Goal: Task Accomplishment & Management: Use online tool/utility

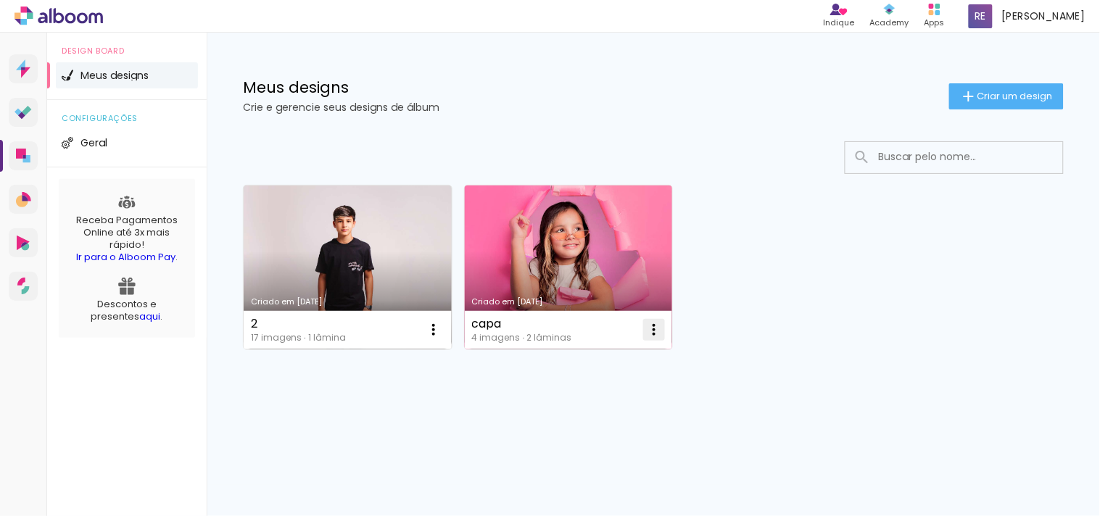
click at [442, 326] on iron-icon at bounding box center [433, 329] width 17 height 17
click at [513, 227] on link "Criado em [DATE]" at bounding box center [569, 268] width 208 height 164
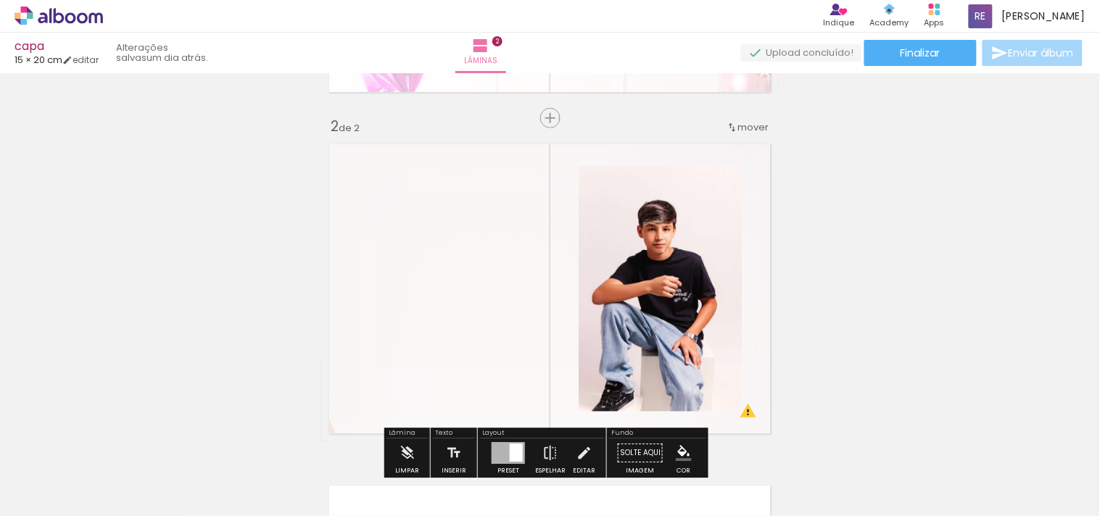
scroll to position [322, 0]
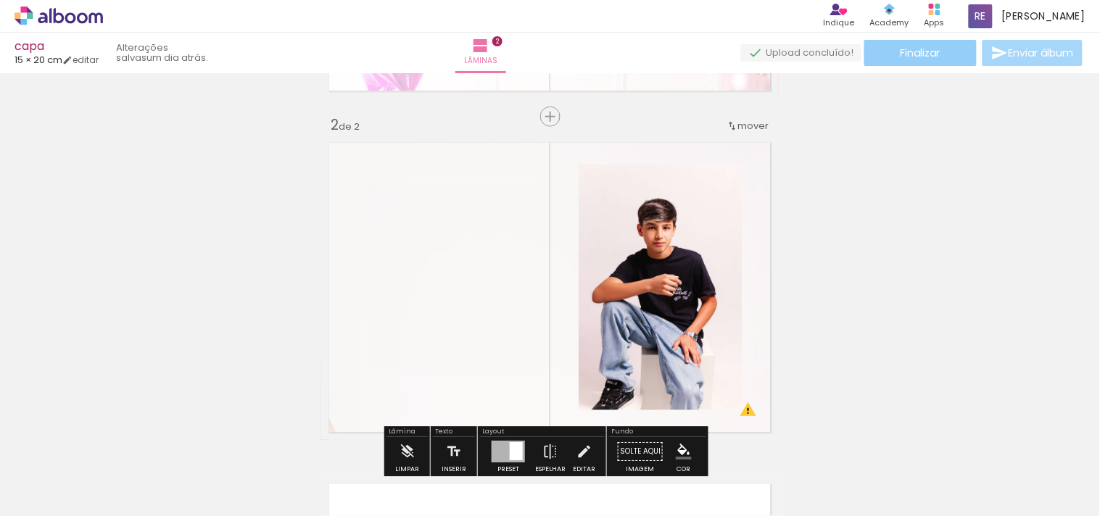
click at [925, 51] on span "Finalizar" at bounding box center [921, 53] width 40 height 10
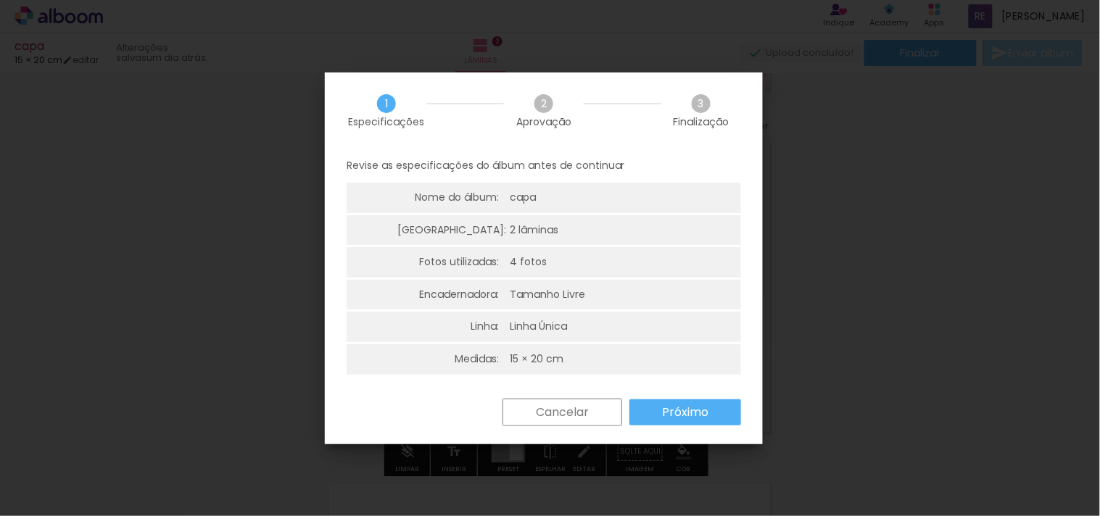
click at [0, 0] on slot "Próximo" at bounding box center [0, 0] width 0 height 0
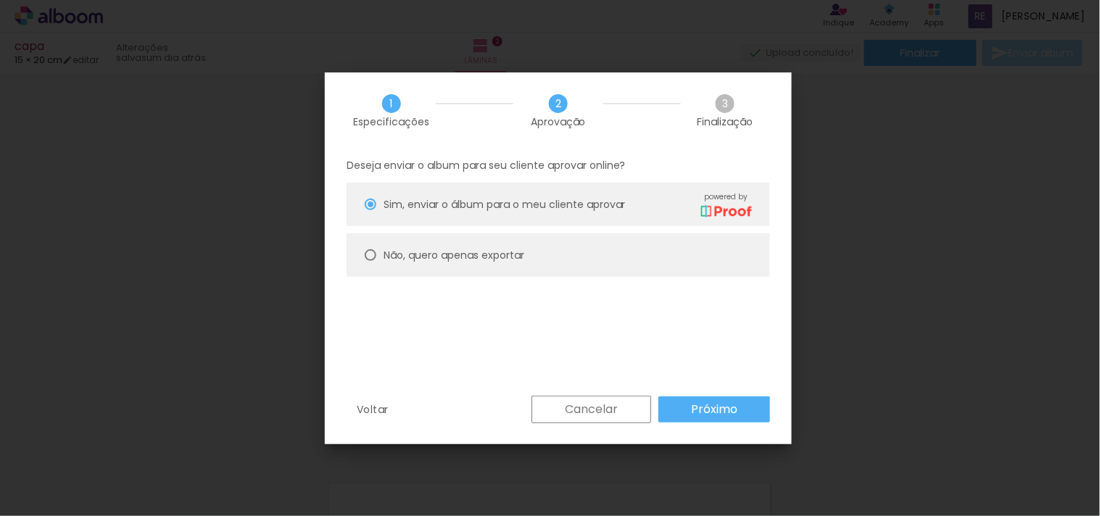
click at [599, 243] on paper-radio-button "Não, quero apenas exportar" at bounding box center [558, 255] width 423 height 44
type paper-radio-button "on"
click at [0, 0] on slot "Próximo" at bounding box center [0, 0] width 0 height 0
type input "Alta, 300 DPI"
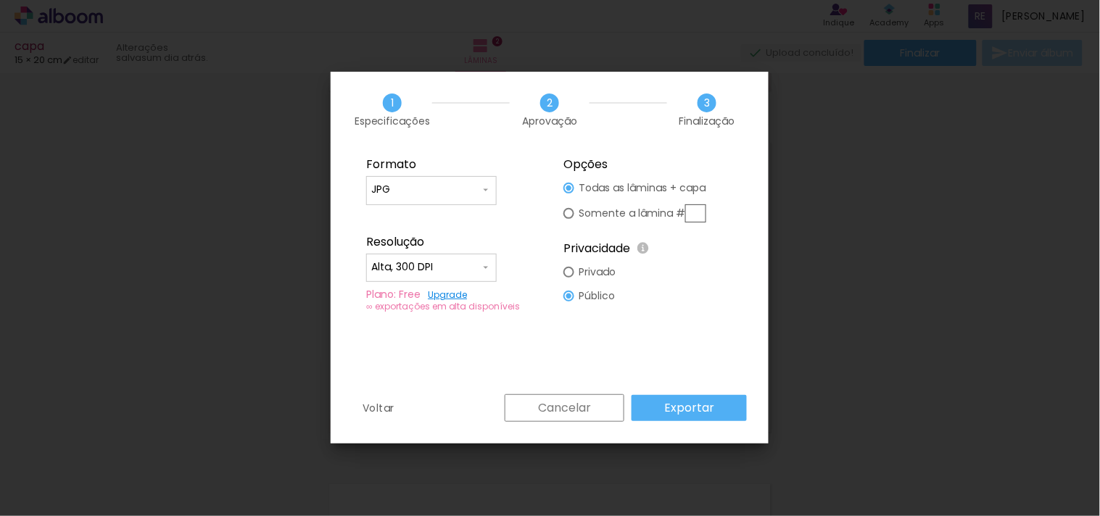
click at [726, 415] on paper-button "Exportar" at bounding box center [689, 408] width 115 height 26
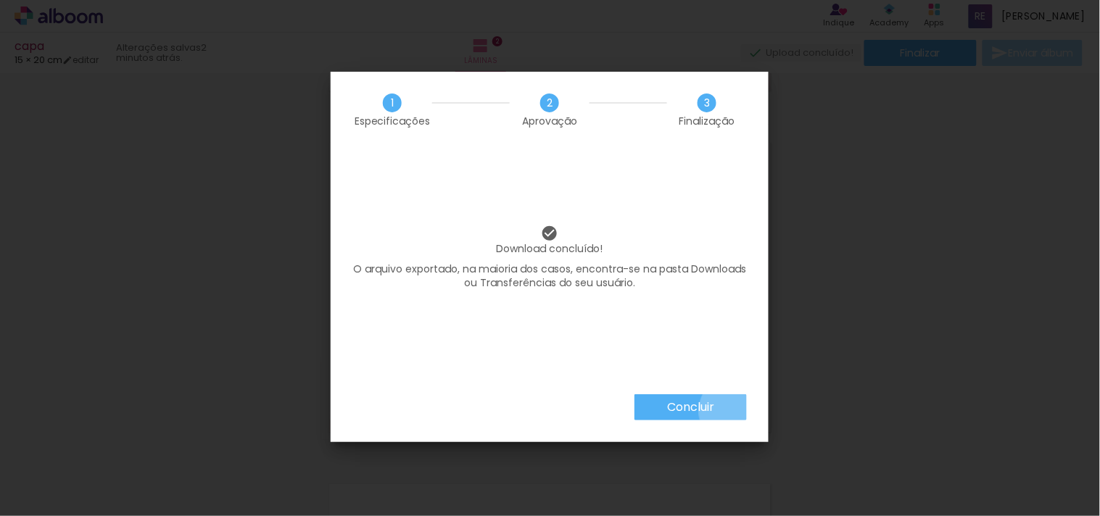
click at [734, 411] on paper-button "Concluir" at bounding box center [690, 407] width 112 height 26
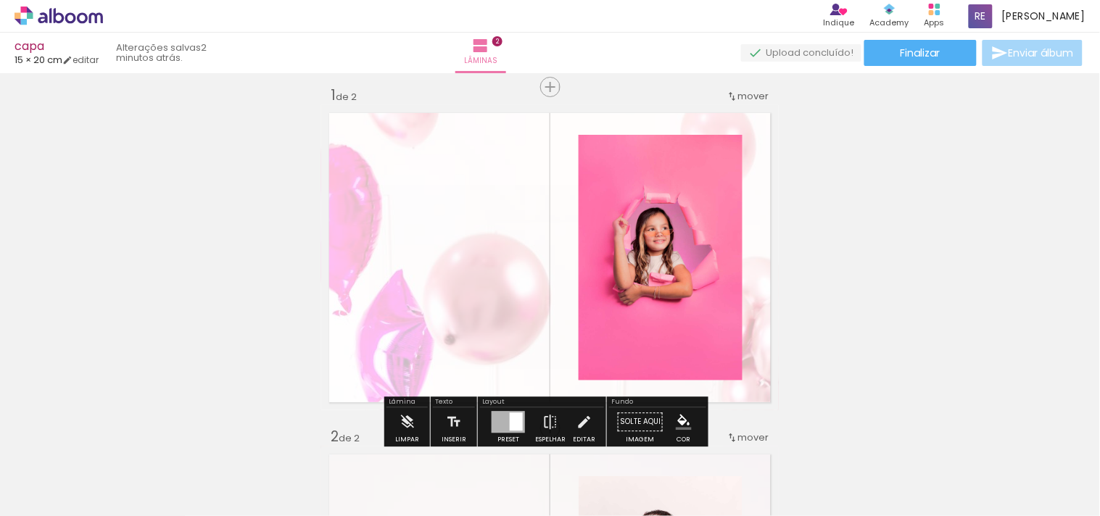
scroll to position [0, 0]
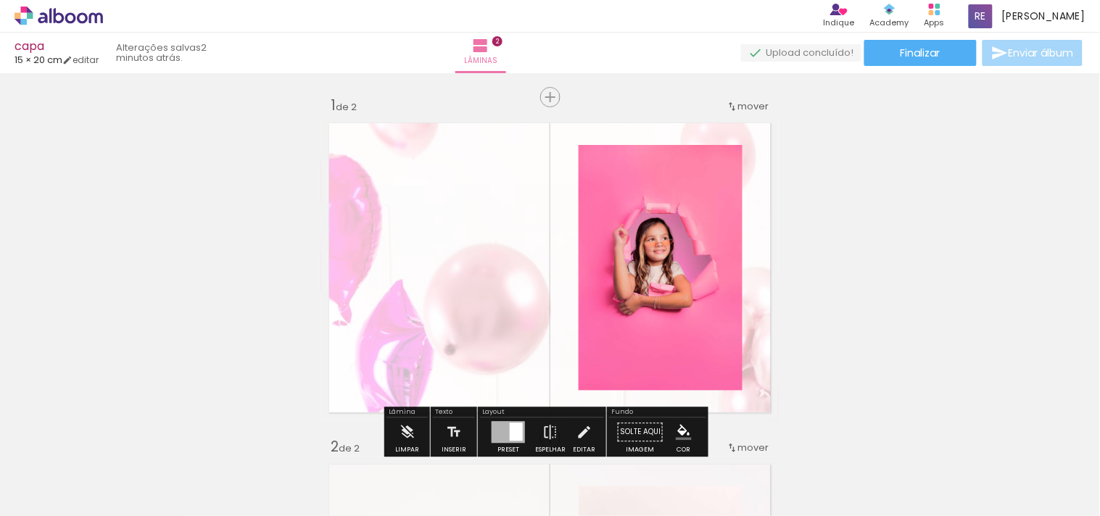
click at [67, 23] on icon at bounding box center [59, 16] width 88 height 19
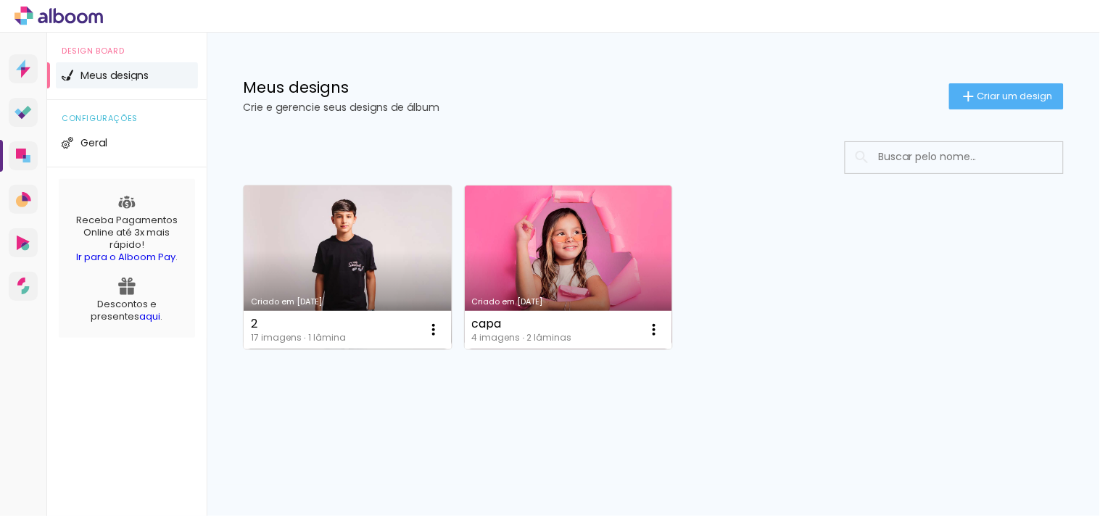
click at [363, 256] on link "Criado em [DATE]" at bounding box center [348, 268] width 208 height 164
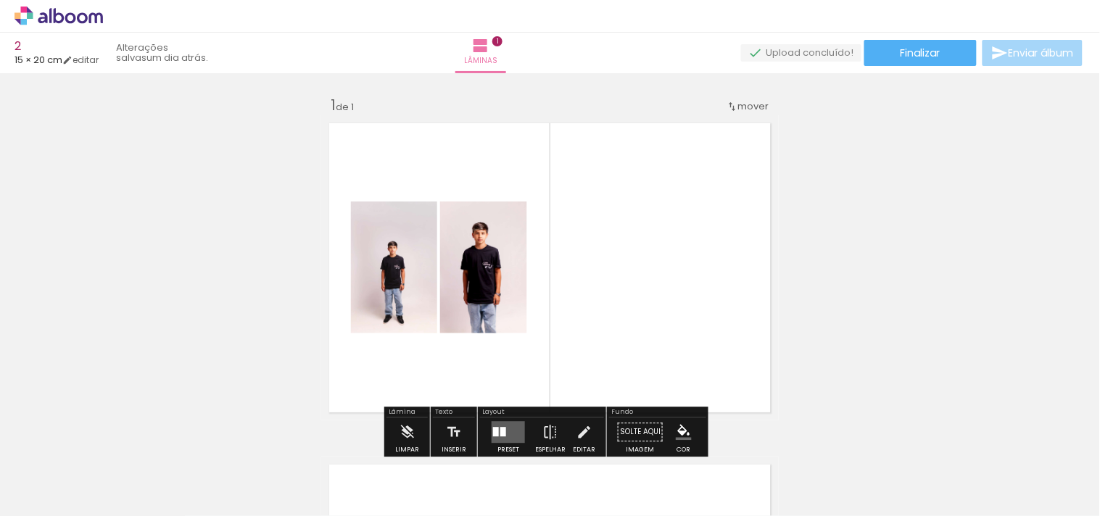
scroll to position [80, 0]
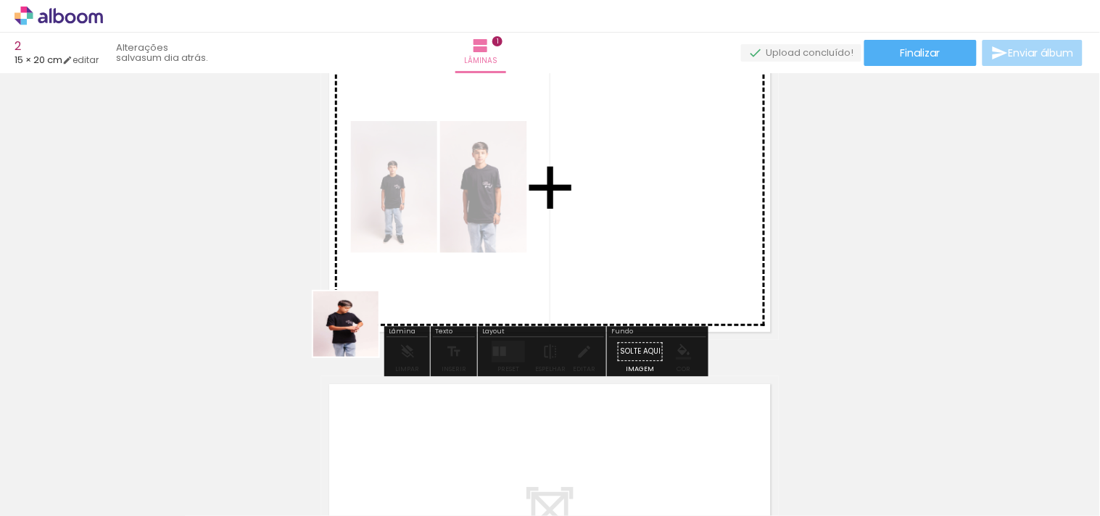
drag, startPoint x: 297, startPoint y: 487, endPoint x: 361, endPoint y: 324, distance: 174.5
click at [361, 324] on quentale-workspace at bounding box center [550, 258] width 1100 height 516
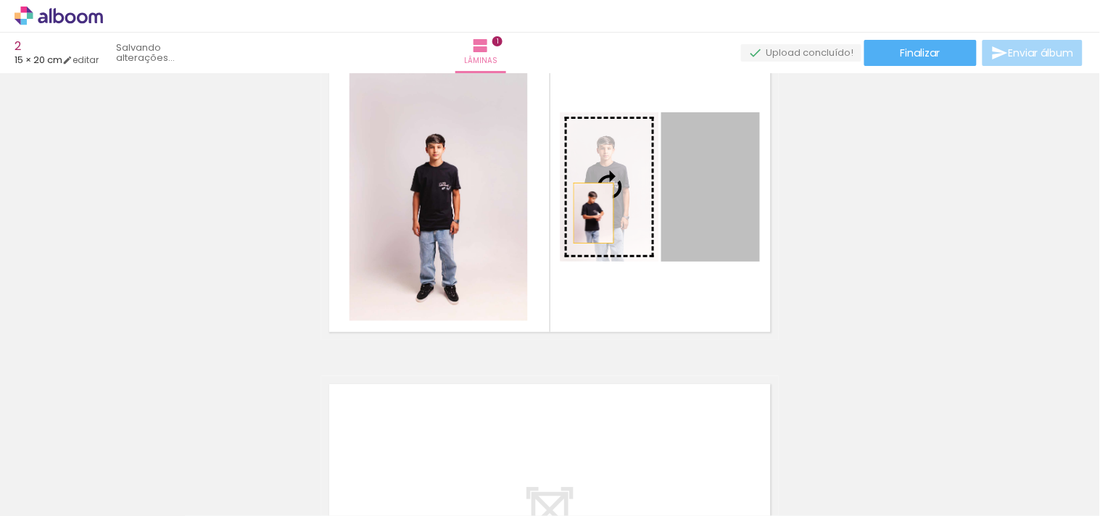
drag, startPoint x: 684, startPoint y: 227, endPoint x: 588, endPoint y: 212, distance: 97.5
click at [0, 0] on slot at bounding box center [0, 0] width 0 height 0
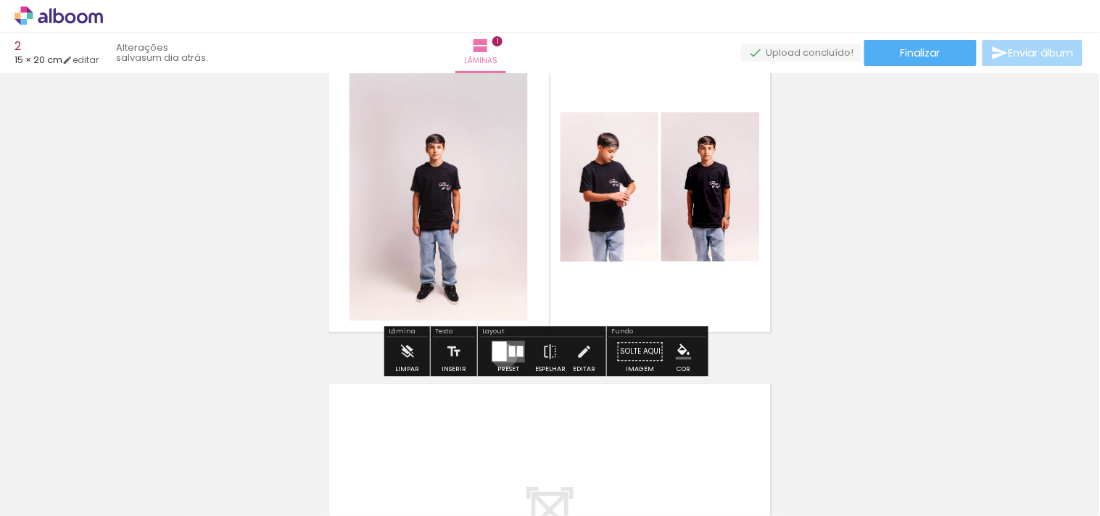
click at [501, 356] on div at bounding box center [499, 351] width 15 height 20
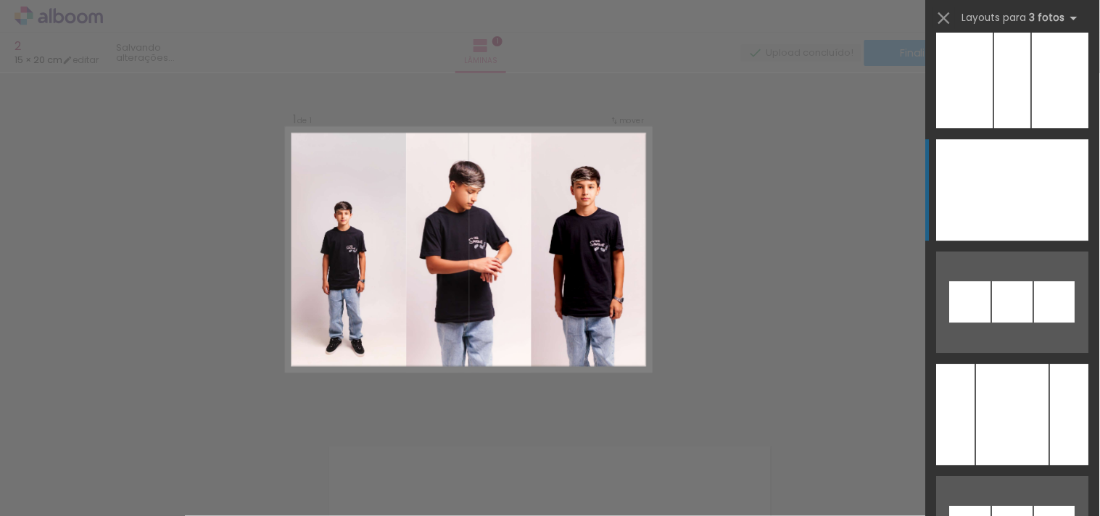
scroll to position [8056, 0]
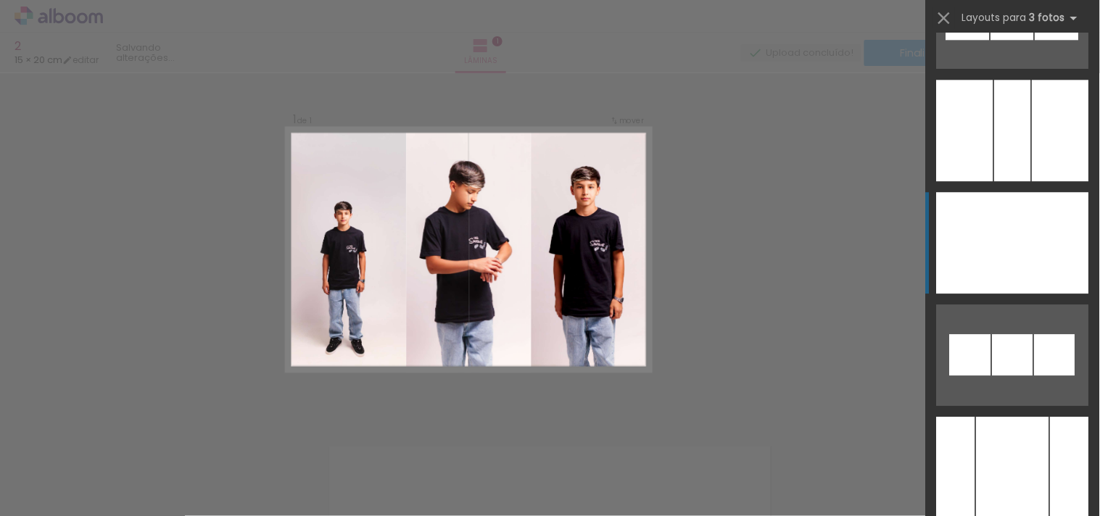
click at [1024, 218] on div at bounding box center [1013, 243] width 52 height 102
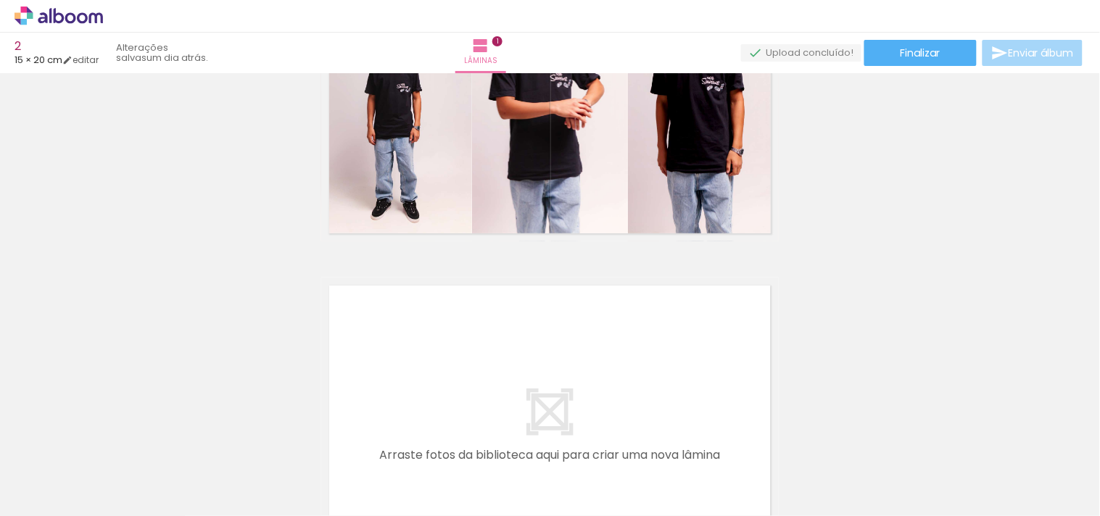
scroll to position [386, 0]
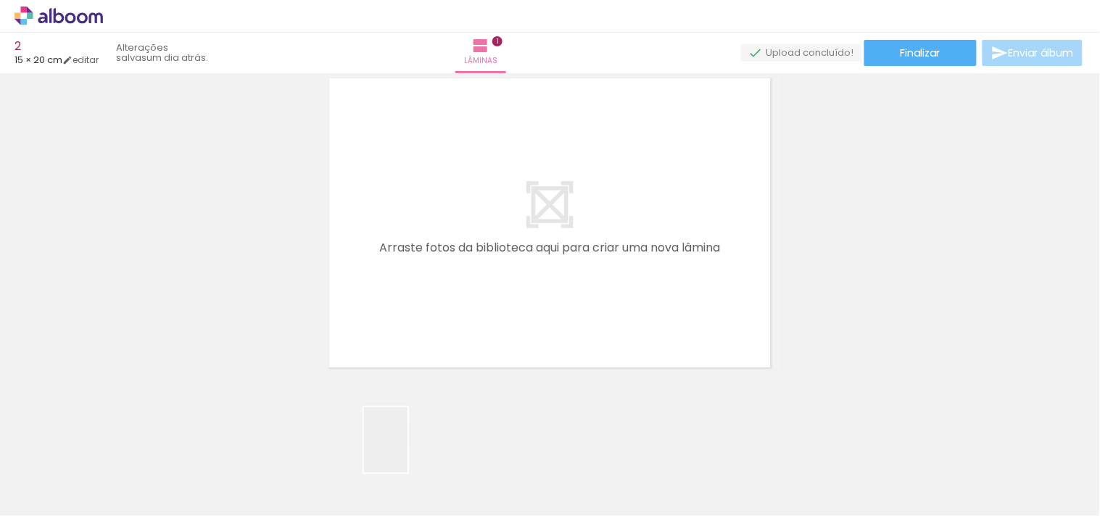
drag, startPoint x: 404, startPoint y: 458, endPoint x: 447, endPoint y: 301, distance: 163.0
click at [447, 301] on quentale-workspace at bounding box center [550, 258] width 1100 height 516
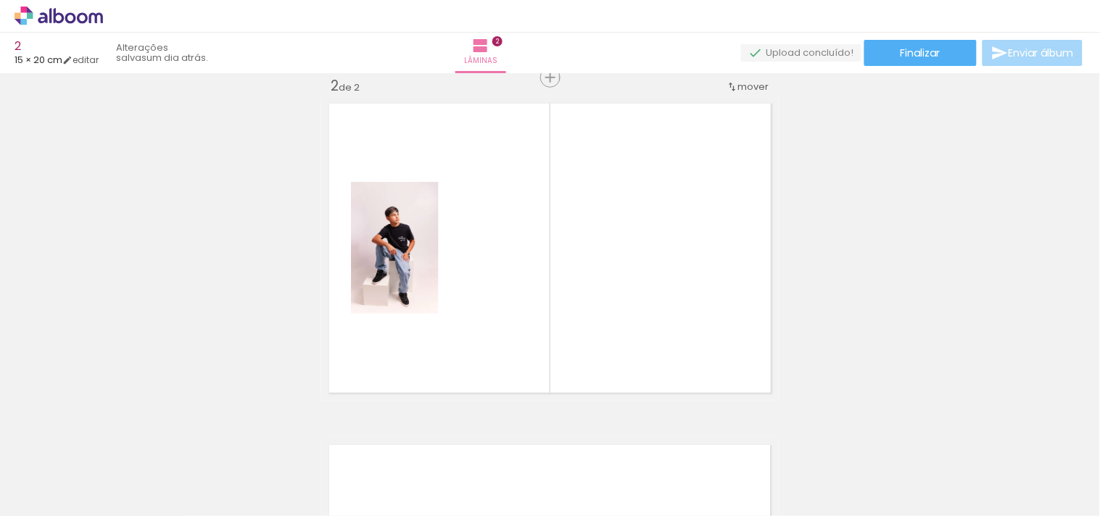
scroll to position [360, 0]
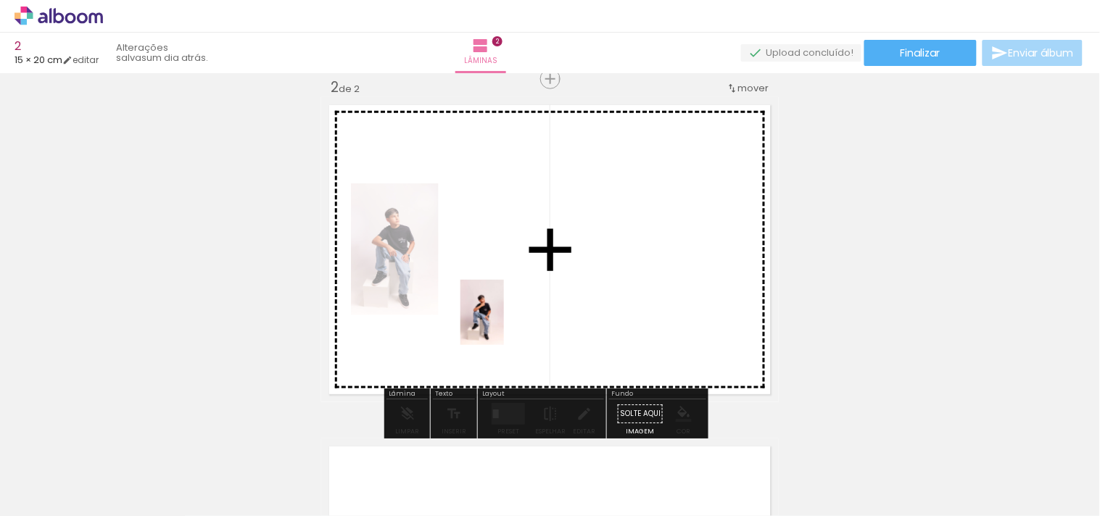
drag, startPoint x: 475, startPoint y: 465, endPoint x: 504, endPoint y: 323, distance: 144.3
click at [504, 323] on quentale-workspace at bounding box center [550, 258] width 1100 height 516
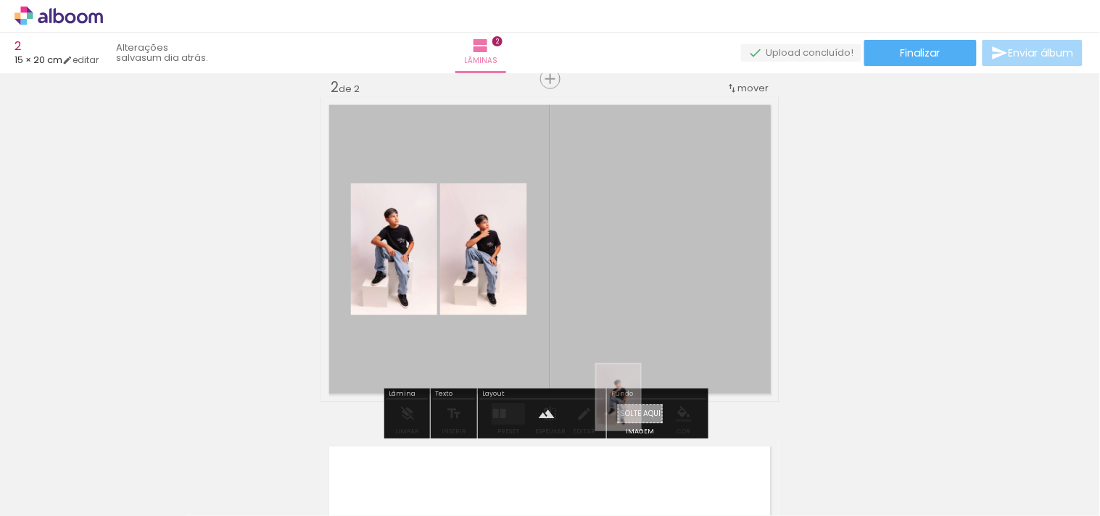
drag, startPoint x: 479, startPoint y: 489, endPoint x: 640, endPoint y: 408, distance: 180.6
click at [640, 408] on quentale-workspace at bounding box center [550, 258] width 1100 height 516
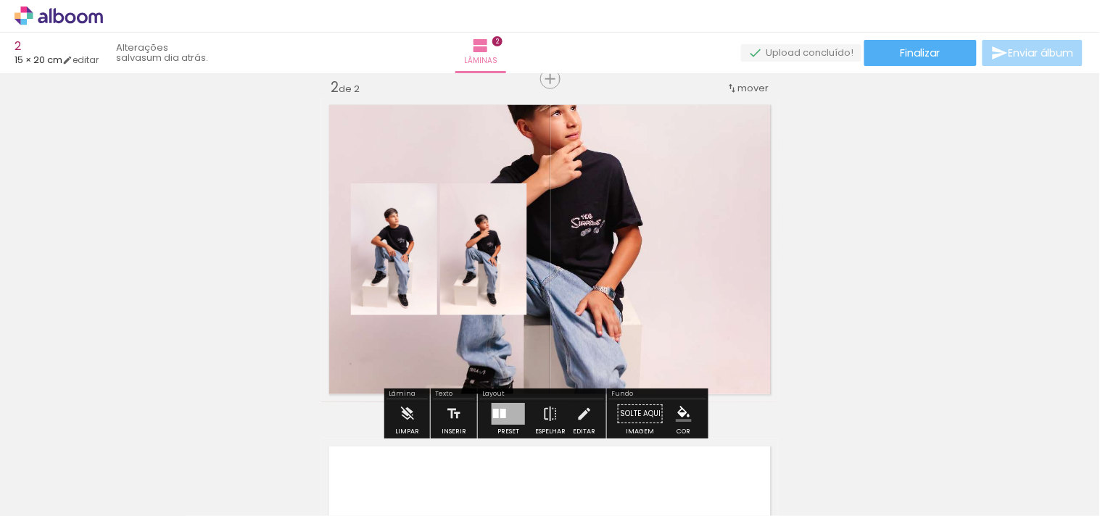
click at [598, 167] on quentale-layouter at bounding box center [550, 249] width 458 height 305
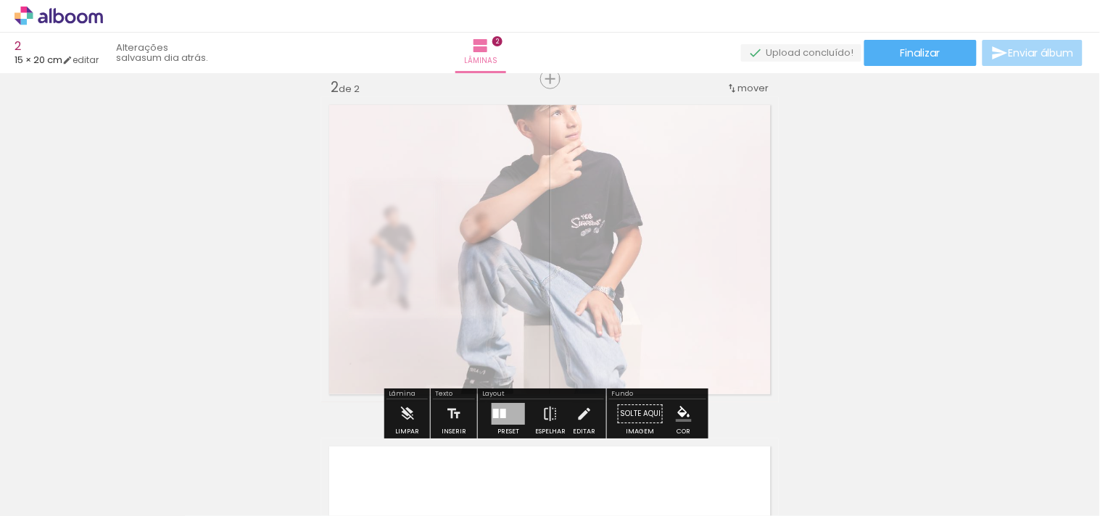
drag, startPoint x: 523, startPoint y: 132, endPoint x: 489, endPoint y: 135, distance: 34.2
type paper-slider "40"
click at [489, 135] on div at bounding box center [500, 134] width 23 height 23
click at [577, 190] on quentale-photo at bounding box center [550, 249] width 458 height 305
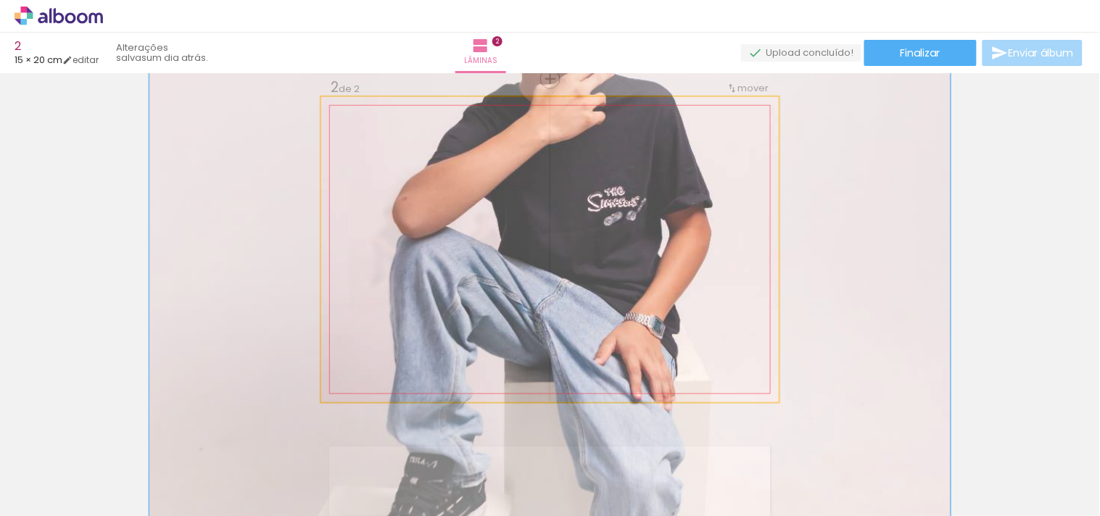
drag, startPoint x: 370, startPoint y: 136, endPoint x: 429, endPoint y: 136, distance: 58.0
type paper-slider "200"
click at [422, 136] on div at bounding box center [415, 134] width 13 height 13
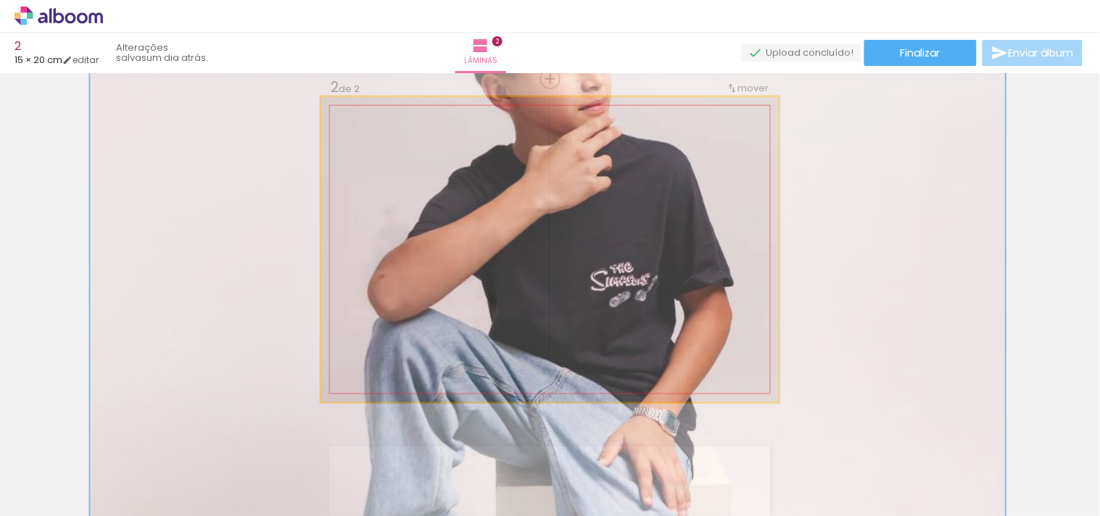
drag, startPoint x: 624, startPoint y: 196, endPoint x: 619, endPoint y: 287, distance: 91.5
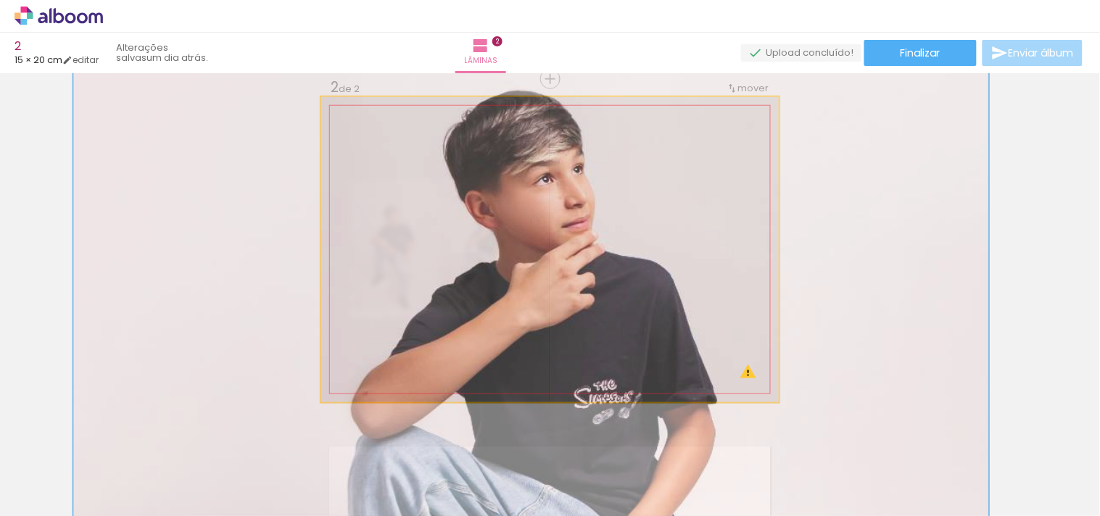
drag, startPoint x: 624, startPoint y: 182, endPoint x: 608, endPoint y: 287, distance: 106.4
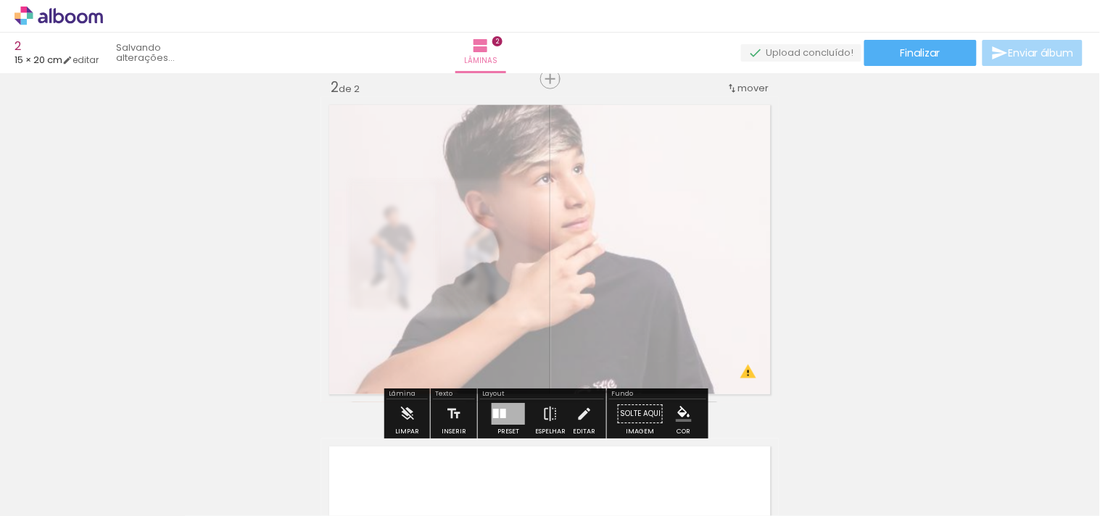
click at [875, 269] on div "Inserir lâmina 1 de 2 Inserir lâmina 2 de 2 O Designbox precisará aumentar a su…" at bounding box center [550, 231] width 1100 height 1025
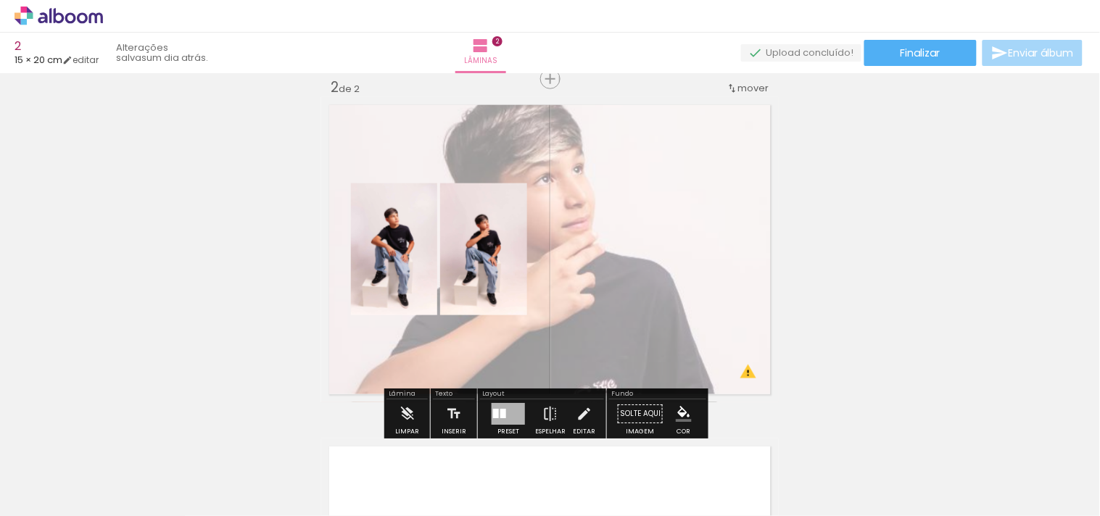
click at [493, 418] on div at bounding box center [496, 413] width 6 height 9
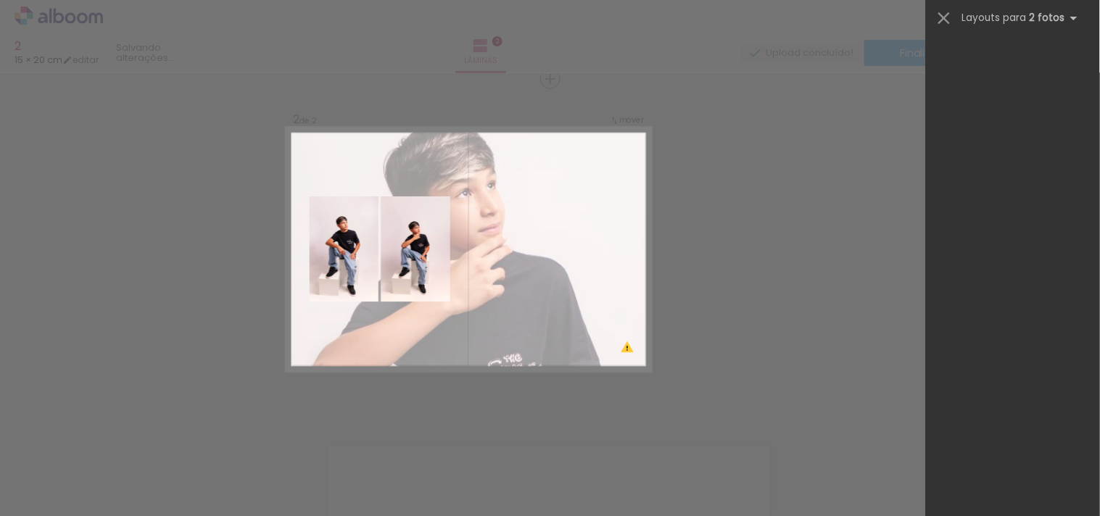
scroll to position [0, 0]
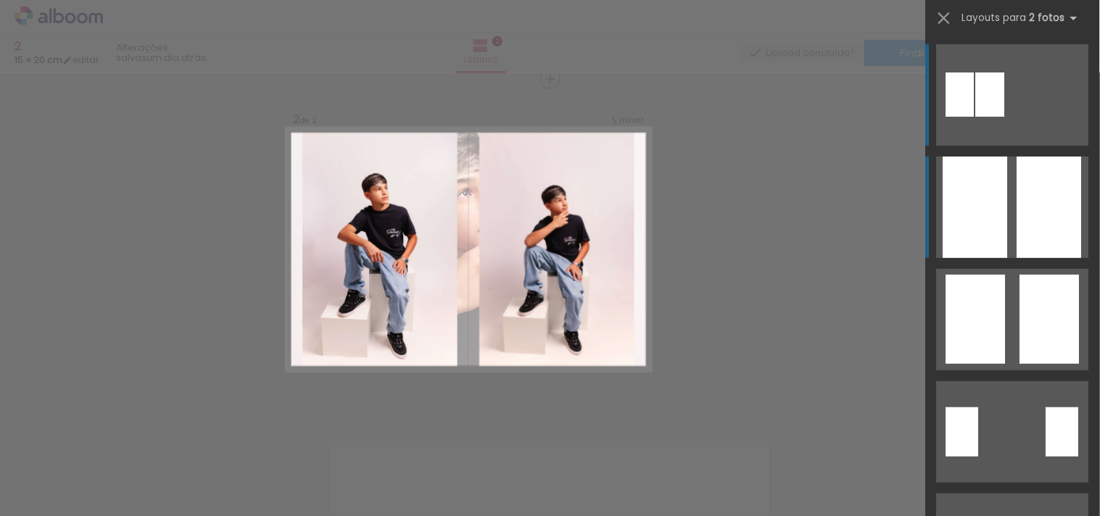
click at [982, 196] on div at bounding box center [975, 208] width 65 height 102
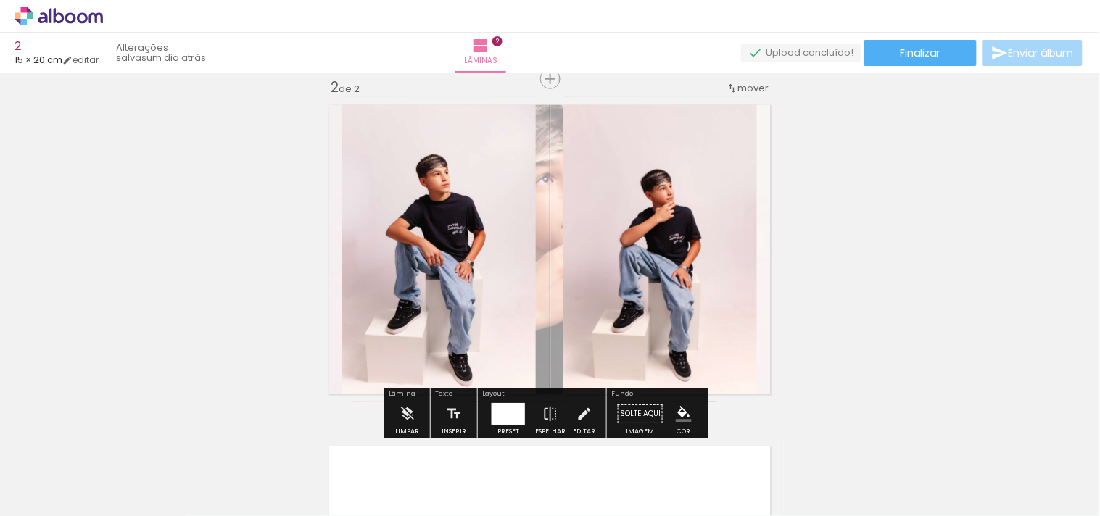
click at [512, 413] on div at bounding box center [516, 414] width 17 height 22
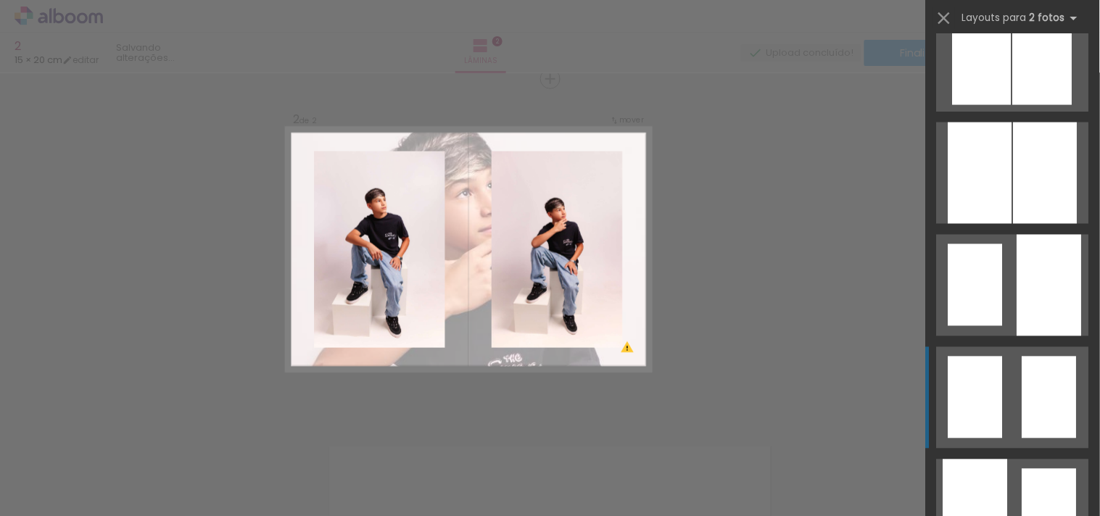
scroll to position [676, 0]
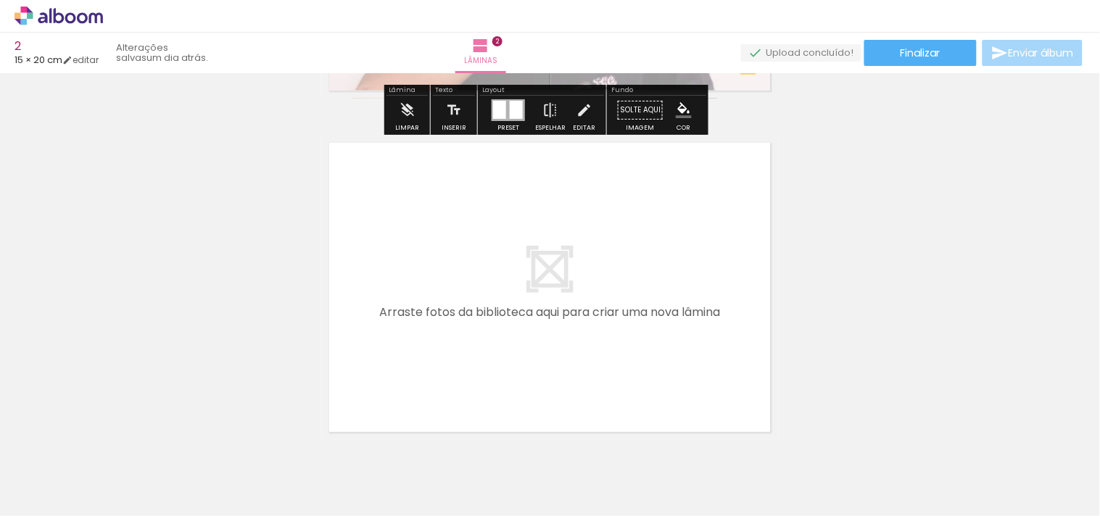
scroll to position [682, 0]
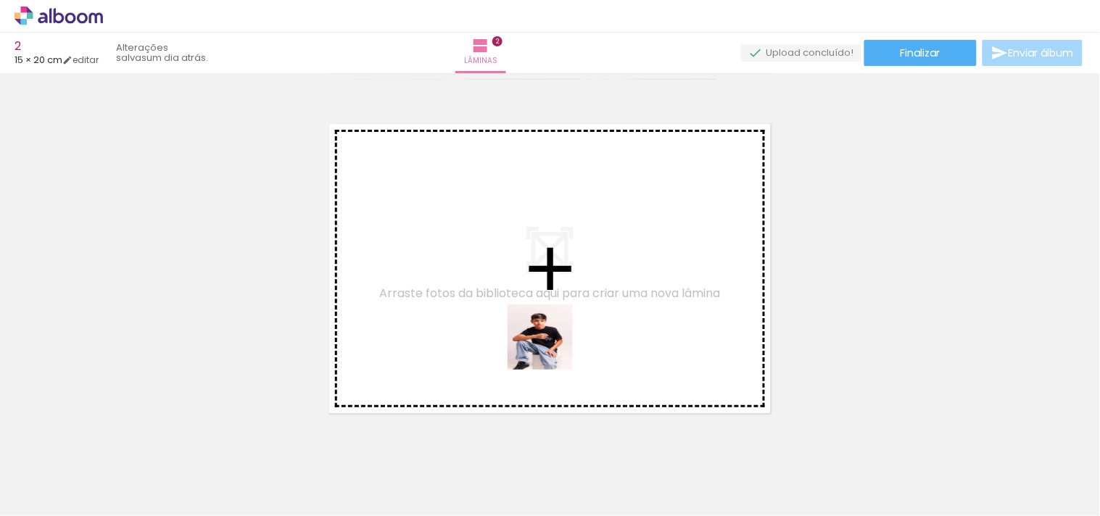
drag, startPoint x: 583, startPoint y: 479, endPoint x: 668, endPoint y: 474, distance: 84.9
click at [550, 348] on quentale-workspace at bounding box center [550, 258] width 1100 height 516
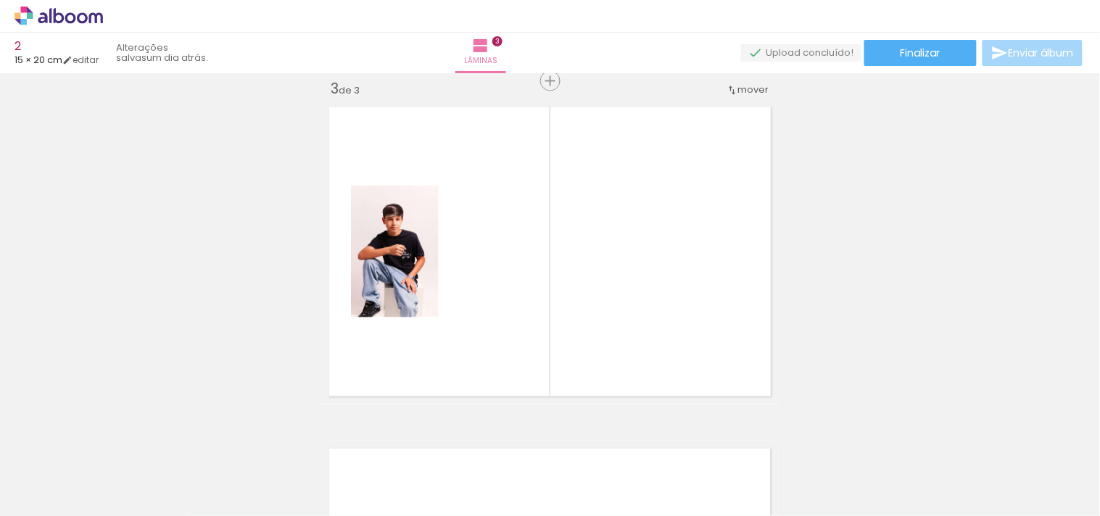
scroll to position [701, 0]
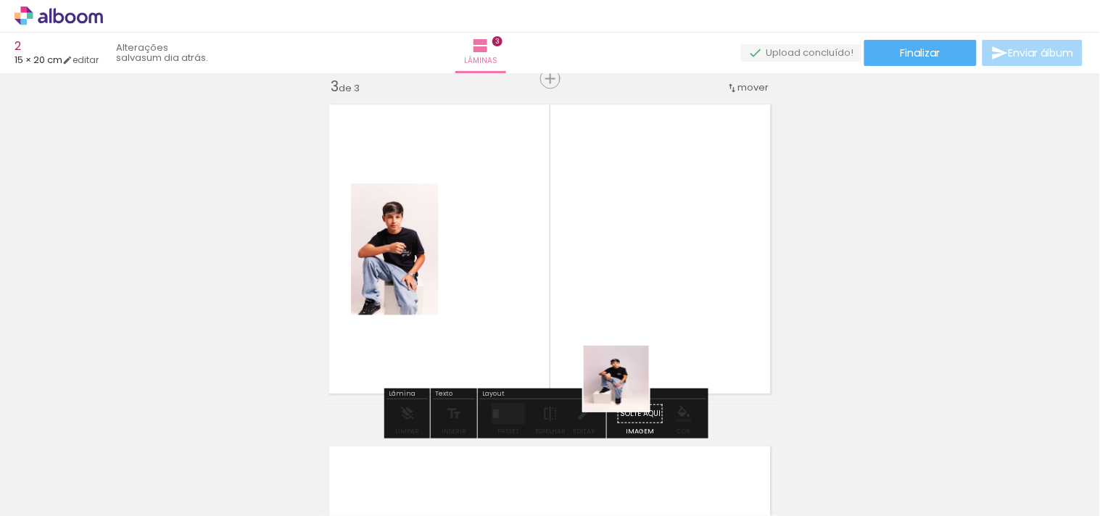
drag, startPoint x: 643, startPoint y: 472, endPoint x: 591, endPoint y: 351, distance: 131.9
click at [618, 315] on quentale-workspace at bounding box center [550, 258] width 1100 height 516
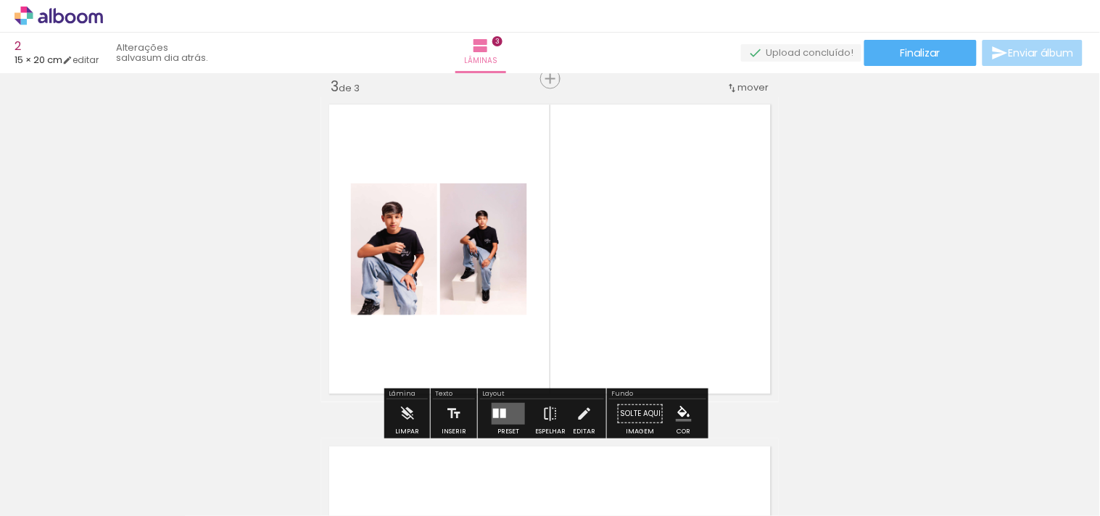
click at [502, 410] on quentale-layouter at bounding box center [508, 414] width 33 height 22
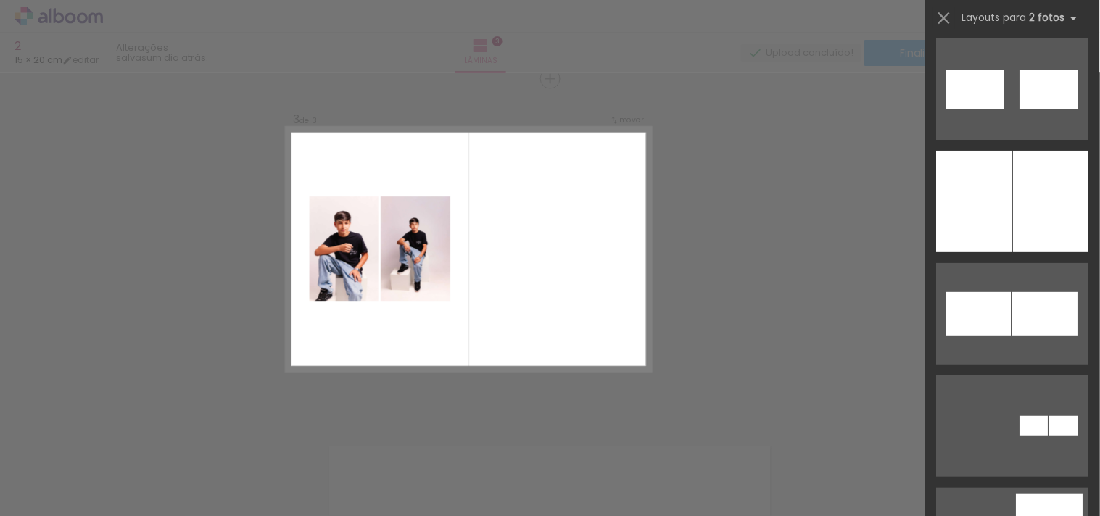
scroll to position [7161, 0]
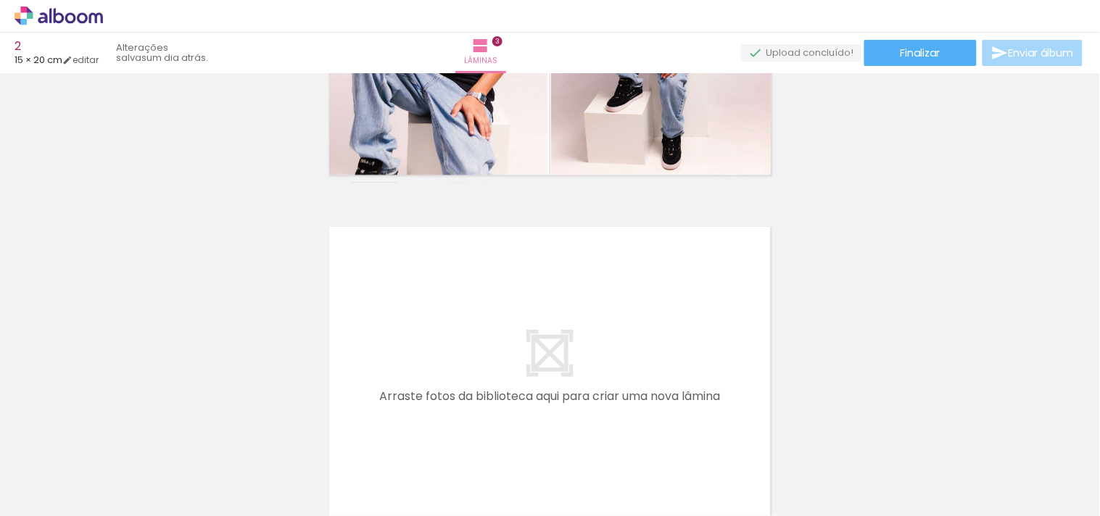
scroll to position [1024, 0]
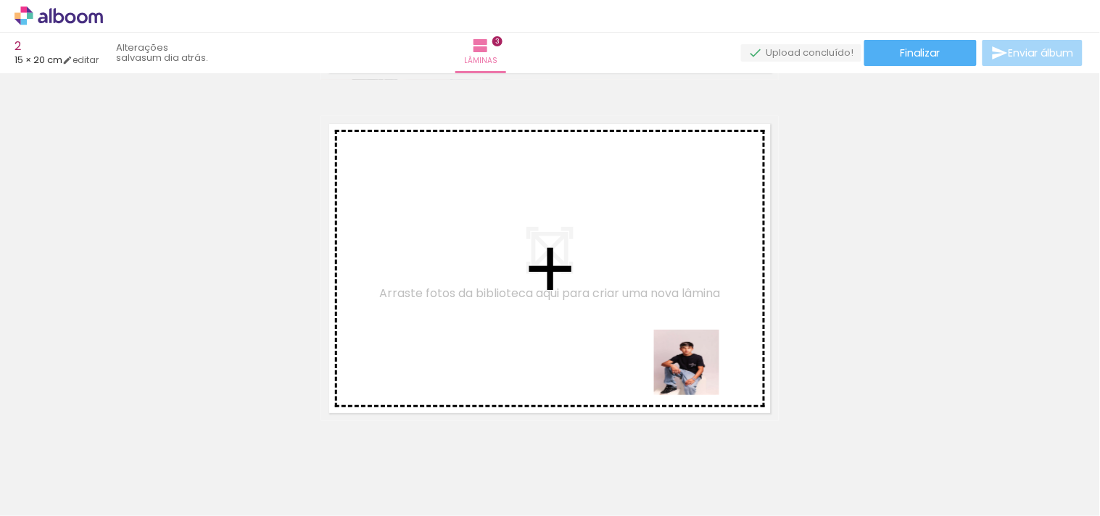
drag, startPoint x: 733, startPoint y: 469, endPoint x: 663, endPoint y: 324, distance: 161.2
click at [663, 324] on quentale-workspace at bounding box center [550, 258] width 1100 height 516
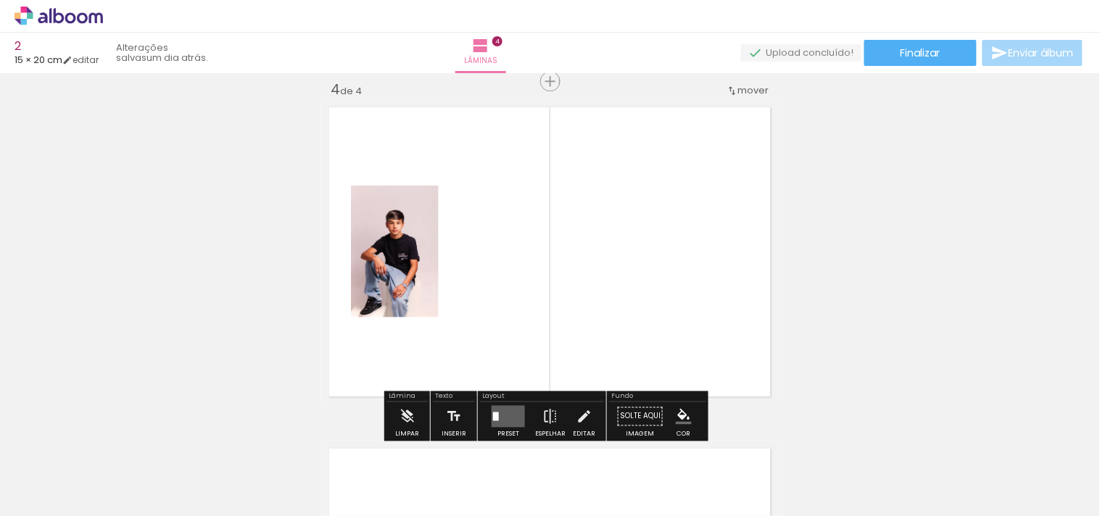
scroll to position [1042, 0]
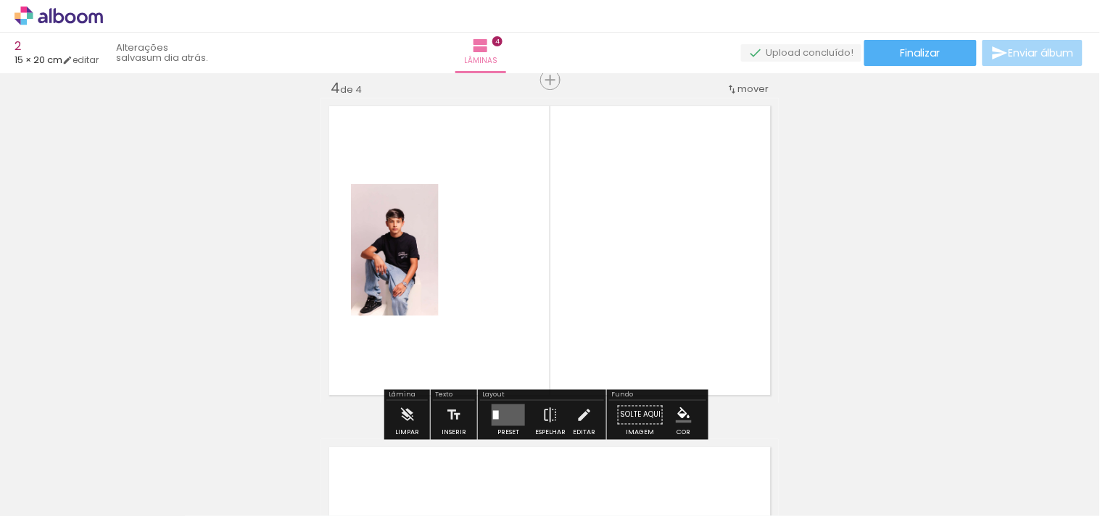
click at [502, 410] on quentale-layouter at bounding box center [508, 415] width 33 height 22
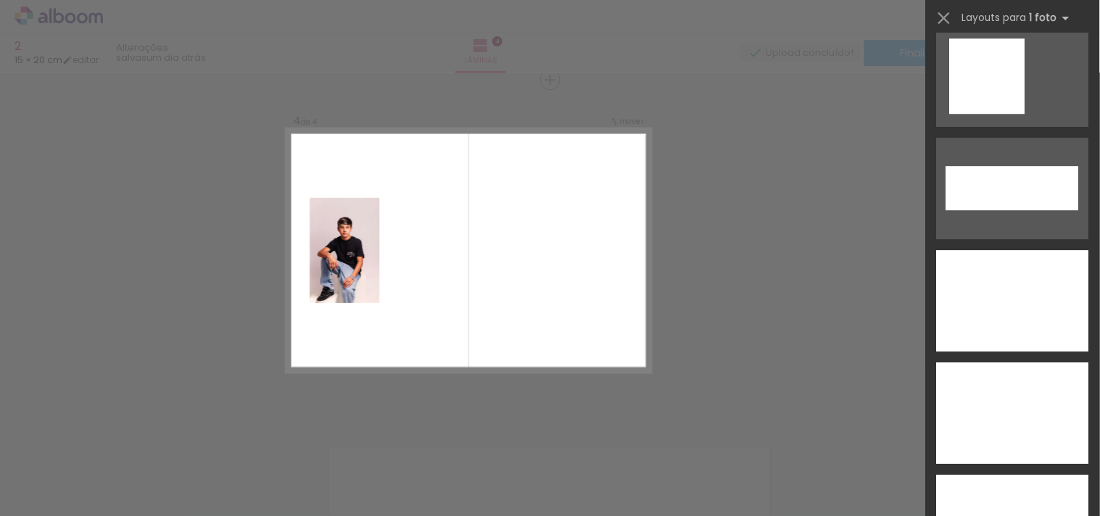
scroll to position [5348, 0]
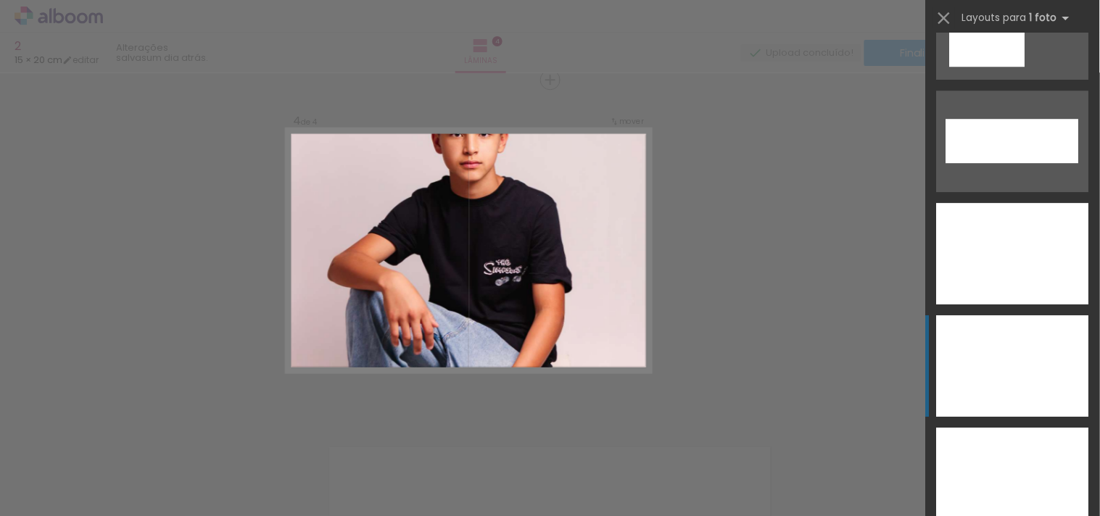
click at [1046, 428] on div at bounding box center [1013, 479] width 152 height 102
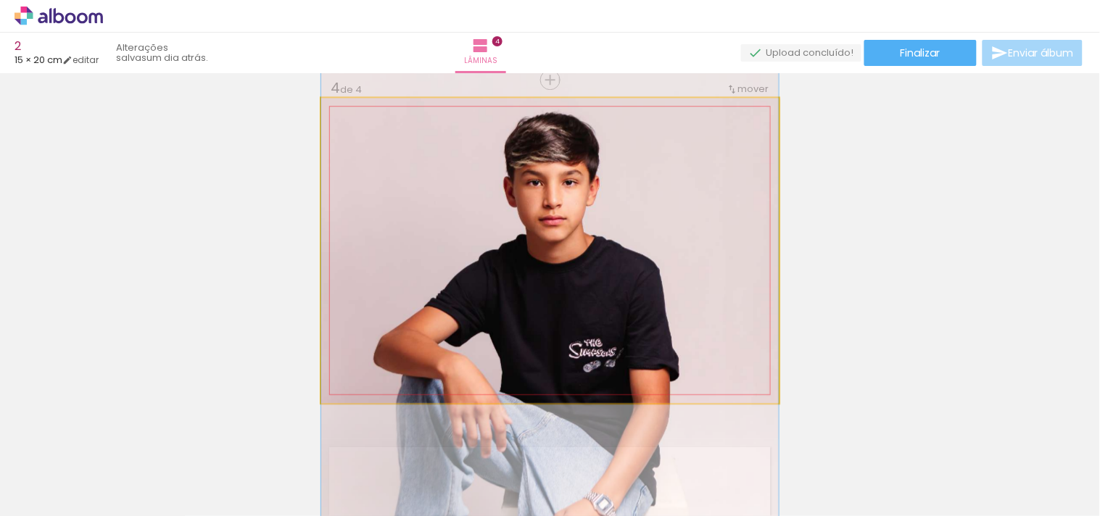
drag, startPoint x: 591, startPoint y: 220, endPoint x: 588, endPoint y: 297, distance: 76.9
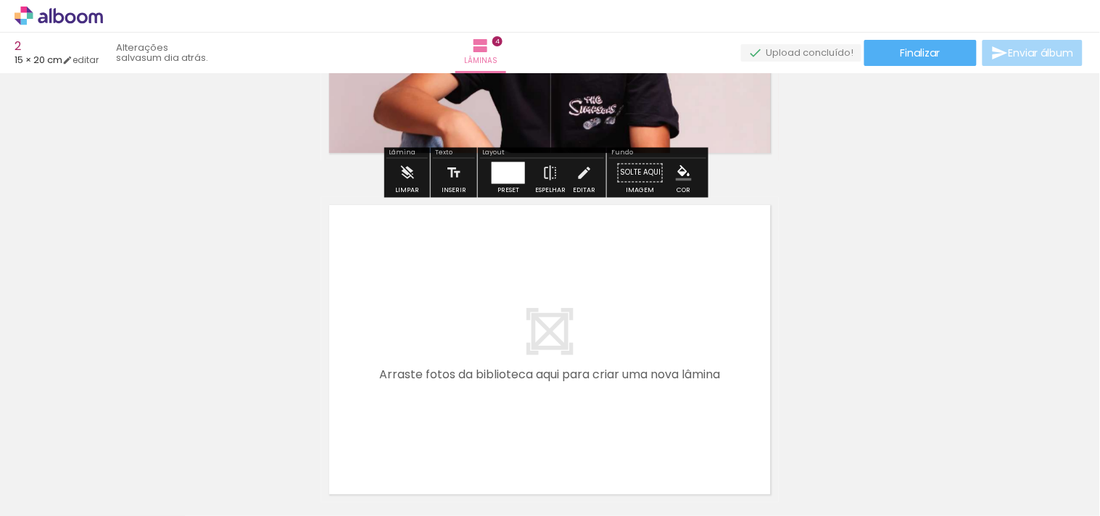
scroll to position [1411, 0]
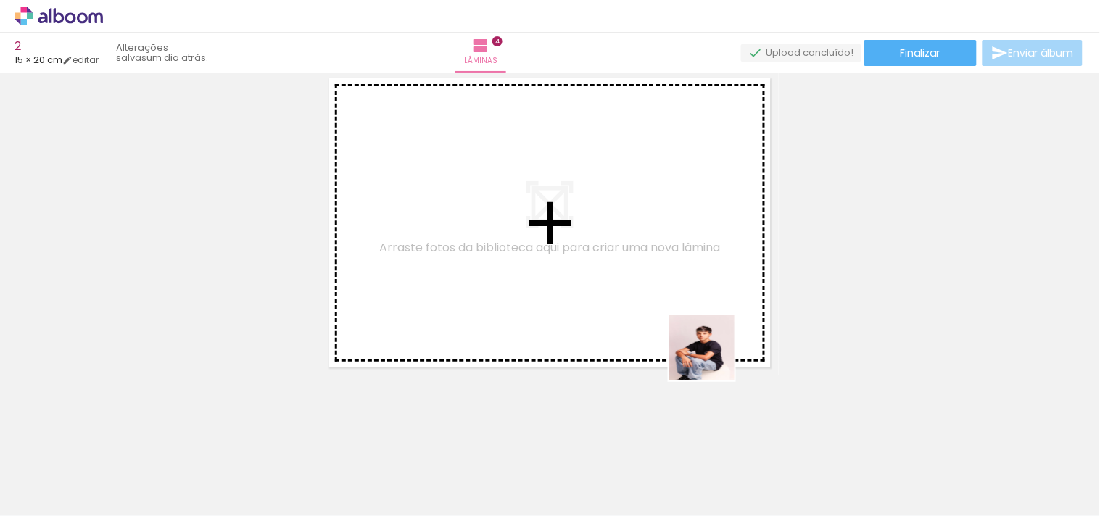
drag, startPoint x: 811, startPoint y: 499, endPoint x: 895, endPoint y: 448, distance: 98.2
click at [610, 277] on quentale-workspace at bounding box center [550, 258] width 1100 height 516
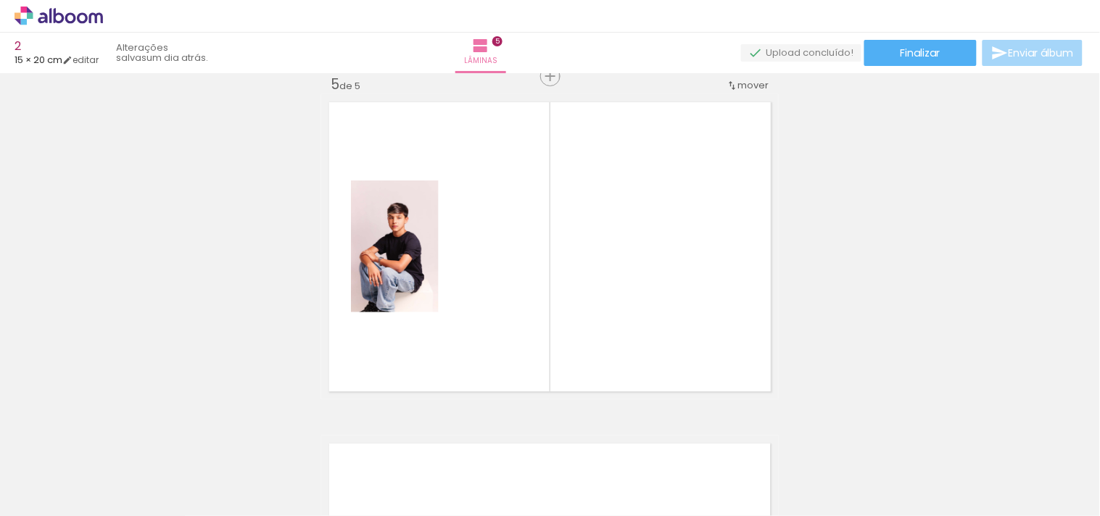
scroll to position [1383, 0]
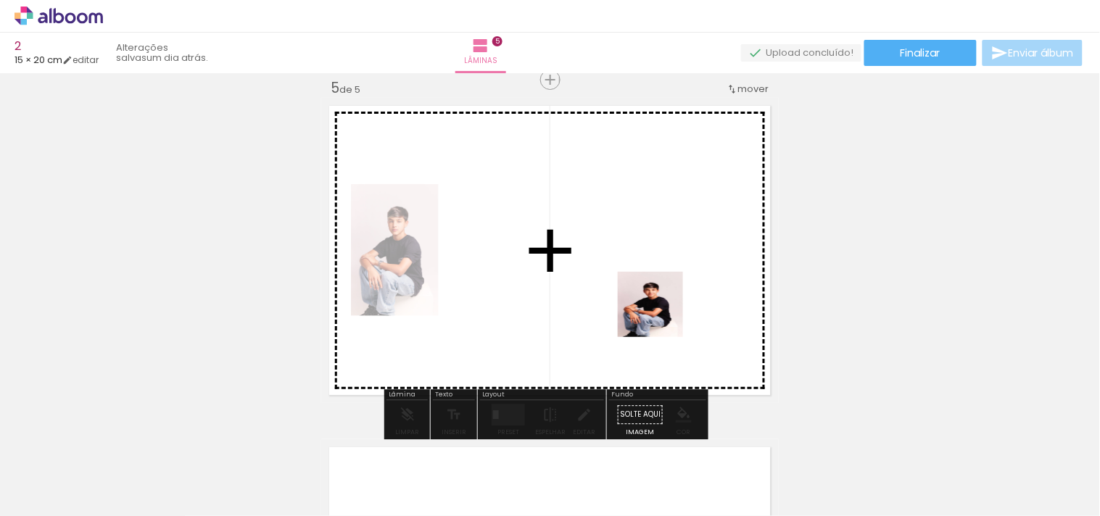
drag, startPoint x: 887, startPoint y: 472, endPoint x: 661, endPoint y: 315, distance: 275.1
click at [661, 315] on quentale-workspace at bounding box center [550, 258] width 1100 height 516
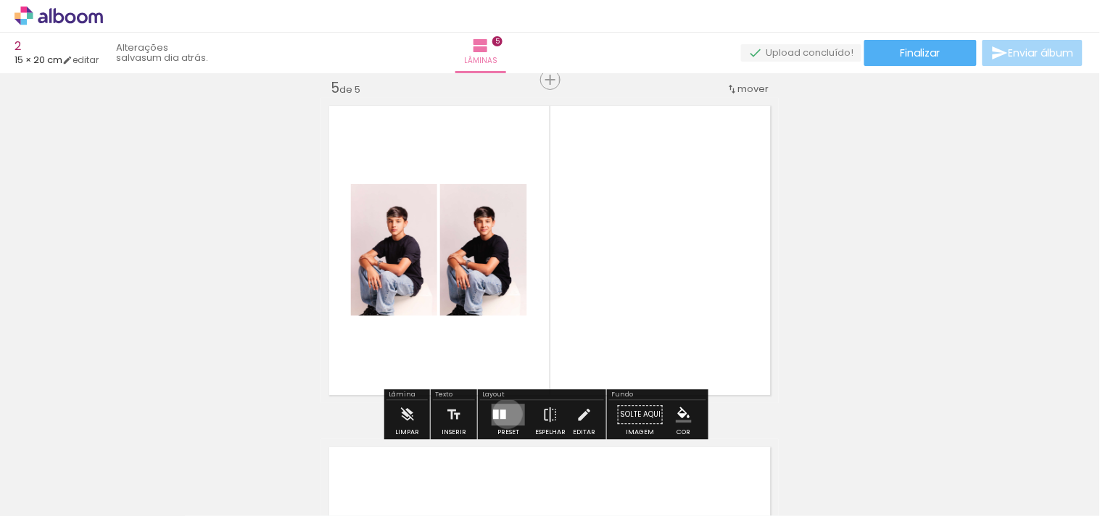
click at [504, 413] on quentale-layouter at bounding box center [508, 415] width 33 height 22
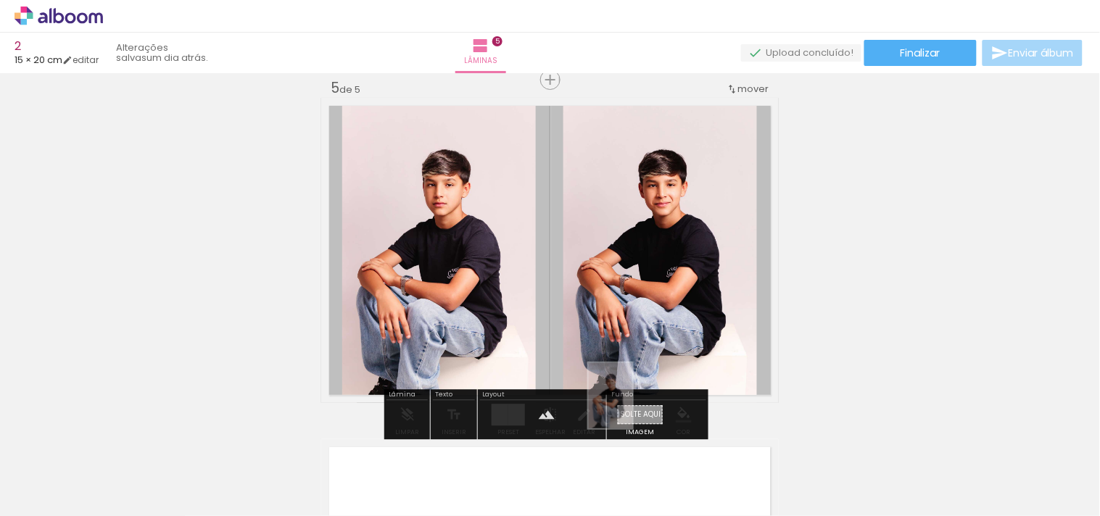
drag, startPoint x: 849, startPoint y: 484, endPoint x: 632, endPoint y: 407, distance: 230.3
click at [632, 407] on quentale-workspace at bounding box center [550, 258] width 1100 height 516
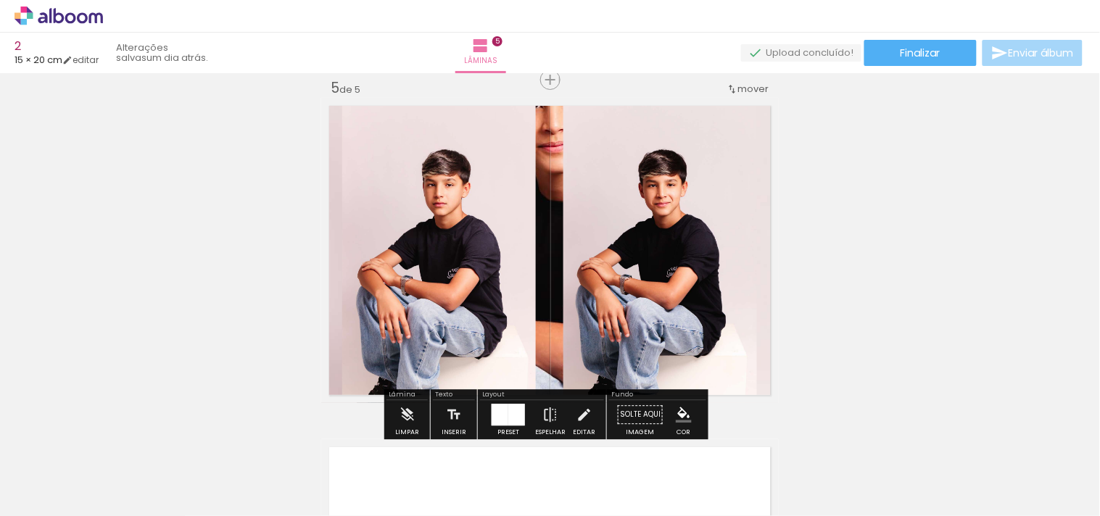
click at [534, 241] on quentale-layouter at bounding box center [550, 250] width 458 height 305
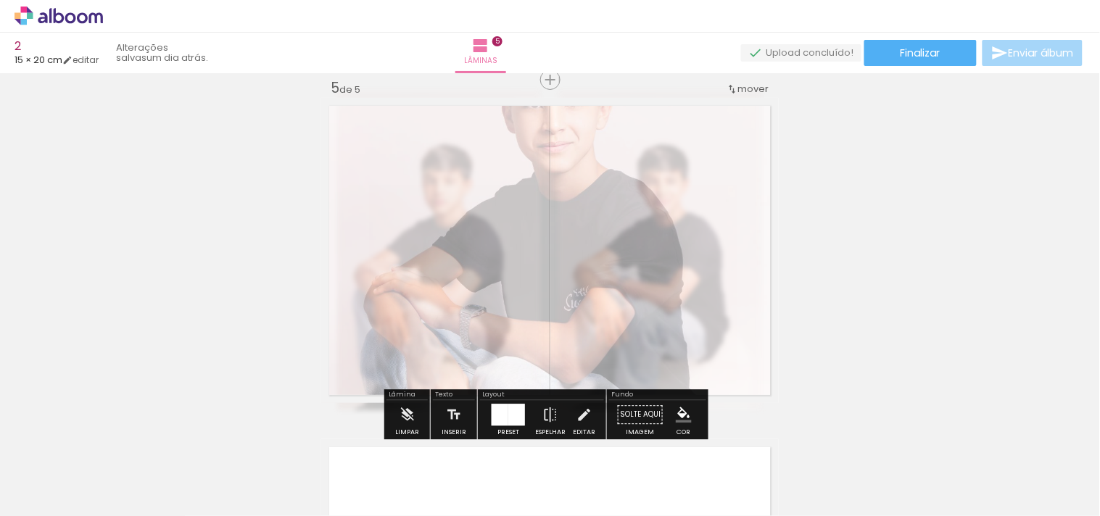
drag, startPoint x: 509, startPoint y: 139, endPoint x: 488, endPoint y: 139, distance: 21.0
type paper-slider "25"
click at [488, 139] on div at bounding box center [507, 134] width 57 height 23
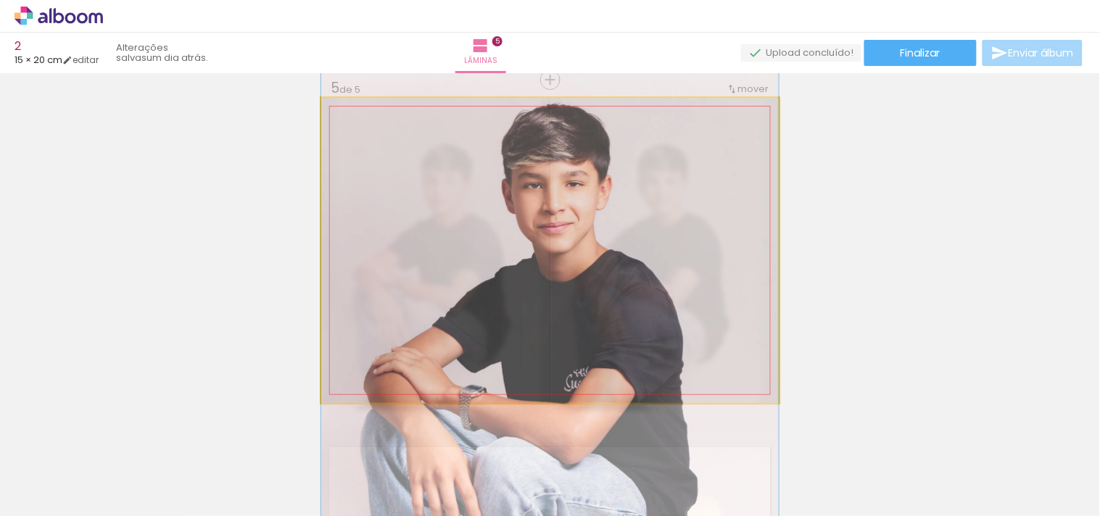
drag, startPoint x: 552, startPoint y: 178, endPoint x: 546, endPoint y: 254, distance: 76.4
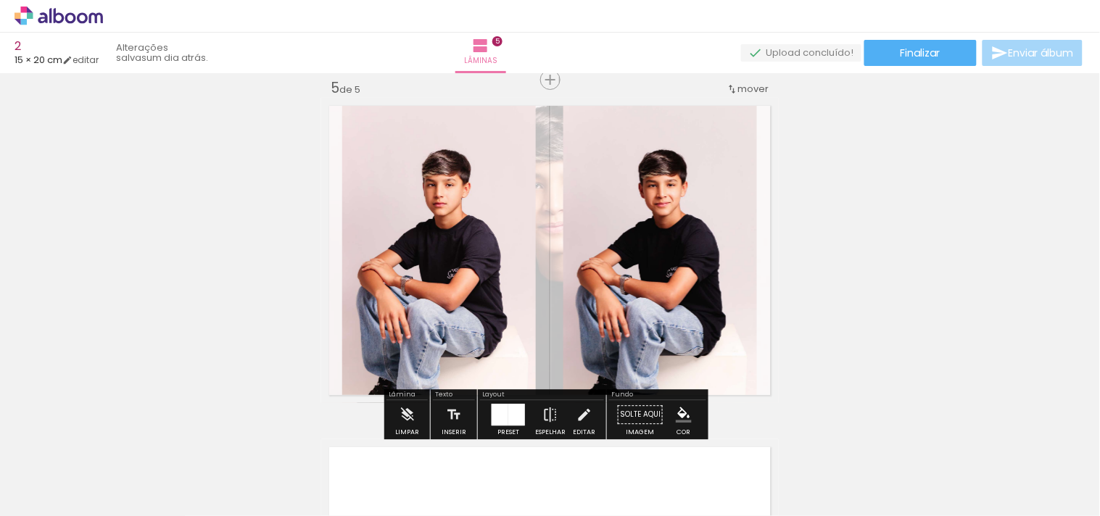
click at [542, 232] on quentale-layouter at bounding box center [550, 250] width 458 height 305
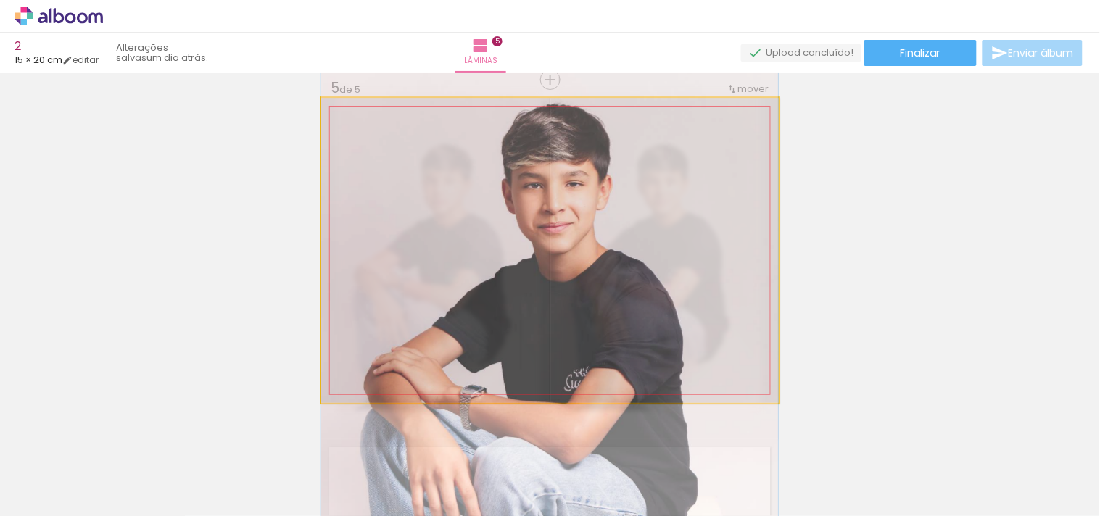
drag, startPoint x: 546, startPoint y: 232, endPoint x: 515, endPoint y: 232, distance: 31.2
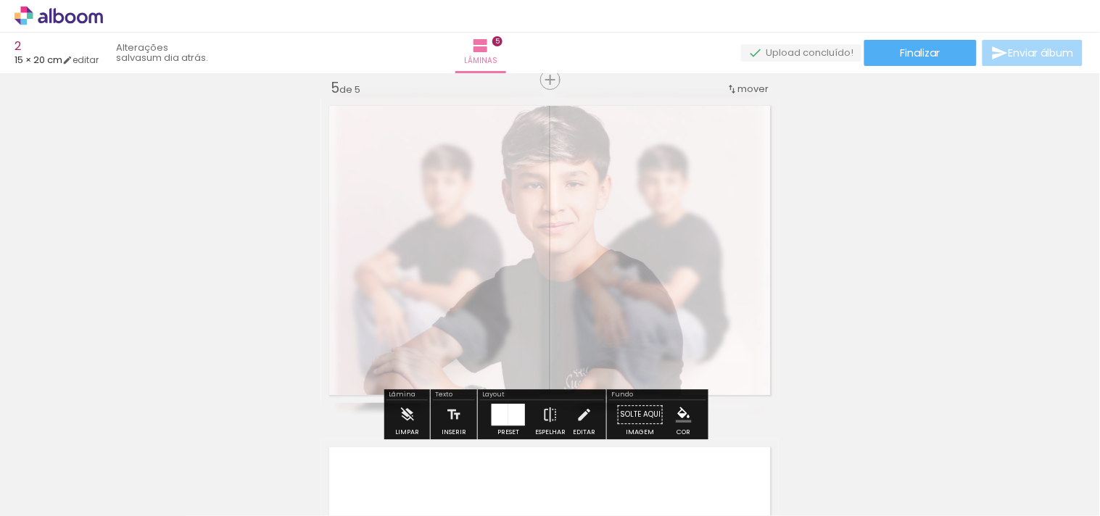
type paper-slider "154"
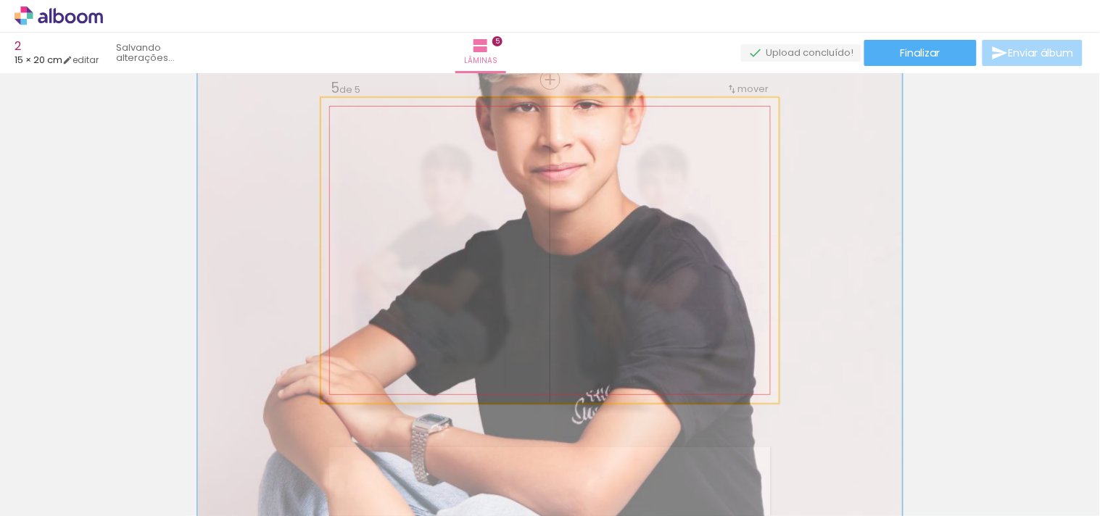
click at [407, 134] on div at bounding box center [405, 134] width 57 height 23
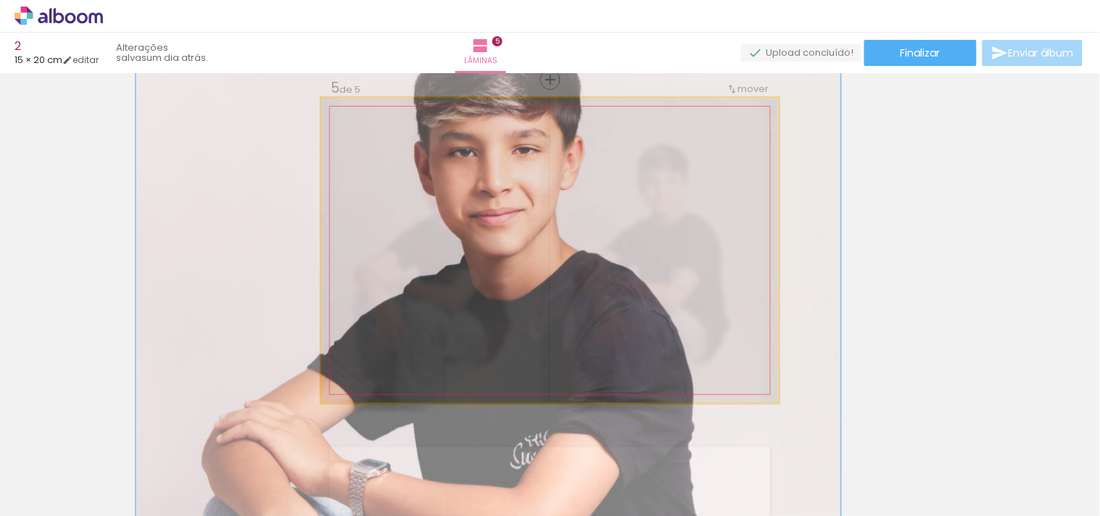
drag, startPoint x: 552, startPoint y: 189, endPoint x: 490, endPoint y: 234, distance: 76.3
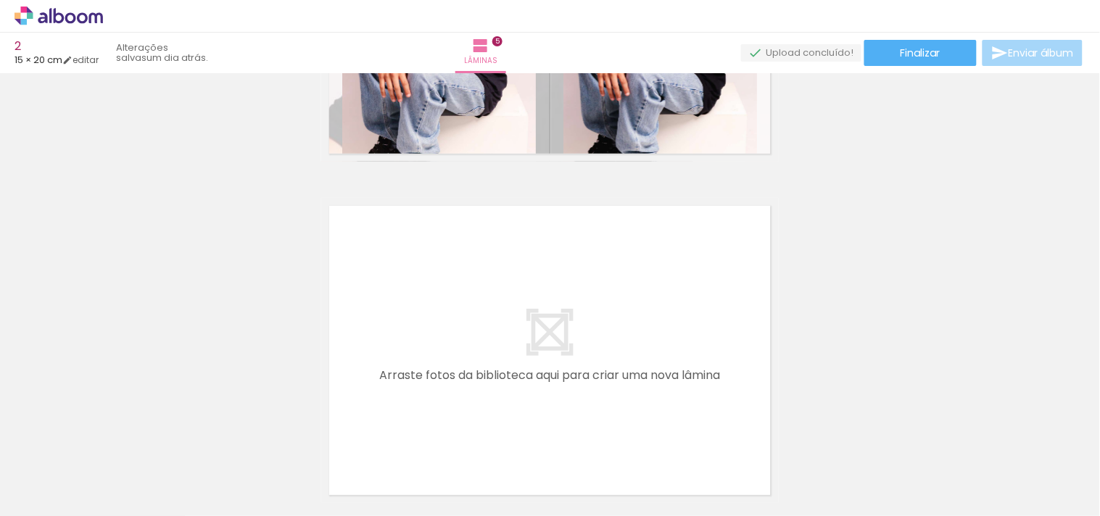
scroll to position [1626, 0]
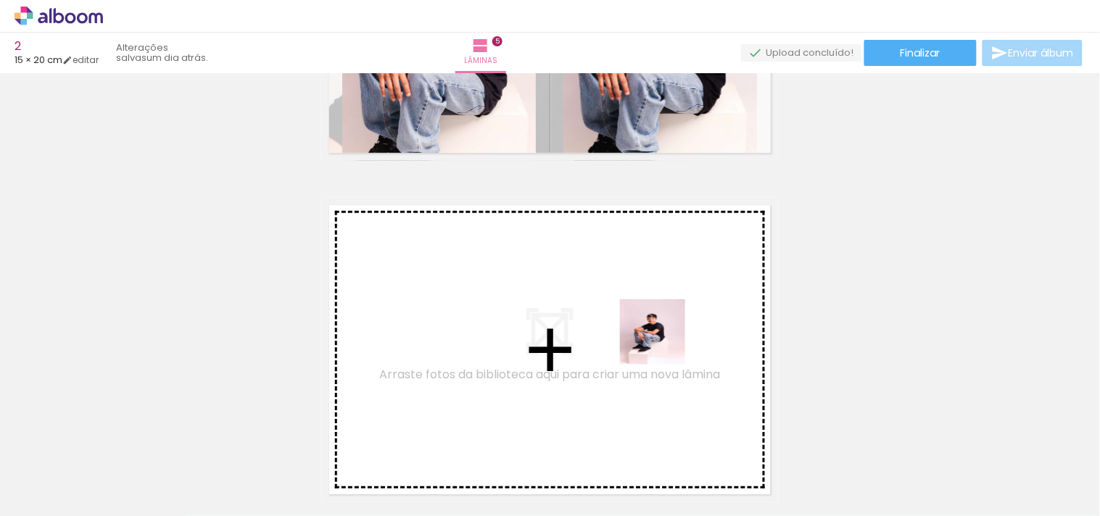
drag, startPoint x: 966, startPoint y: 461, endPoint x: 853, endPoint y: 268, distance: 224.0
click at [661, 343] on quentale-workspace at bounding box center [550, 258] width 1100 height 516
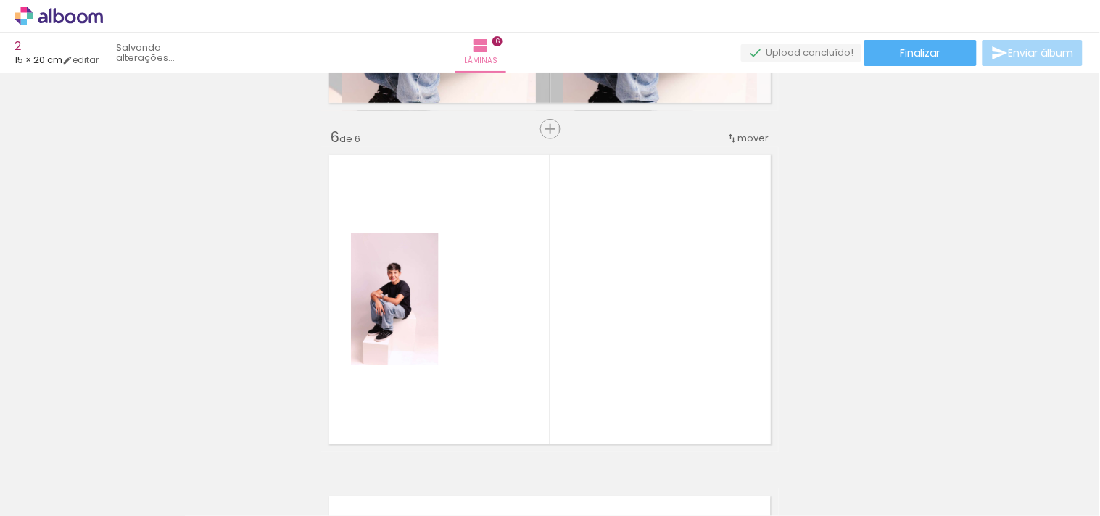
scroll to position [1726, 0]
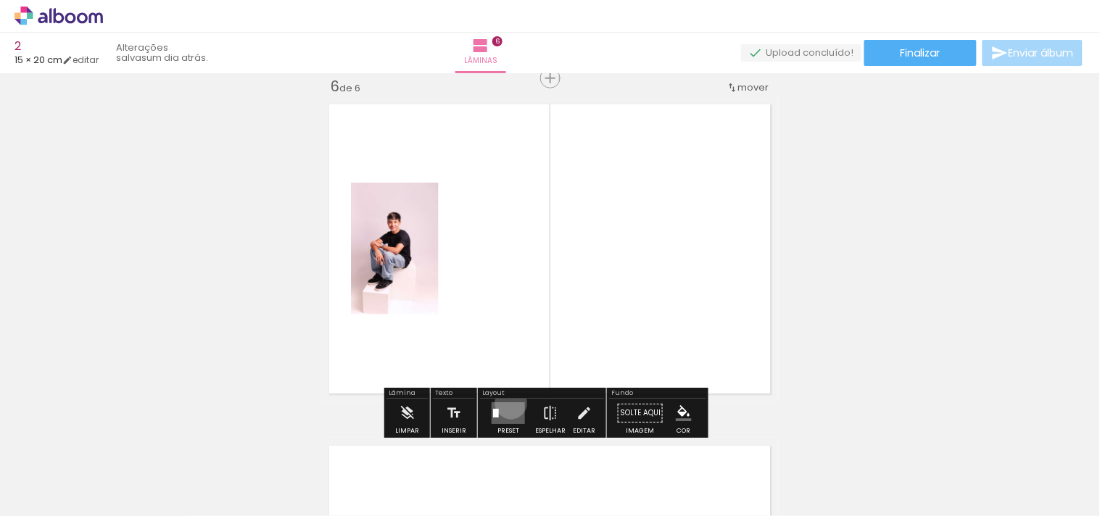
click at [508, 403] on quentale-layouter at bounding box center [508, 413] width 33 height 22
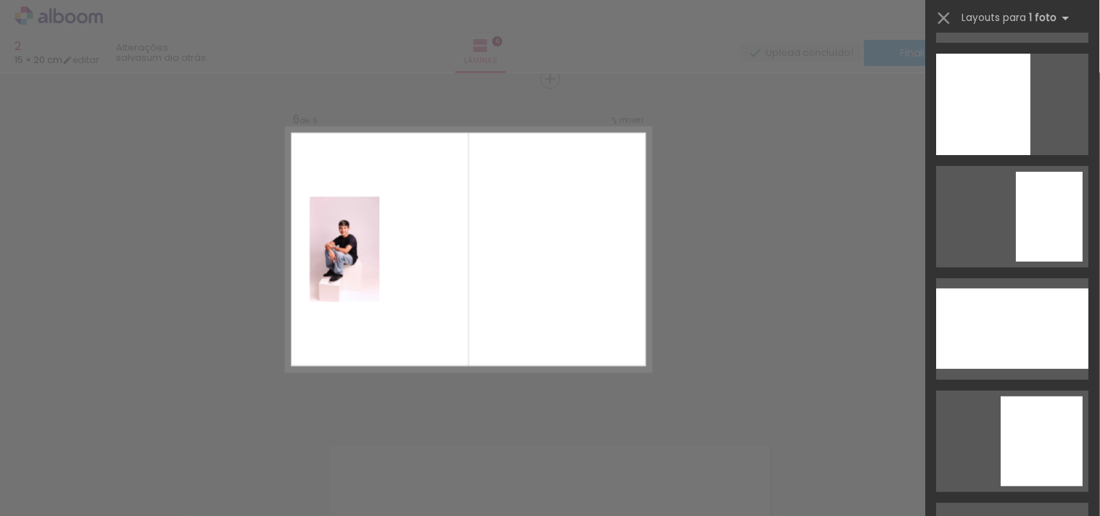
scroll to position [5371, 0]
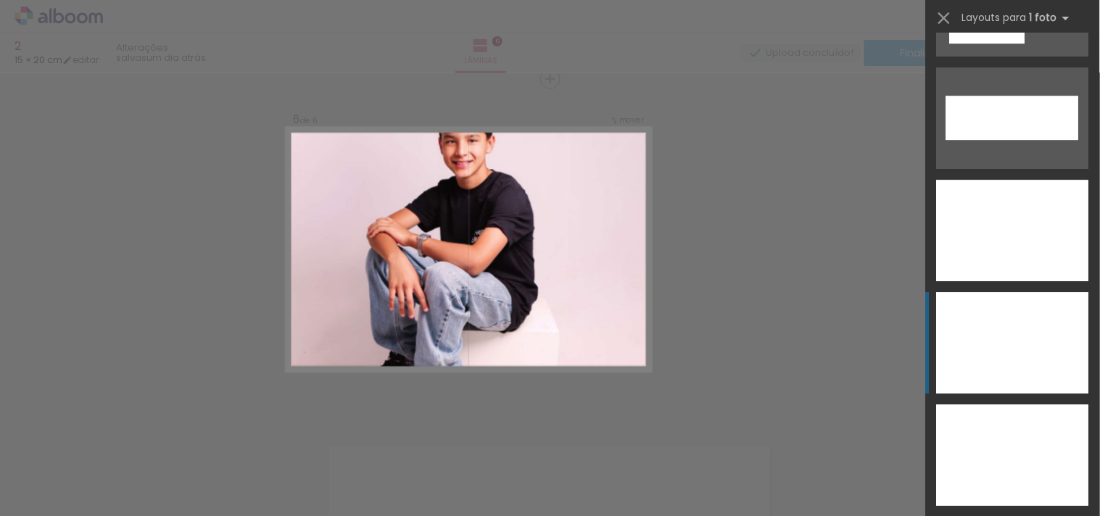
click at [995, 405] on div at bounding box center [1013, 456] width 152 height 102
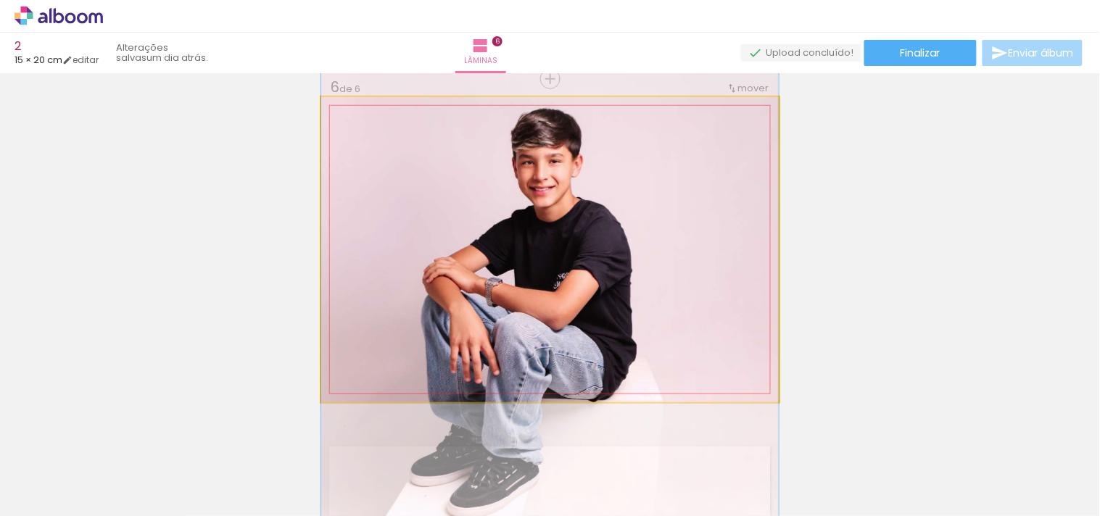
drag, startPoint x: 733, startPoint y: 211, endPoint x: 723, endPoint y: 259, distance: 48.9
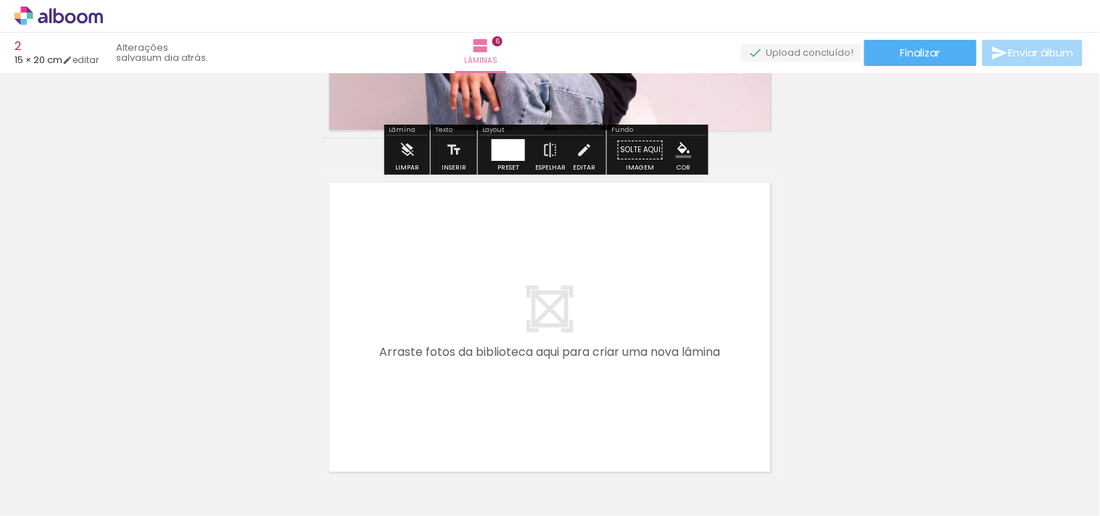
scroll to position [2048, 0]
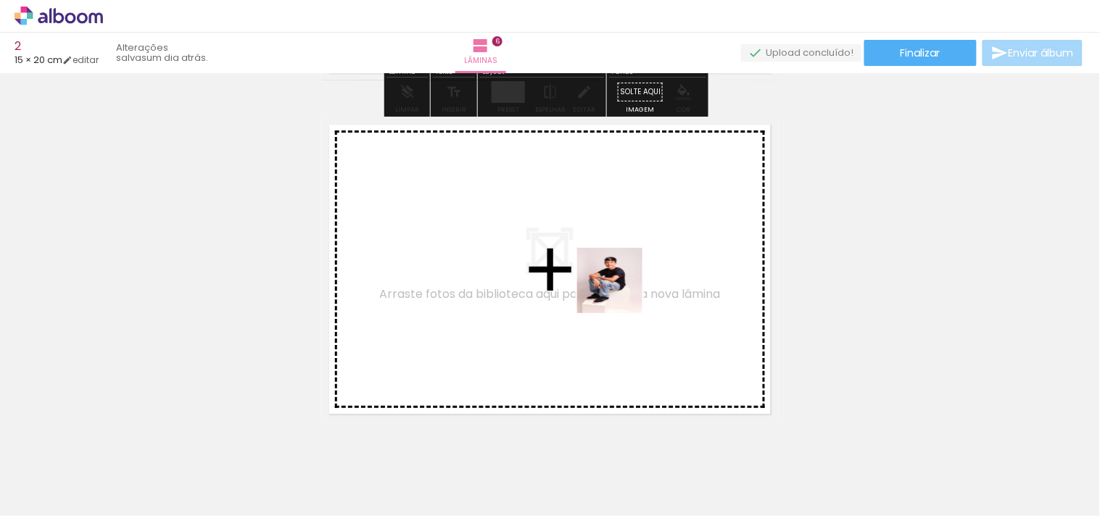
drag, startPoint x: 1042, startPoint y: 487, endPoint x: 621, endPoint y: 291, distance: 464.5
click at [621, 291] on quentale-workspace at bounding box center [550, 258] width 1100 height 516
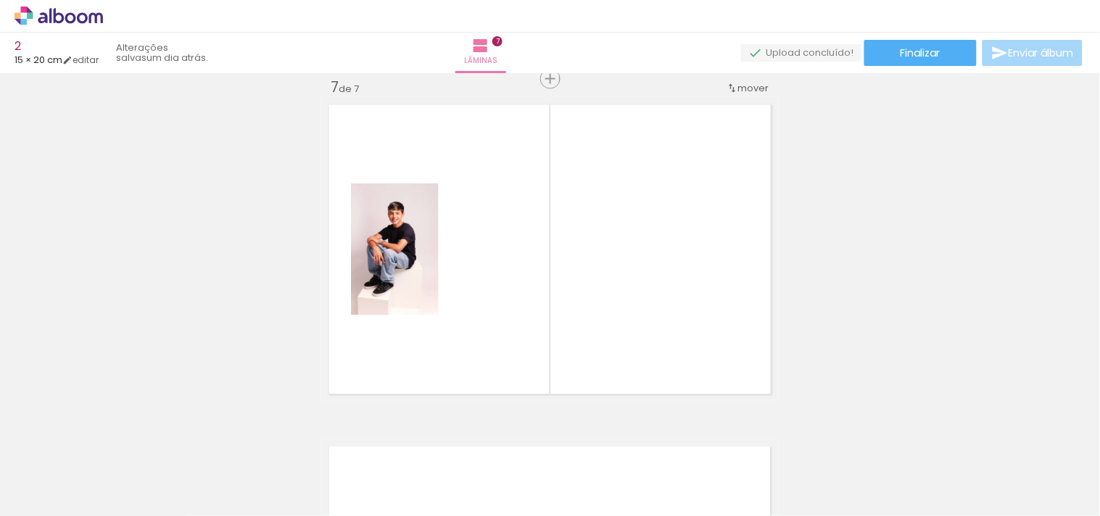
scroll to position [0, 227]
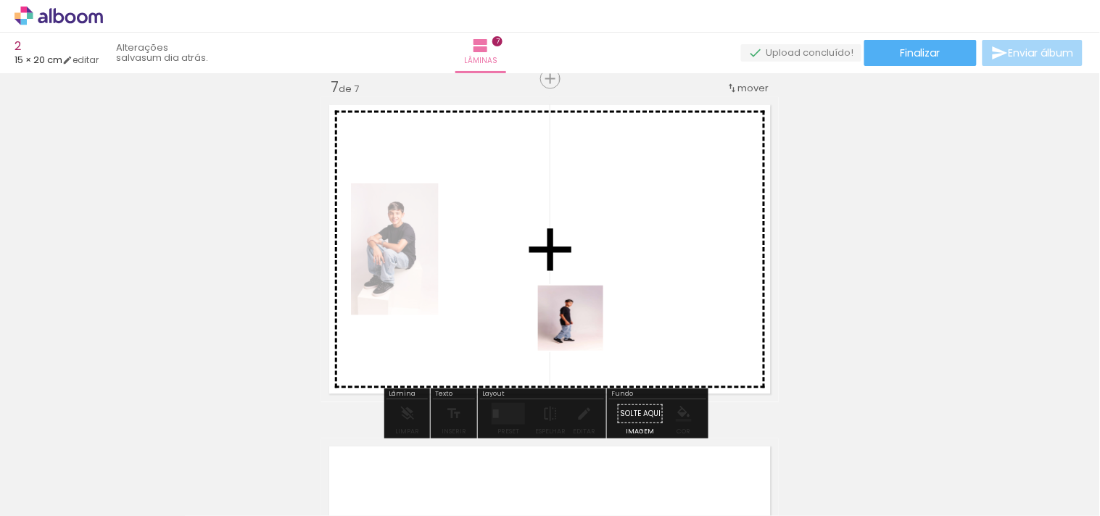
drag, startPoint x: 898, startPoint y: 490, endPoint x: 916, endPoint y: 429, distance: 63.8
click at [577, 328] on quentale-workspace at bounding box center [550, 258] width 1100 height 516
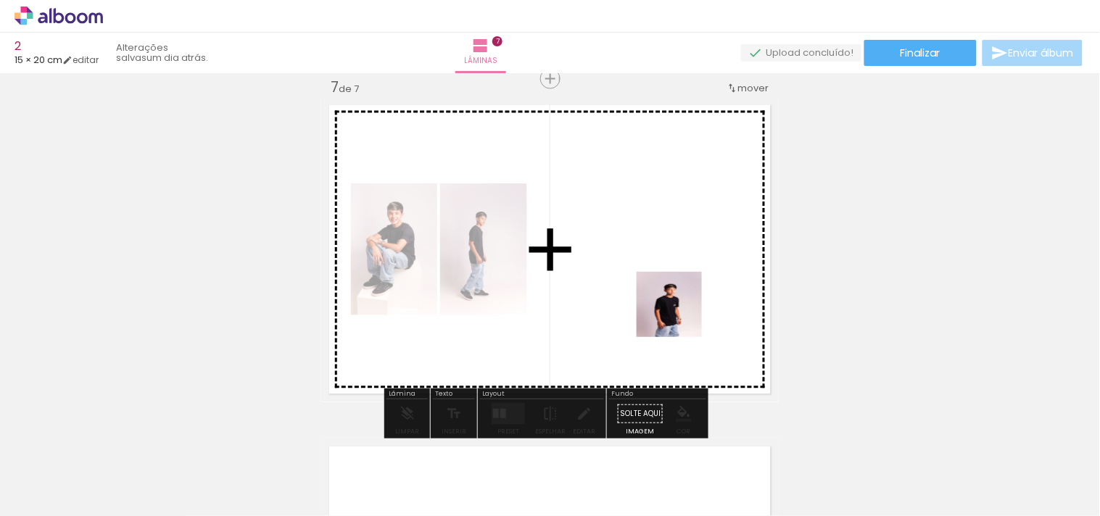
drag, startPoint x: 984, startPoint y: 471, endPoint x: 680, endPoint y: 315, distance: 341.8
click at [680, 315] on quentale-workspace at bounding box center [550, 258] width 1100 height 516
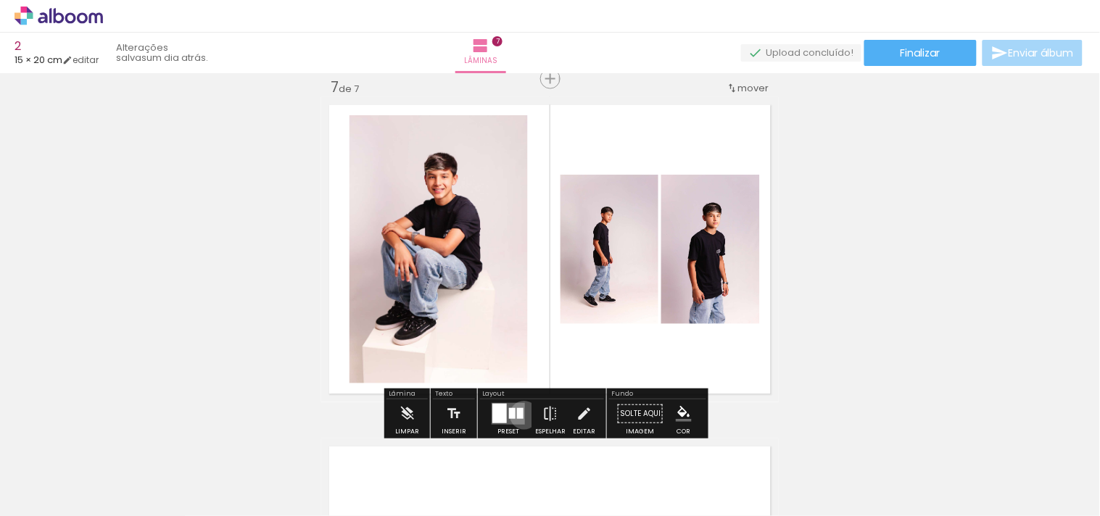
click at [521, 415] on quentale-layouter at bounding box center [508, 414] width 33 height 22
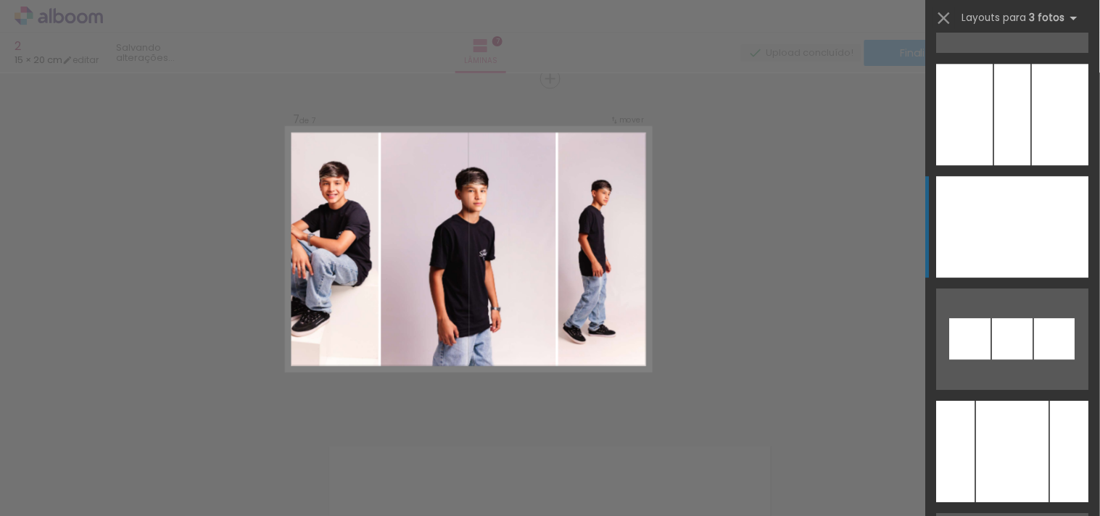
scroll to position [8136, 0]
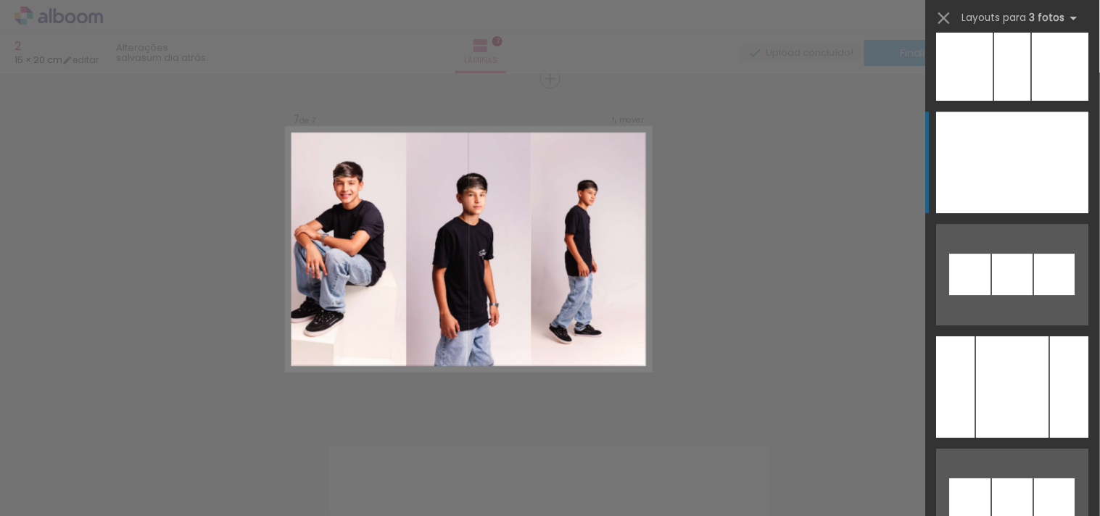
click at [1009, 336] on div at bounding box center [1013, 387] width 73 height 102
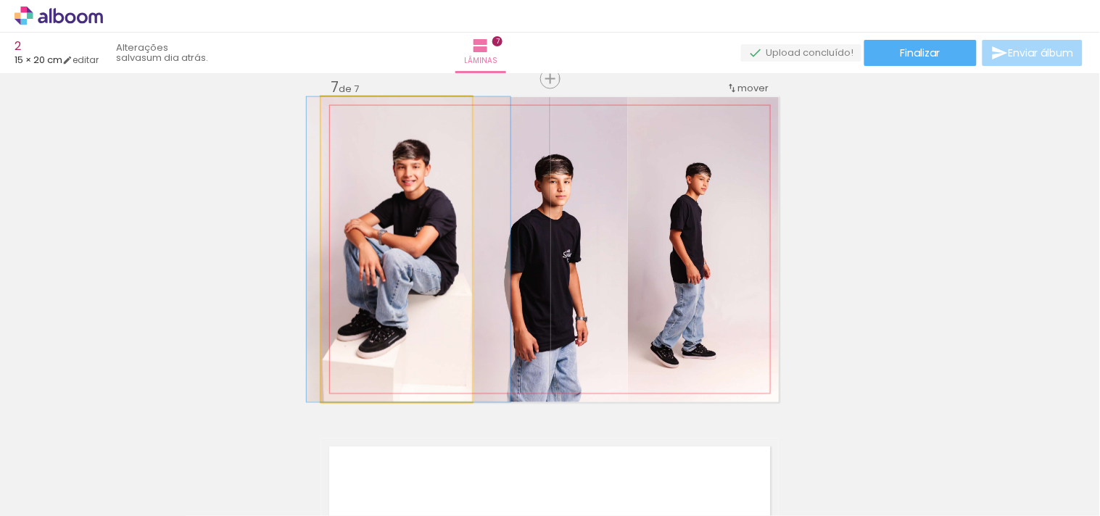
drag, startPoint x: 423, startPoint y: 237, endPoint x: 436, endPoint y: 236, distance: 12.3
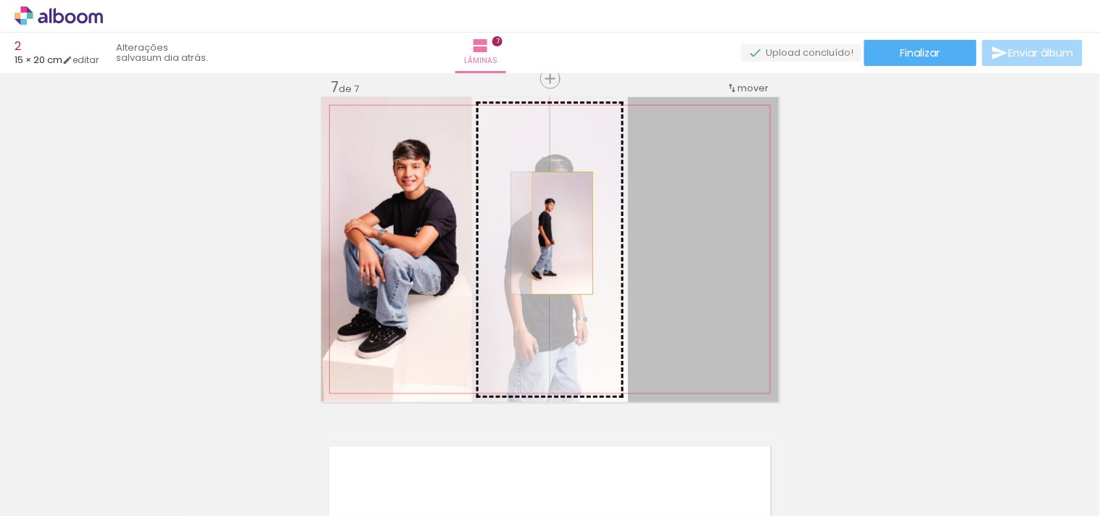
drag, startPoint x: 687, startPoint y: 247, endPoint x: 556, endPoint y: 233, distance: 131.2
click at [0, 0] on slot at bounding box center [0, 0] width 0 height 0
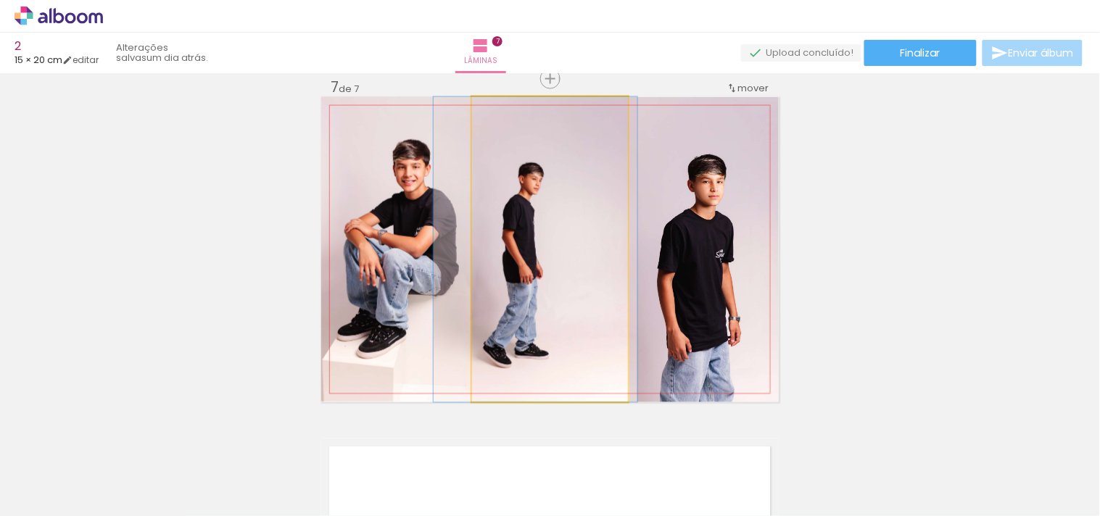
drag, startPoint x: 584, startPoint y: 237, endPoint x: 569, endPoint y: 236, distance: 14.5
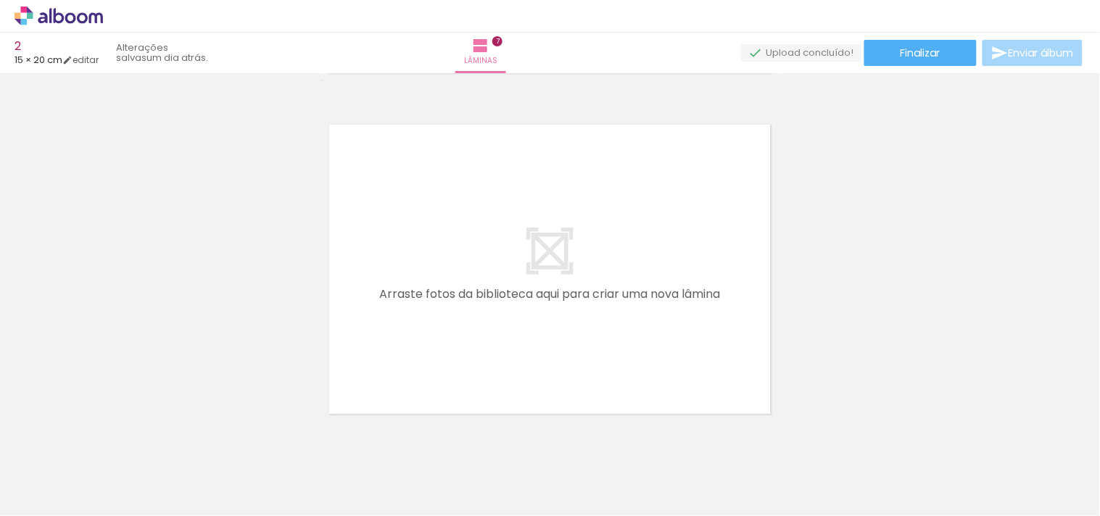
scroll to position [0, 403]
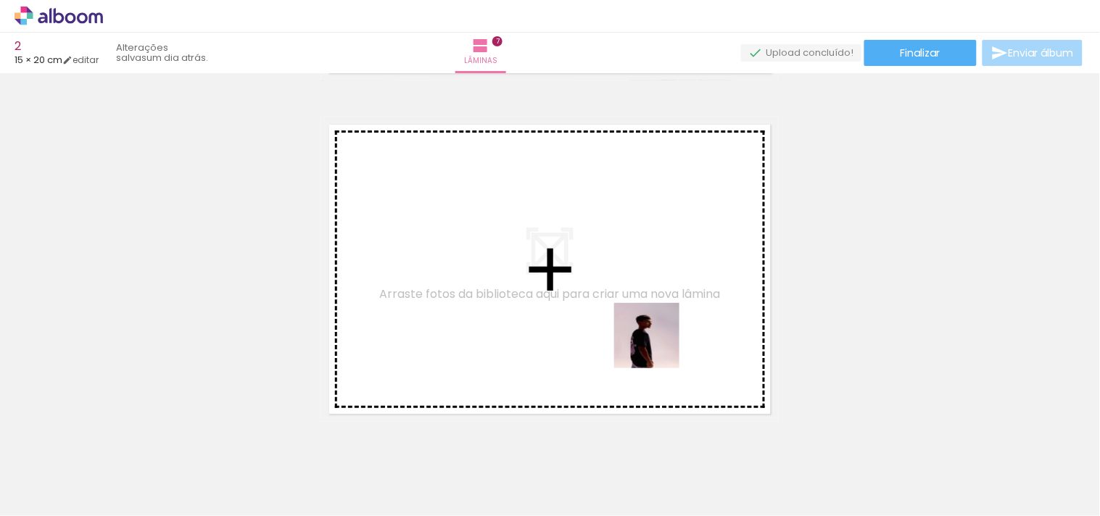
drag, startPoint x: 885, startPoint y: 479, endPoint x: 657, endPoint y: 347, distance: 263.5
click at [657, 347] on quentale-workspace at bounding box center [550, 258] width 1100 height 516
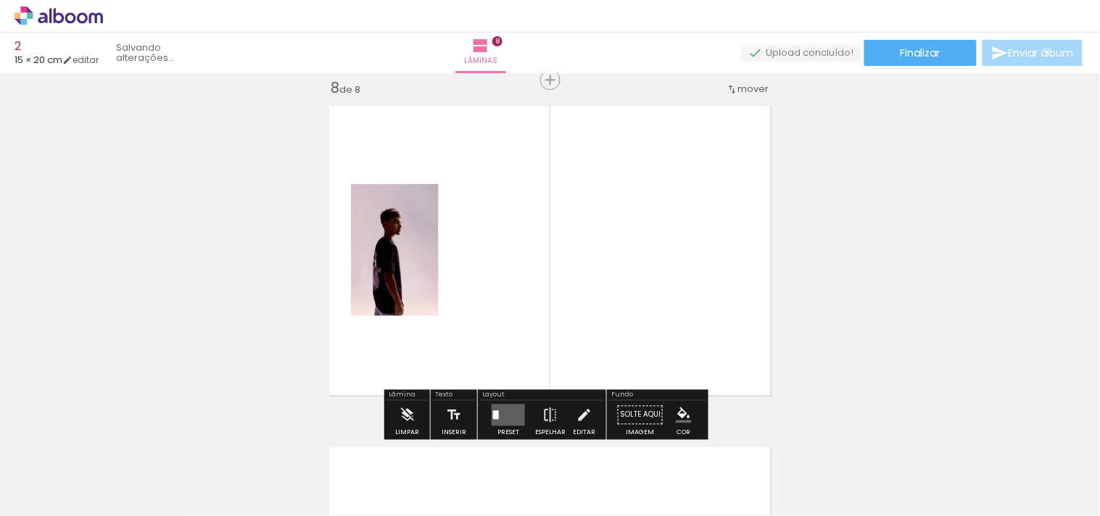
scroll to position [2409, 0]
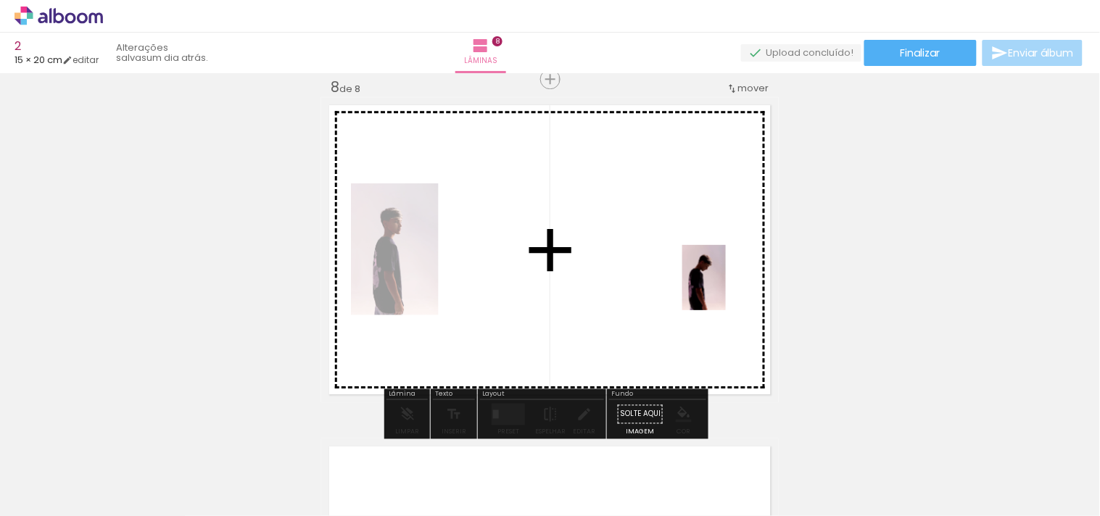
drag, startPoint x: 961, startPoint y: 476, endPoint x: 697, endPoint y: 285, distance: 325.4
click at [697, 285] on quentale-workspace at bounding box center [550, 258] width 1100 height 516
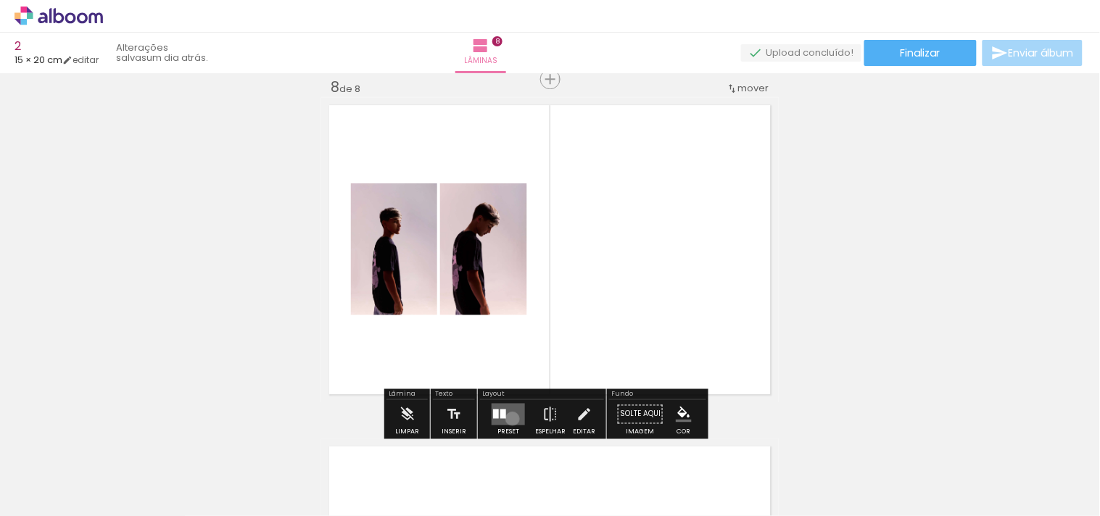
click at [509, 418] on quentale-layouter at bounding box center [508, 414] width 33 height 22
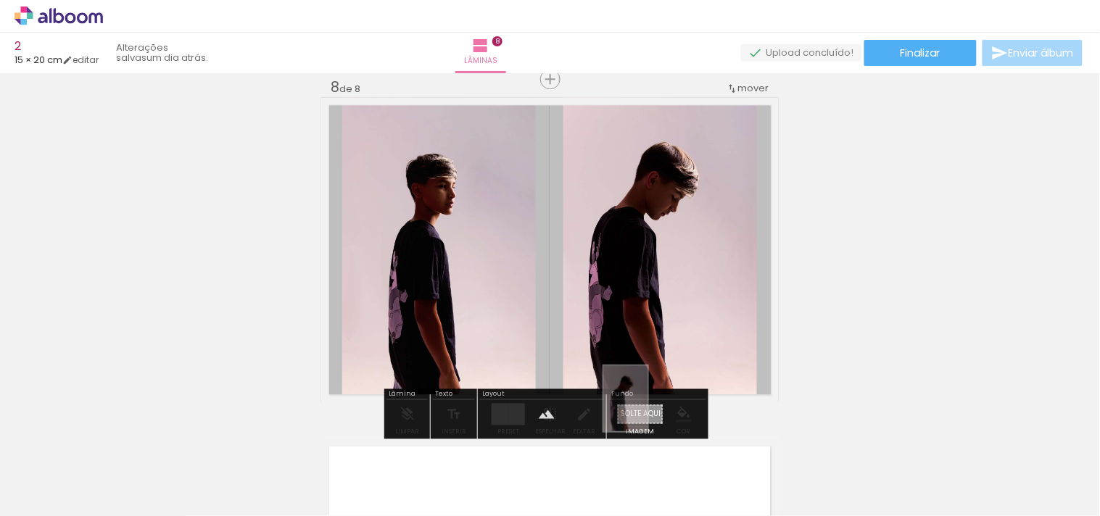
drag, startPoint x: 944, startPoint y: 484, endPoint x: 647, endPoint y: 410, distance: 305.6
click at [647, 410] on quentale-workspace at bounding box center [550, 258] width 1100 height 516
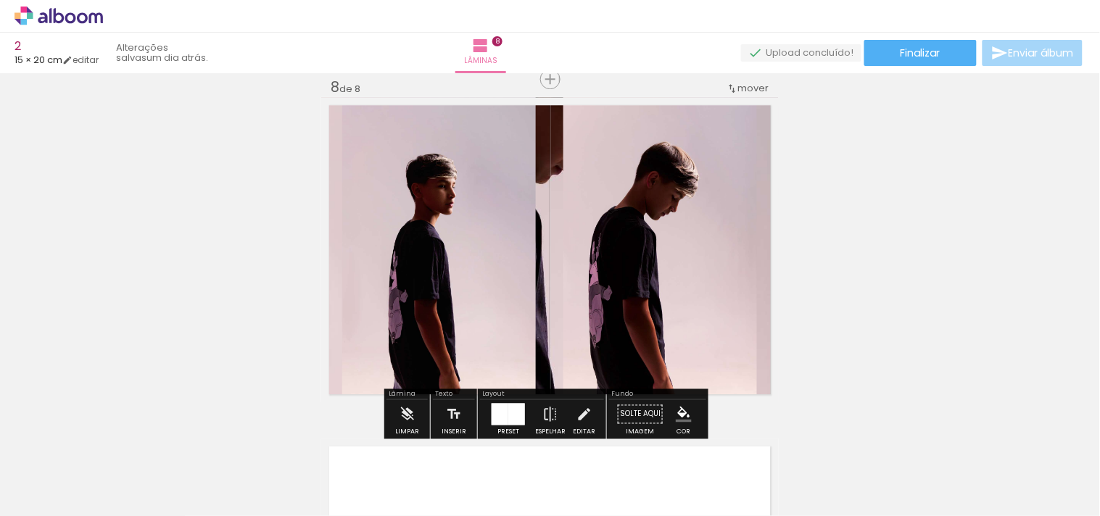
click at [542, 244] on quentale-layouter at bounding box center [550, 249] width 458 height 305
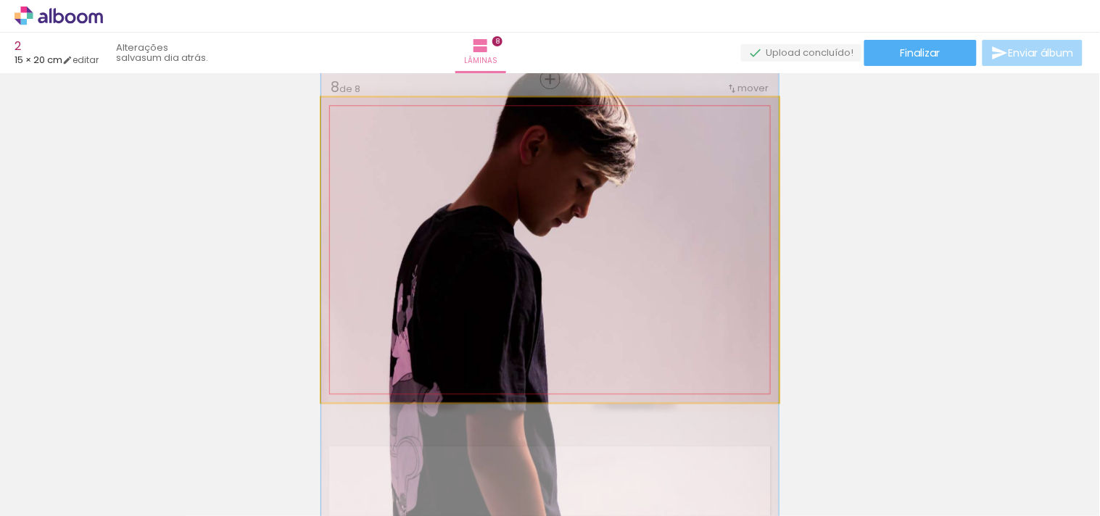
drag, startPoint x: 554, startPoint y: 207, endPoint x: 552, endPoint y: 259, distance: 52.2
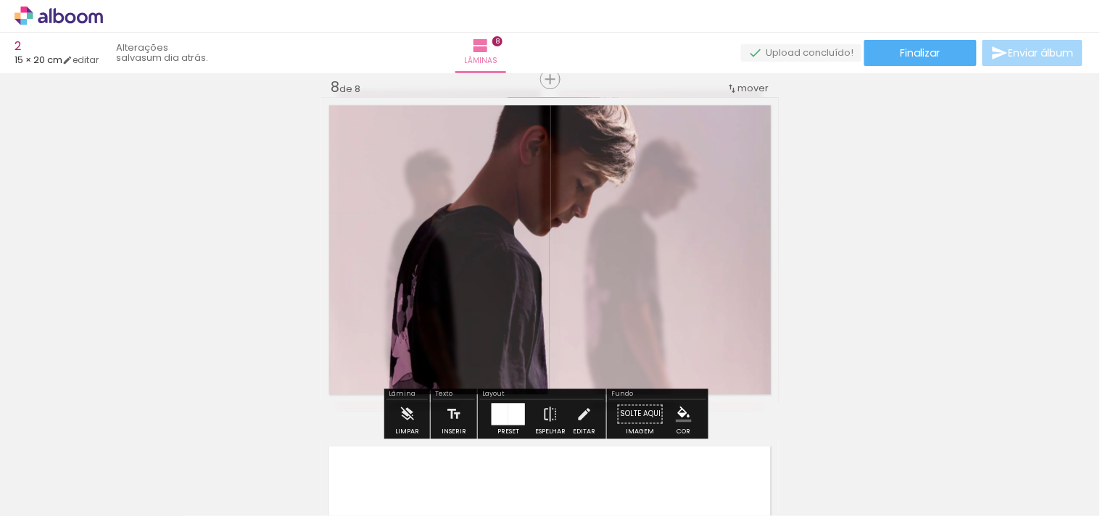
type paper-slider "40"
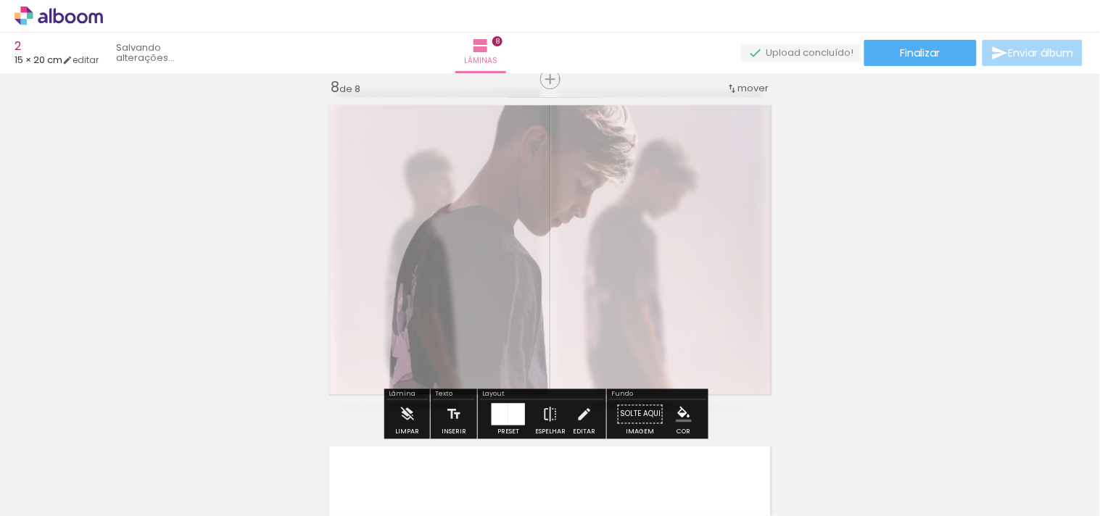
click at [496, 133] on div at bounding box center [507, 134] width 57 height 23
type paper-slider "142"
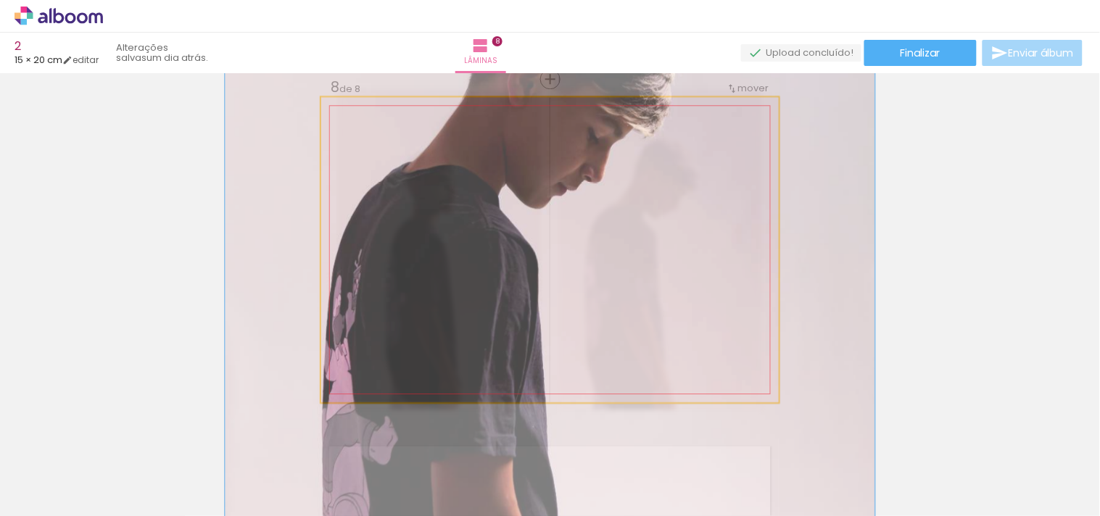
click at [397, 133] on div at bounding box center [405, 134] width 57 height 23
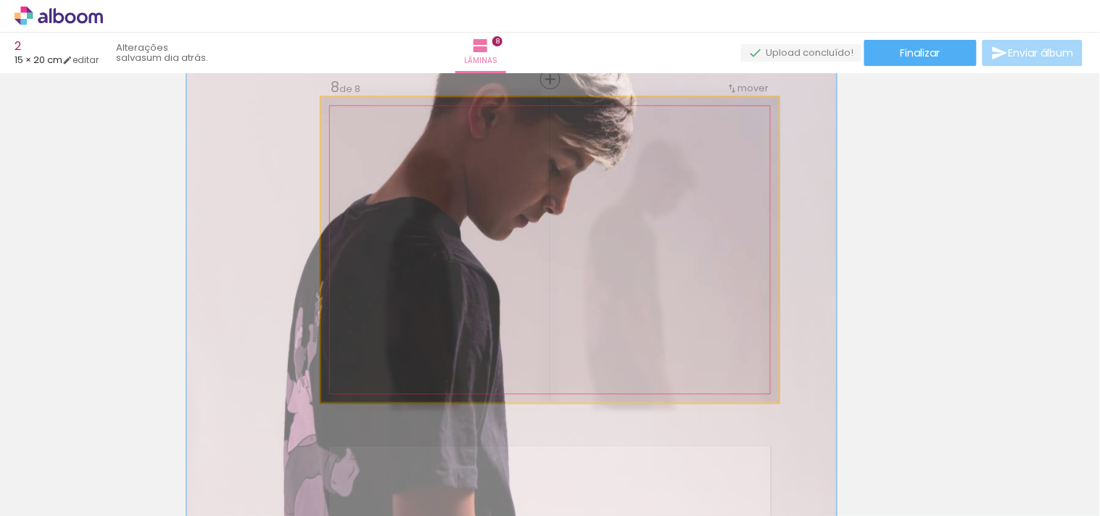
drag, startPoint x: 548, startPoint y: 184, endPoint x: 510, endPoint y: 215, distance: 49.0
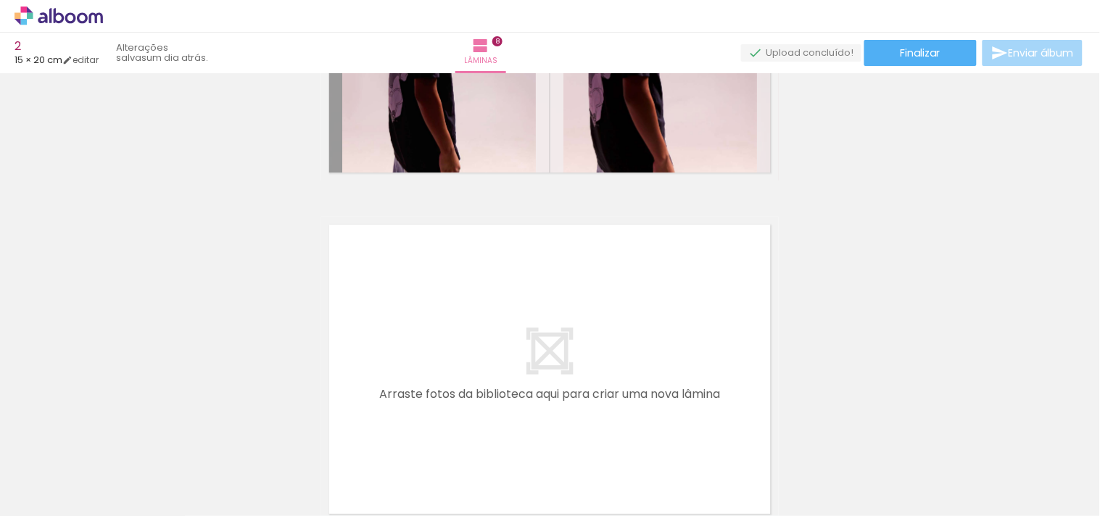
scroll to position [2650, 0]
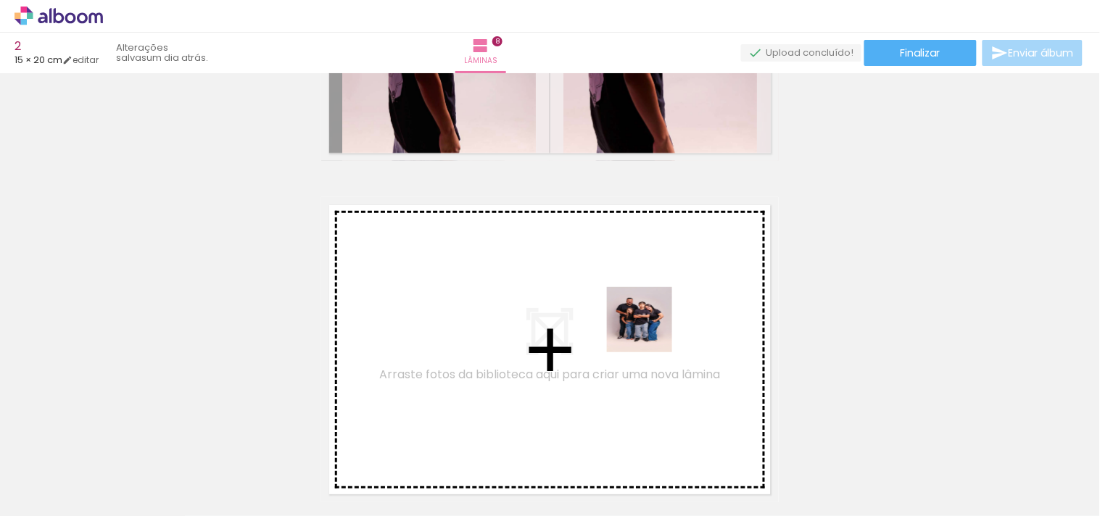
drag, startPoint x: 1040, startPoint y: 468, endPoint x: 643, endPoint y: 331, distance: 419.8
click at [643, 331] on quentale-workspace at bounding box center [550, 258] width 1100 height 516
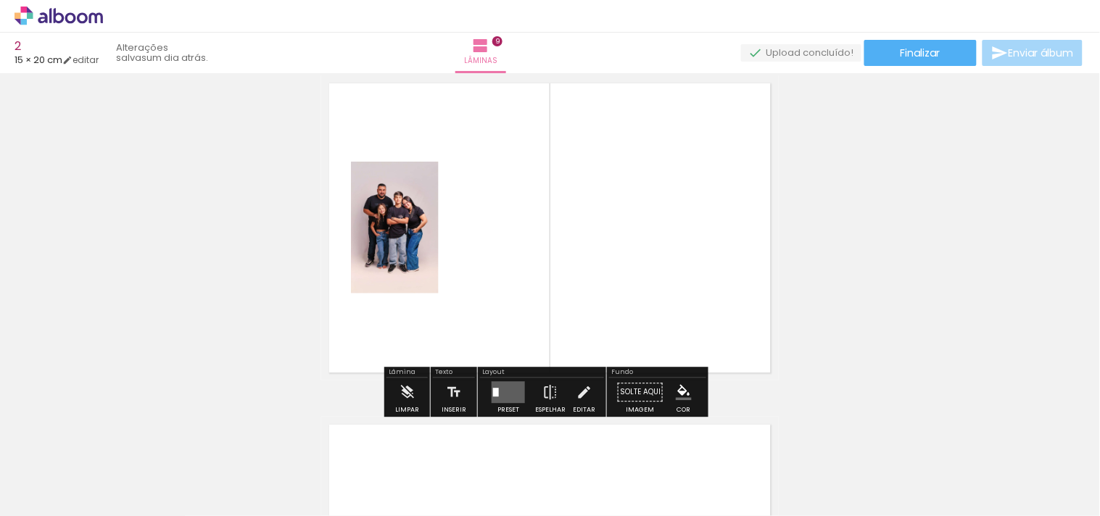
scroll to position [2750, 0]
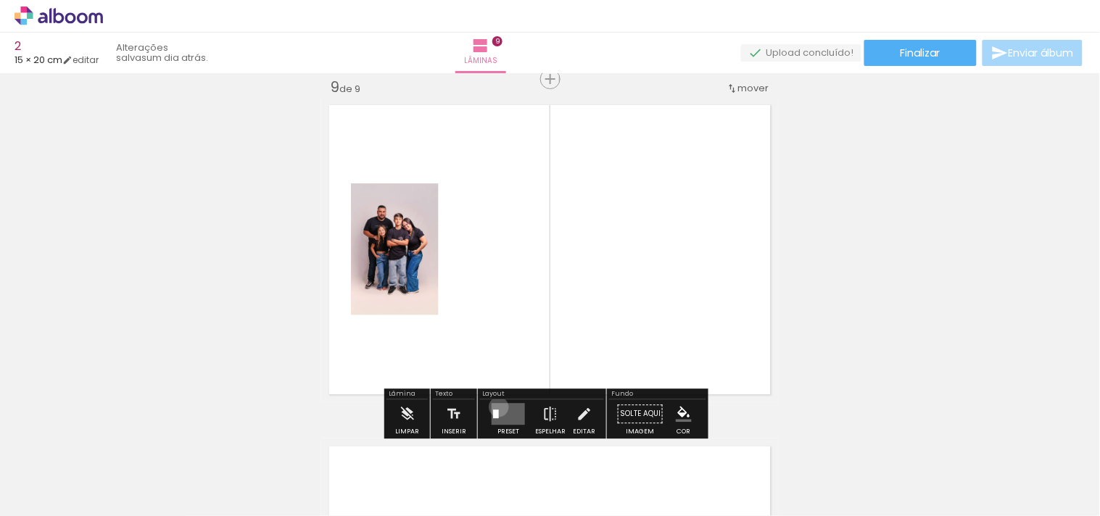
click at [495, 407] on quentale-layouter at bounding box center [508, 414] width 33 height 22
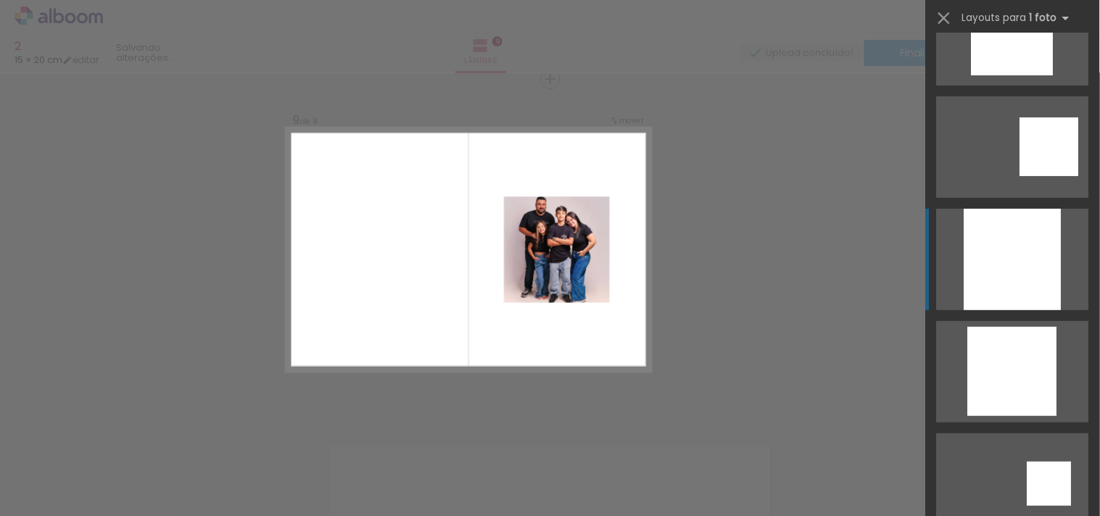
scroll to position [1395, 0]
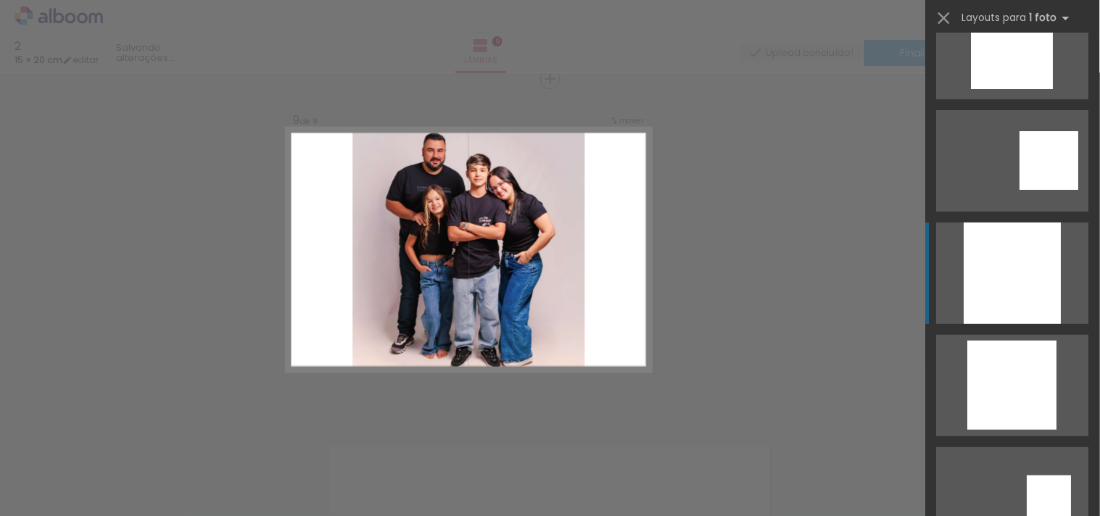
click at [1026, 271] on div at bounding box center [1012, 274] width 97 height 102
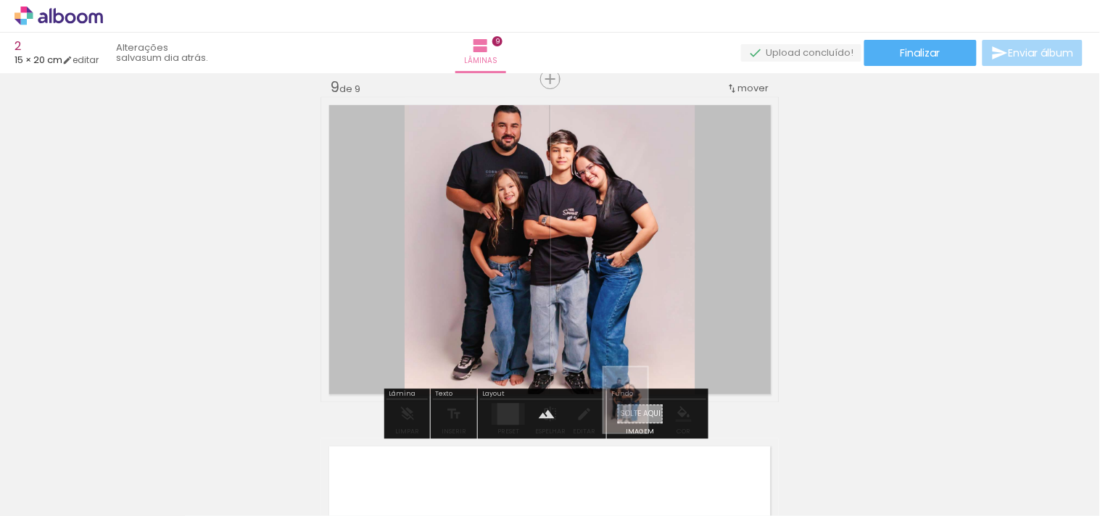
drag, startPoint x: 1072, startPoint y: 471, endPoint x: 647, endPoint y: 411, distance: 428.4
click at [647, 411] on quentale-workspace at bounding box center [550, 258] width 1100 height 516
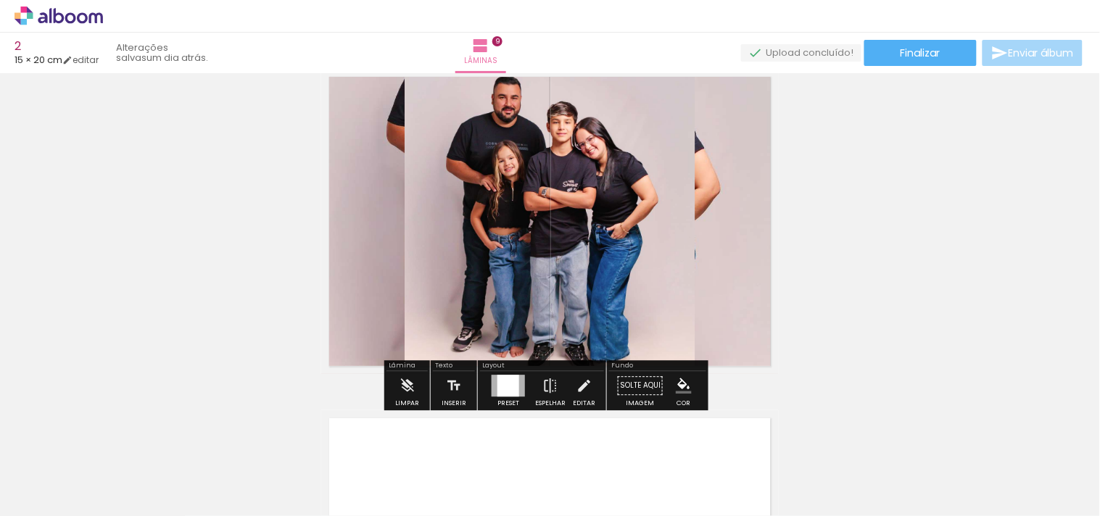
scroll to position [2750, 0]
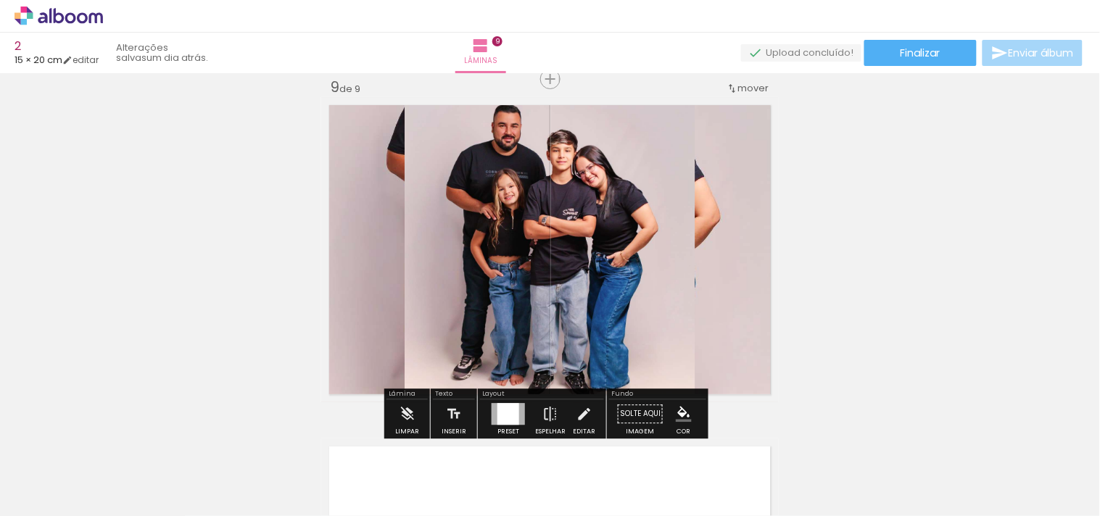
click at [740, 236] on quentale-layouter at bounding box center [550, 249] width 458 height 305
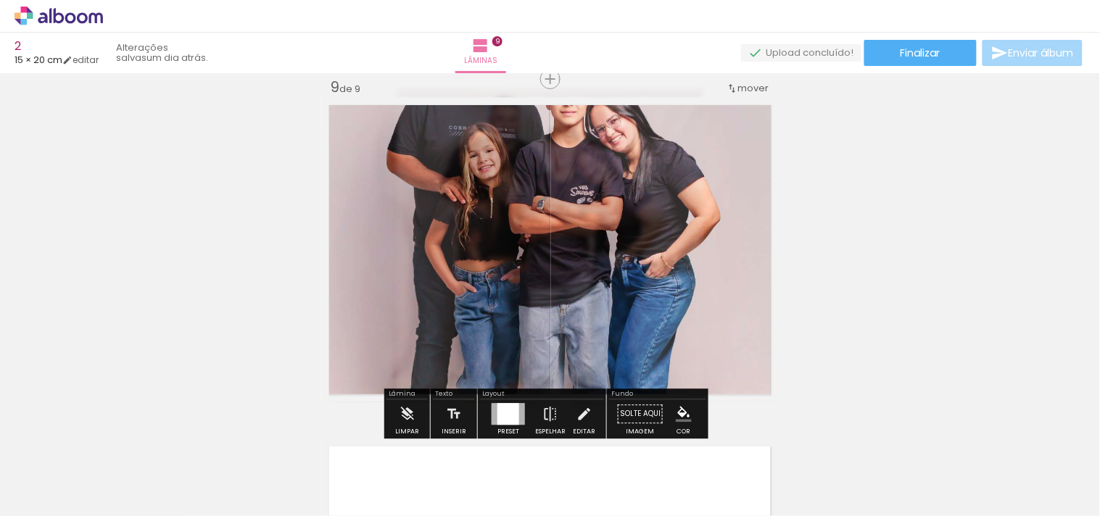
type paper-slider "40"
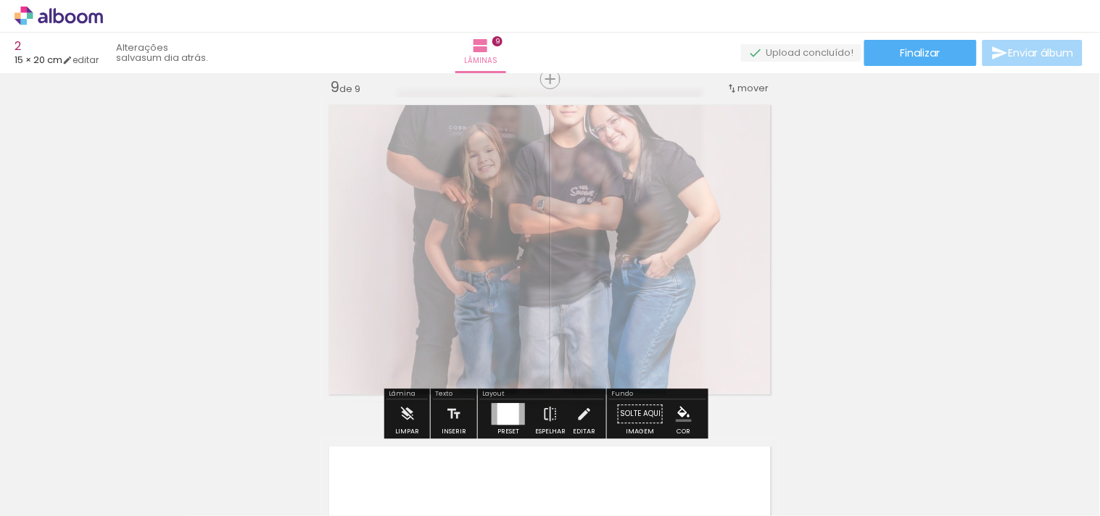
click at [494, 138] on div at bounding box center [507, 134] width 57 height 23
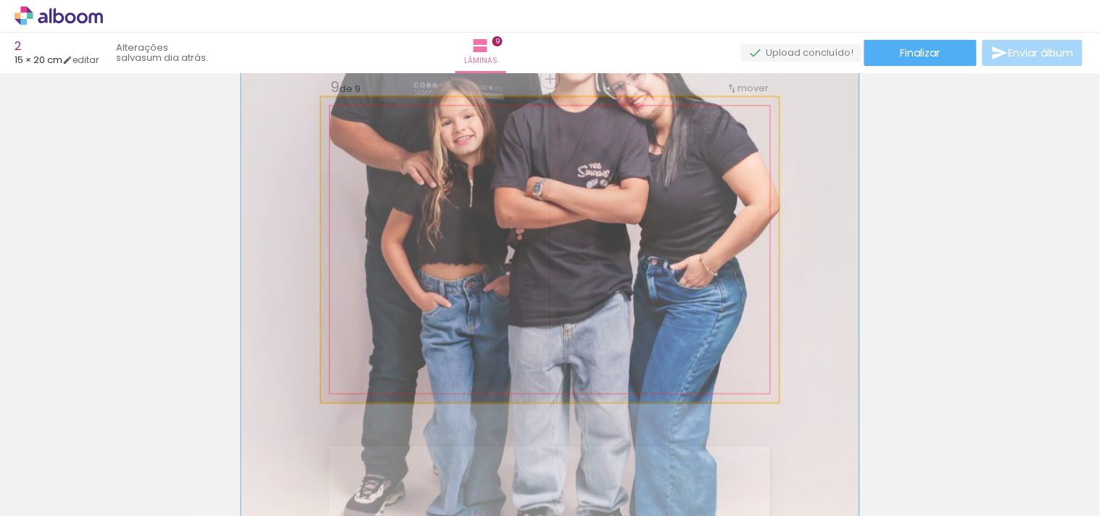
click at [394, 136] on div at bounding box center [405, 134] width 57 height 23
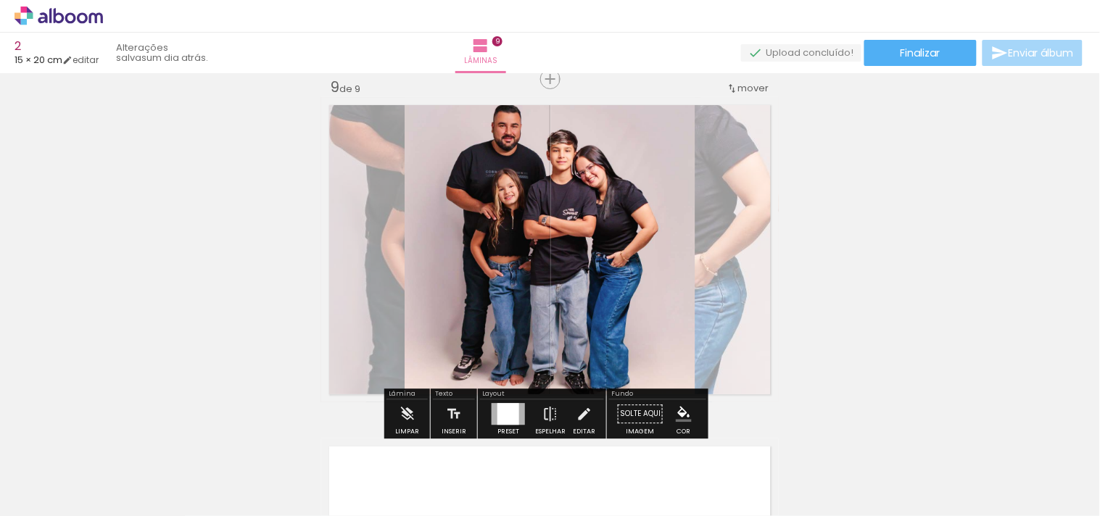
click at [716, 220] on quentale-layouter at bounding box center [550, 249] width 458 height 305
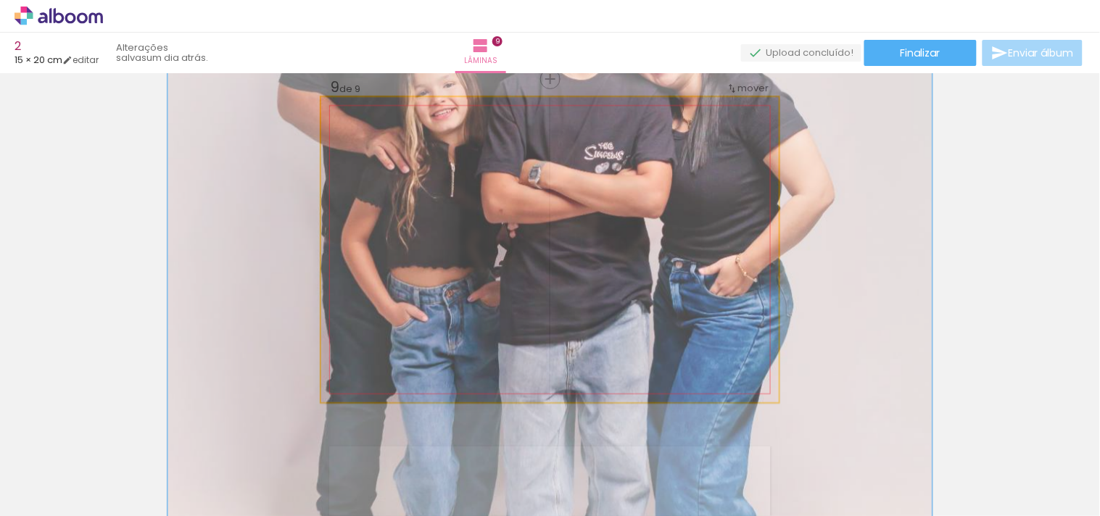
drag, startPoint x: 394, startPoint y: 131, endPoint x: 412, endPoint y: 132, distance: 18.2
type paper-slider "167"
click at [412, 132] on div at bounding box center [414, 134] width 13 height 13
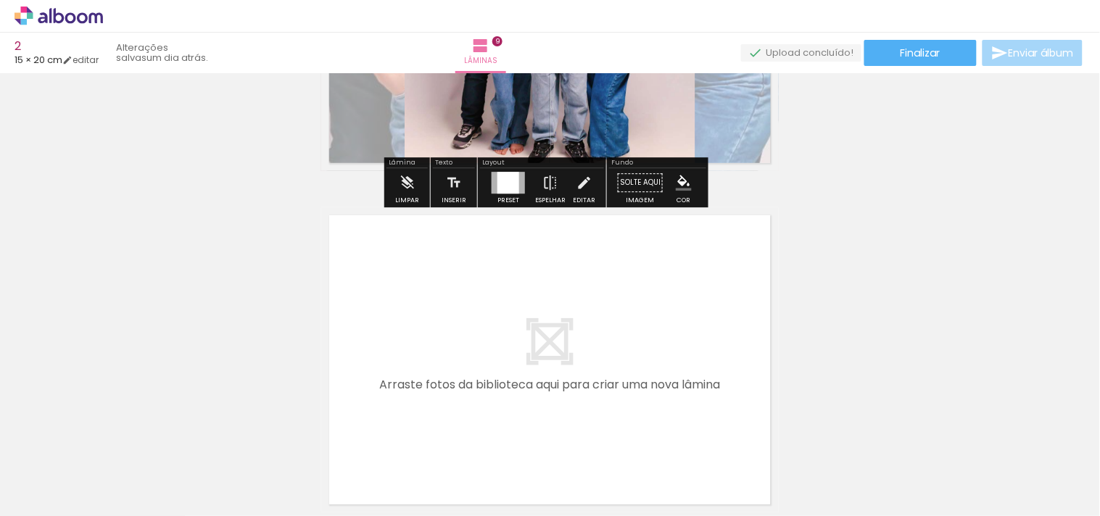
scroll to position [2992, 0]
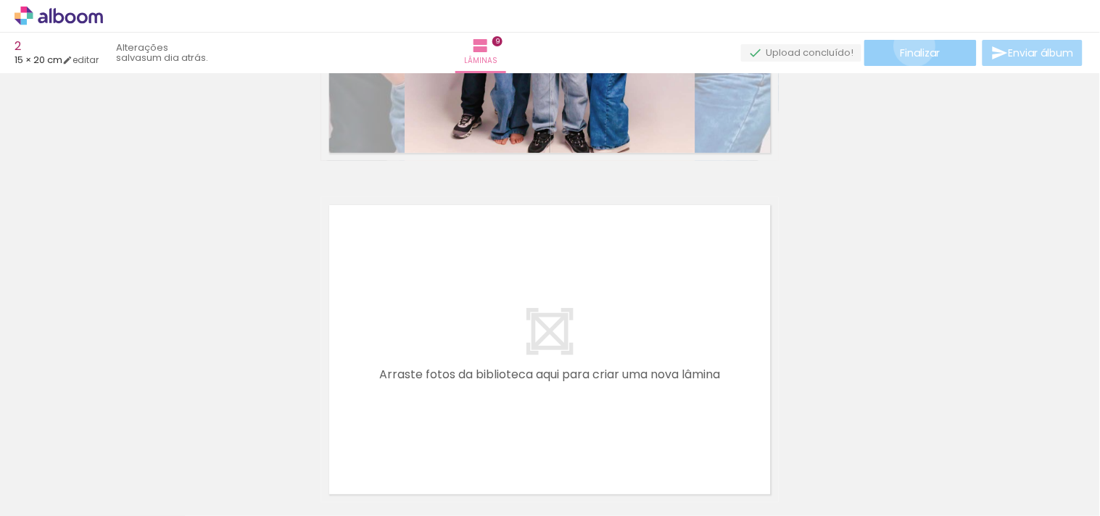
click at [910, 48] on span "Finalizar" at bounding box center [921, 53] width 40 height 10
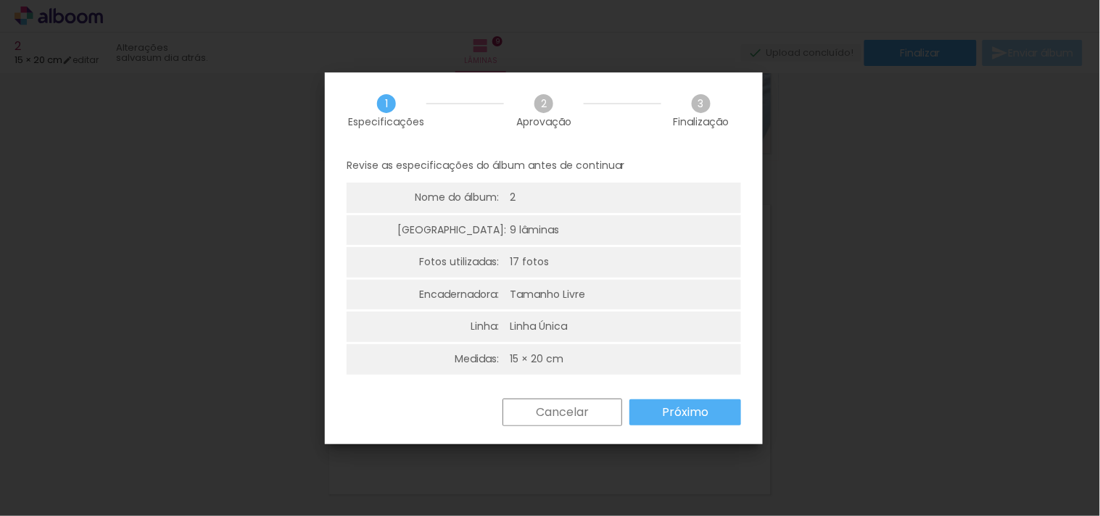
click at [851, 173] on iron-overlay-backdrop at bounding box center [550, 258] width 1100 height 516
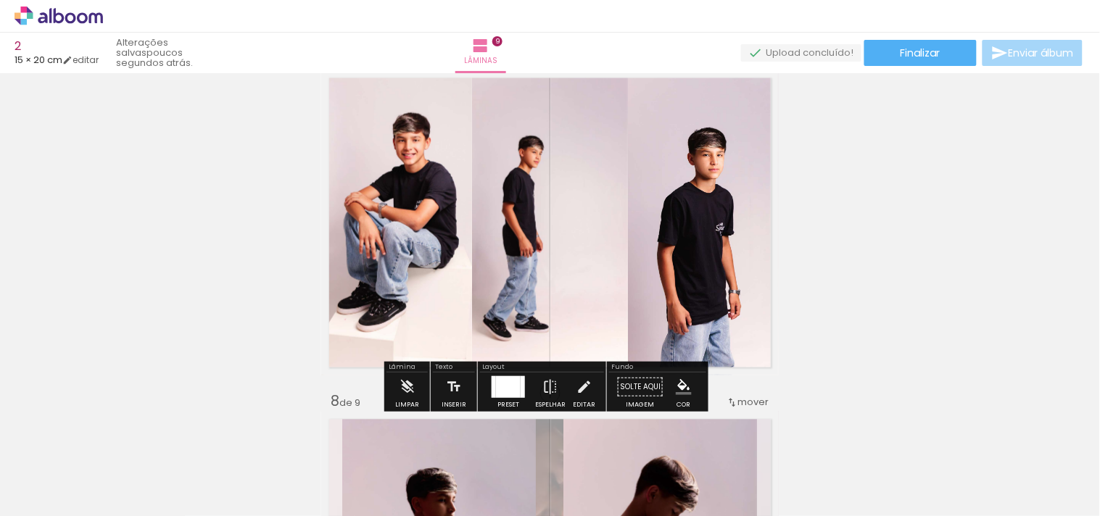
scroll to position [2336, 0]
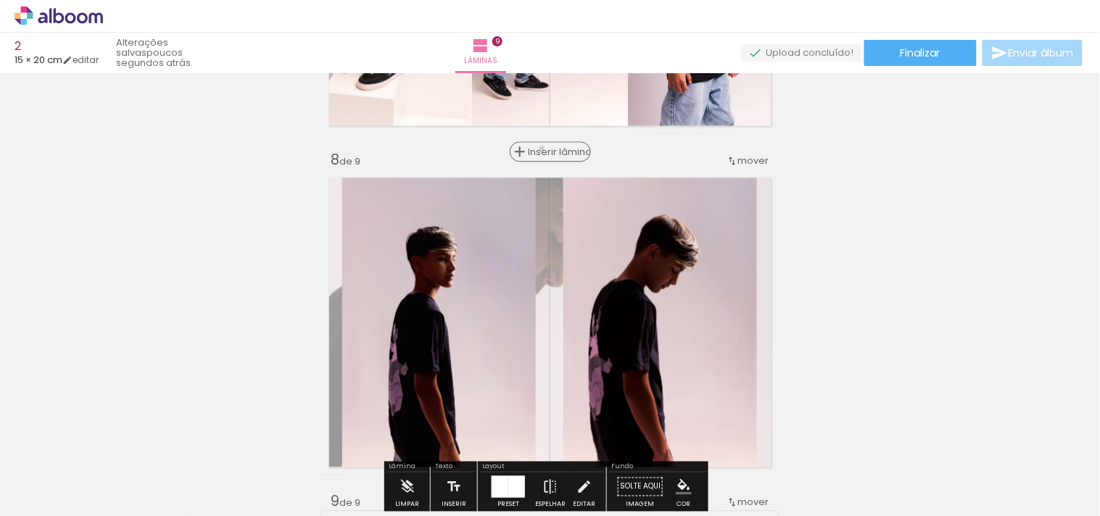
click at [541, 148] on span "Inserir lâmina" at bounding box center [557, 151] width 57 height 9
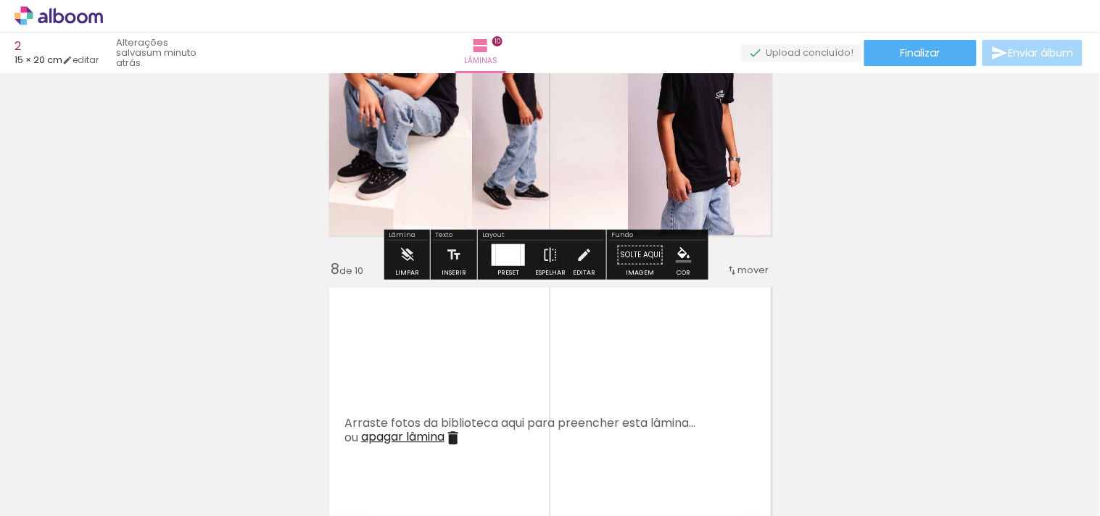
scroll to position [2256, 0]
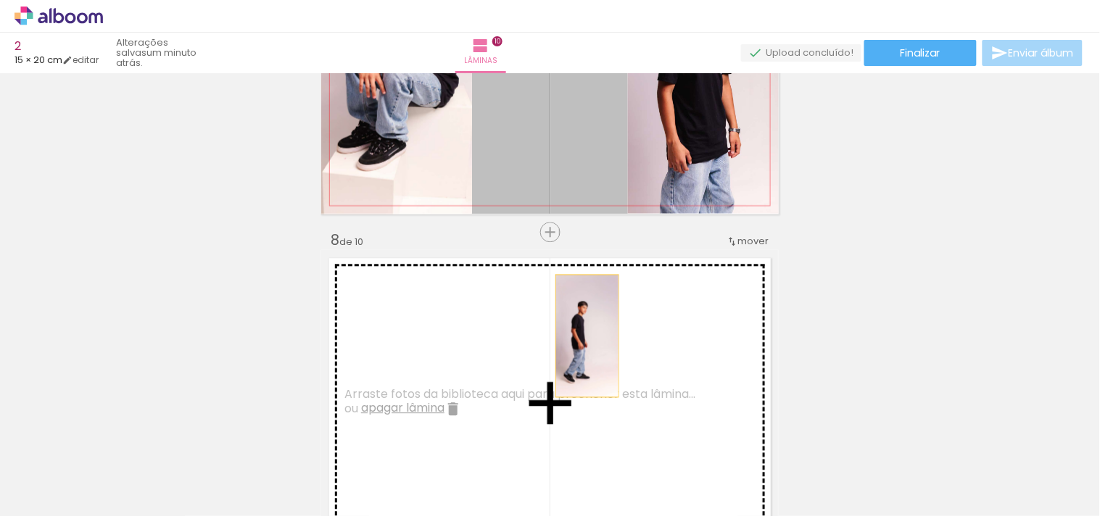
drag, startPoint x: 574, startPoint y: 149, endPoint x: 583, endPoint y: 336, distance: 188.0
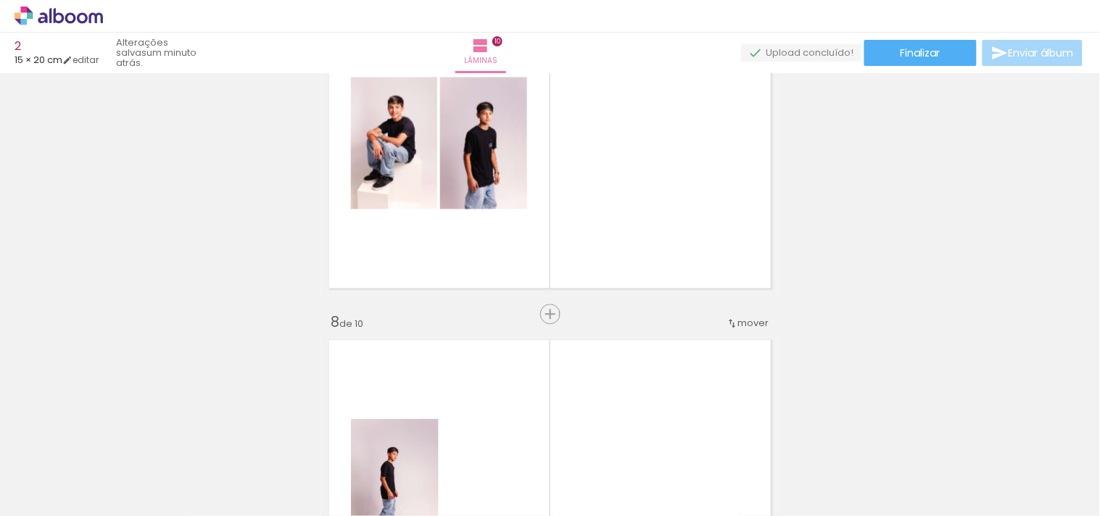
scroll to position [2094, 0]
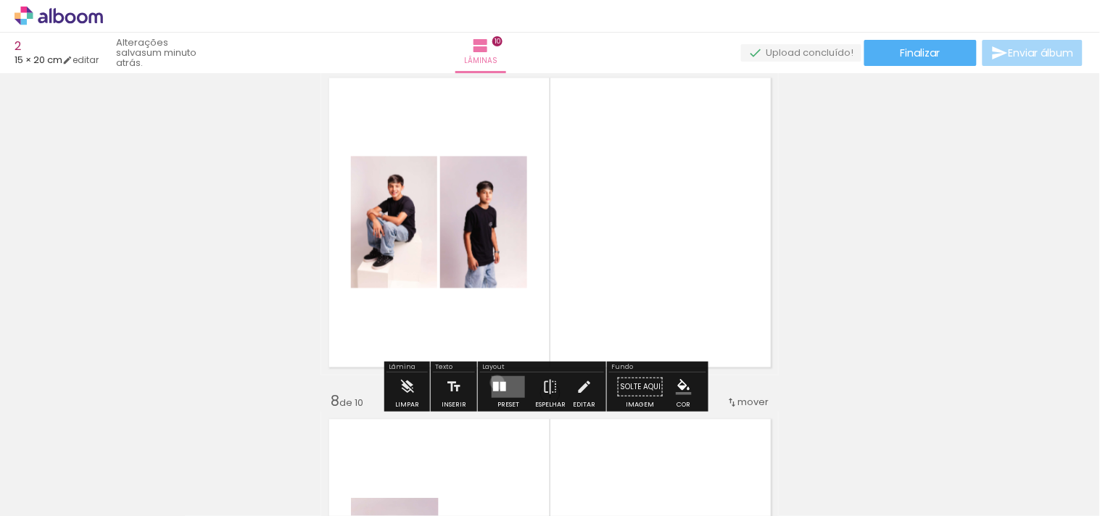
click at [494, 382] on div at bounding box center [496, 386] width 6 height 9
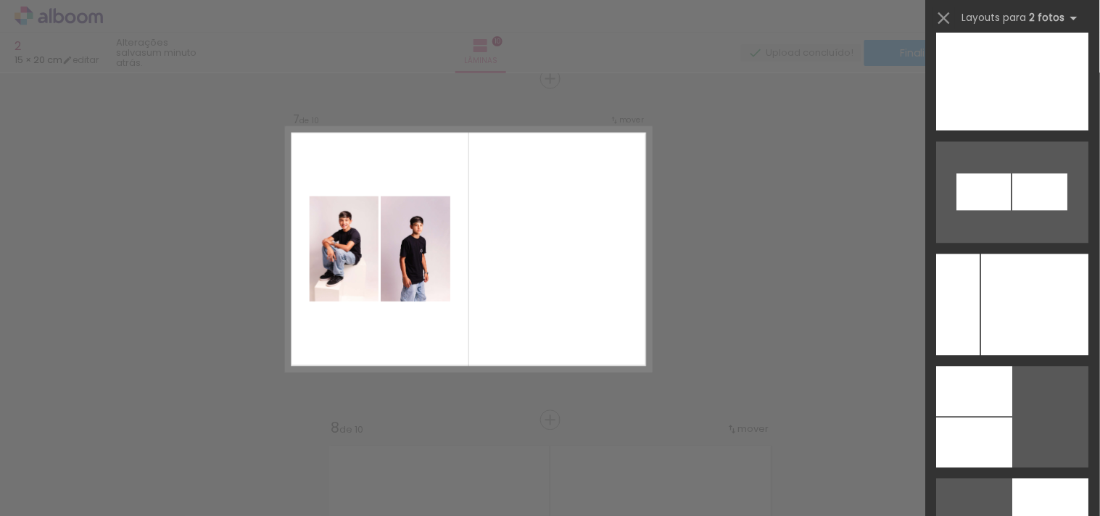
scroll to position [7862, 0]
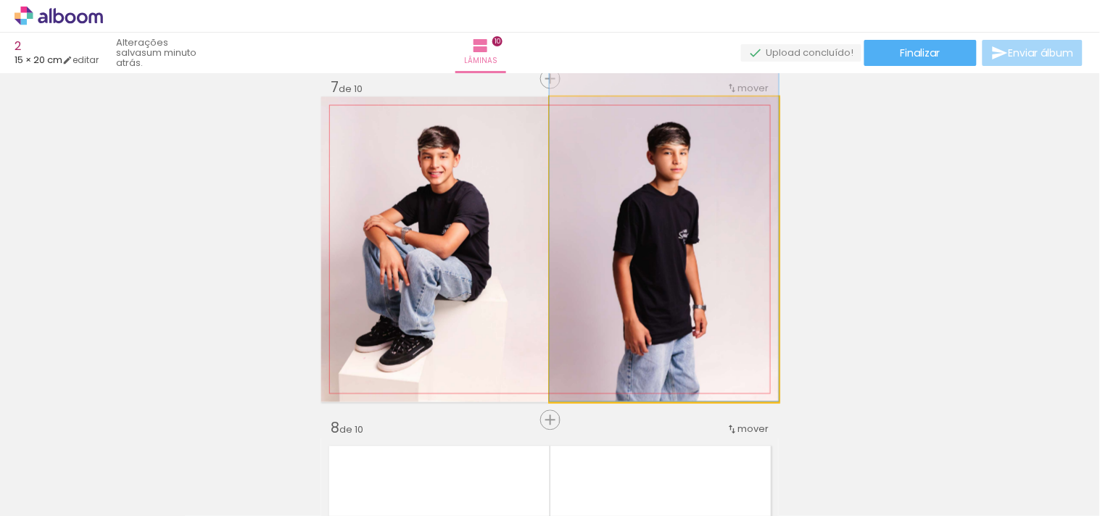
drag, startPoint x: 720, startPoint y: 263, endPoint x: 705, endPoint y: 229, distance: 37.0
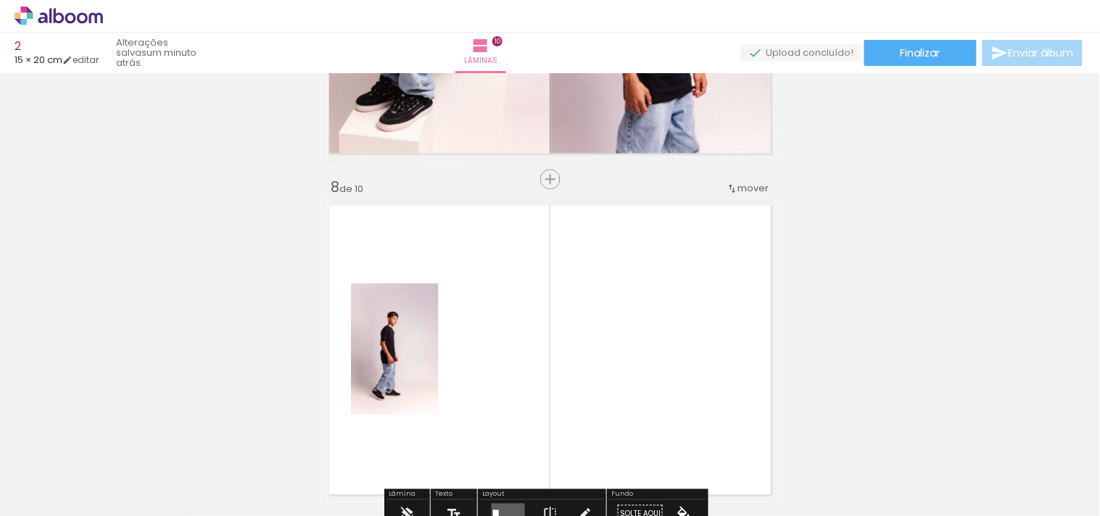
click at [440, 372] on quentale-layouter at bounding box center [550, 349] width 458 height 305
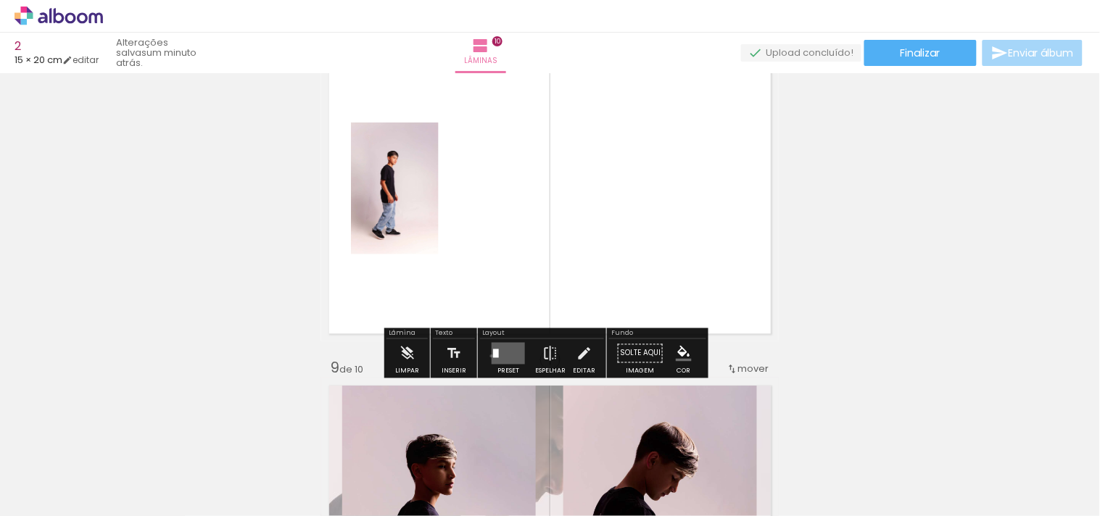
click at [492, 355] on quentale-layouter at bounding box center [508, 353] width 33 height 22
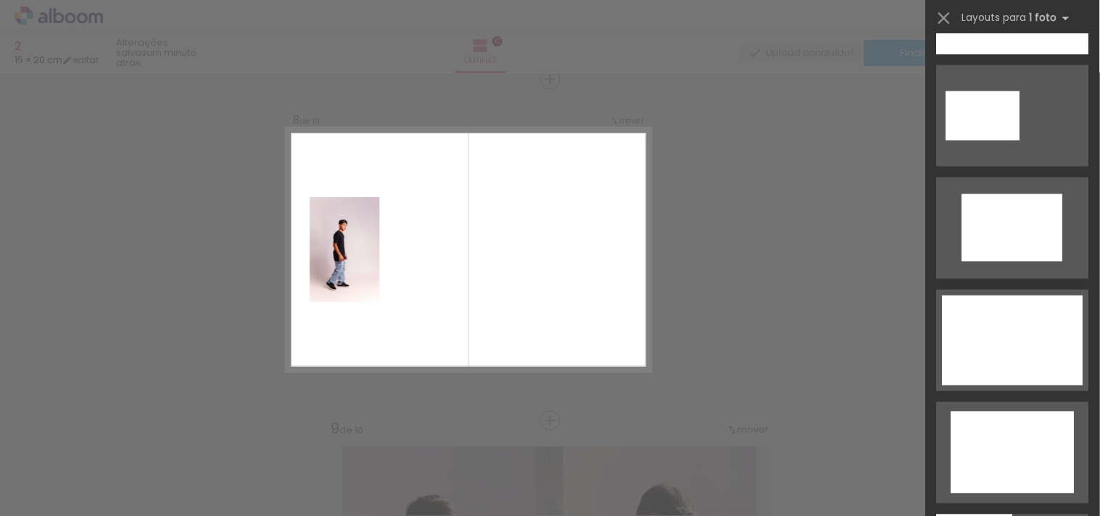
scroll to position [3479, 0]
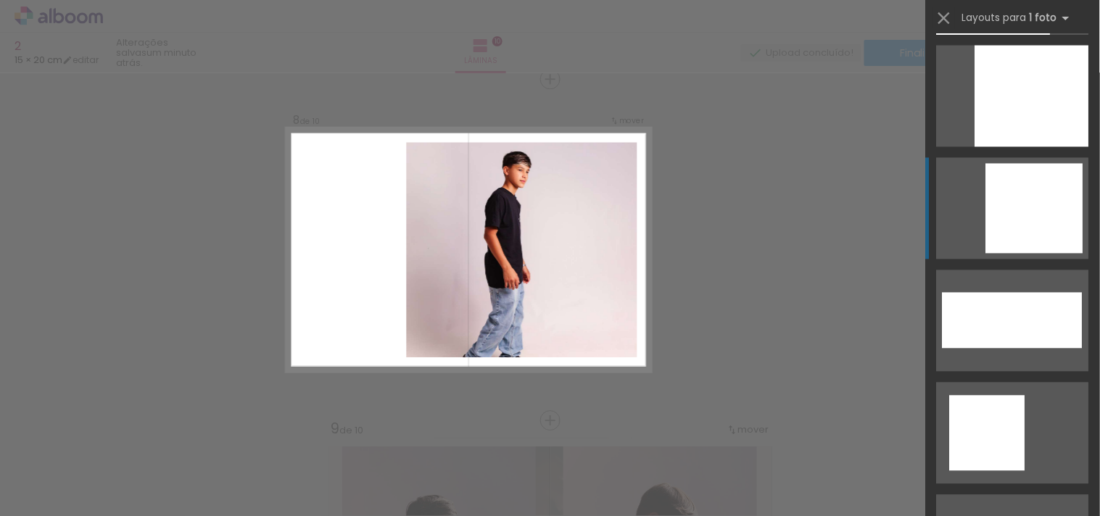
scroll to position [4929, 0]
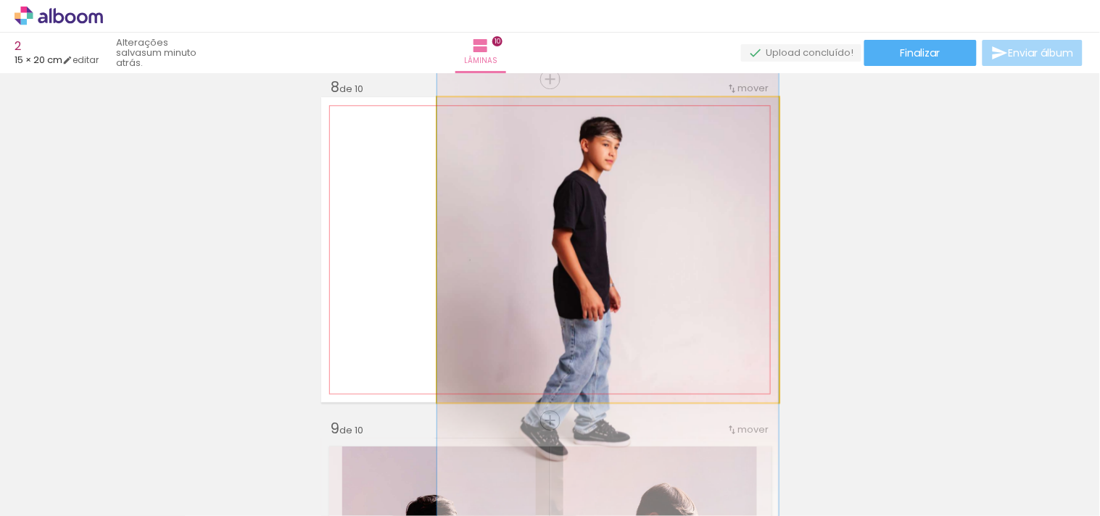
drag, startPoint x: 707, startPoint y: 268, endPoint x: 708, endPoint y: 283, distance: 14.6
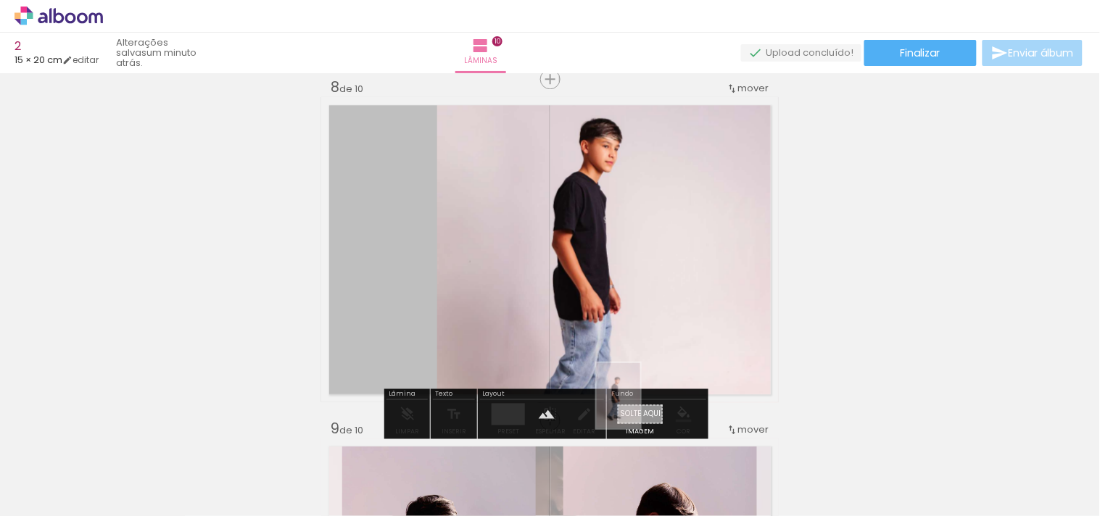
drag, startPoint x: 691, startPoint y: 409, endPoint x: 640, endPoint y: 407, distance: 50.8
click at [640, 407] on quentale-workspace at bounding box center [550, 258] width 1100 height 516
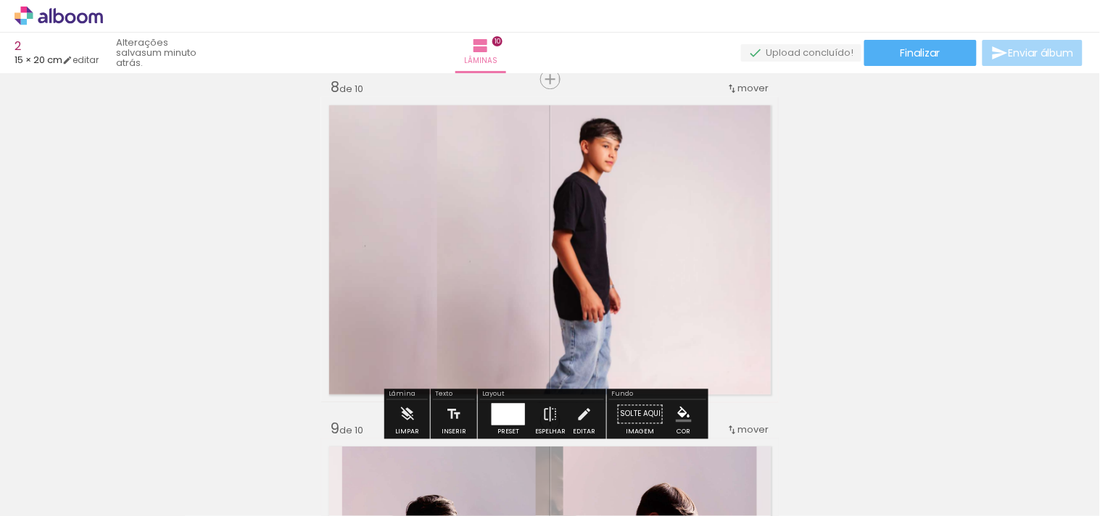
click at [400, 220] on quentale-layouter at bounding box center [550, 249] width 458 height 305
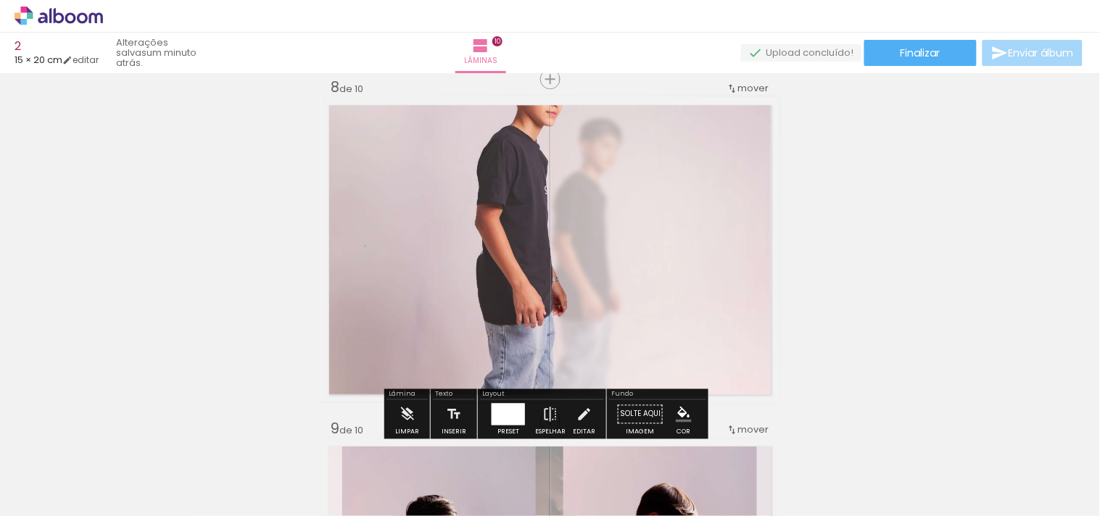
type paper-slider "40"
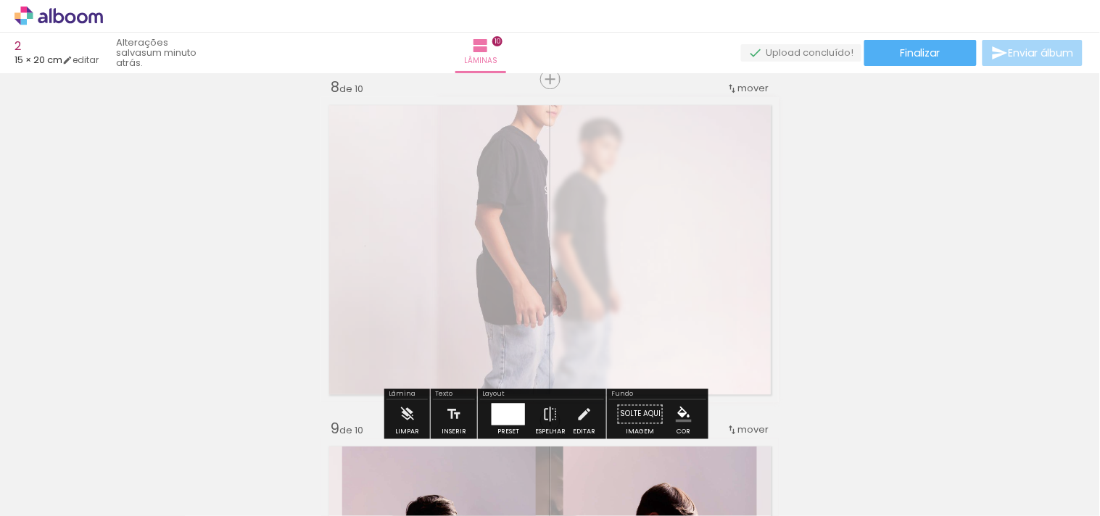
click at [495, 133] on div at bounding box center [507, 134] width 57 height 23
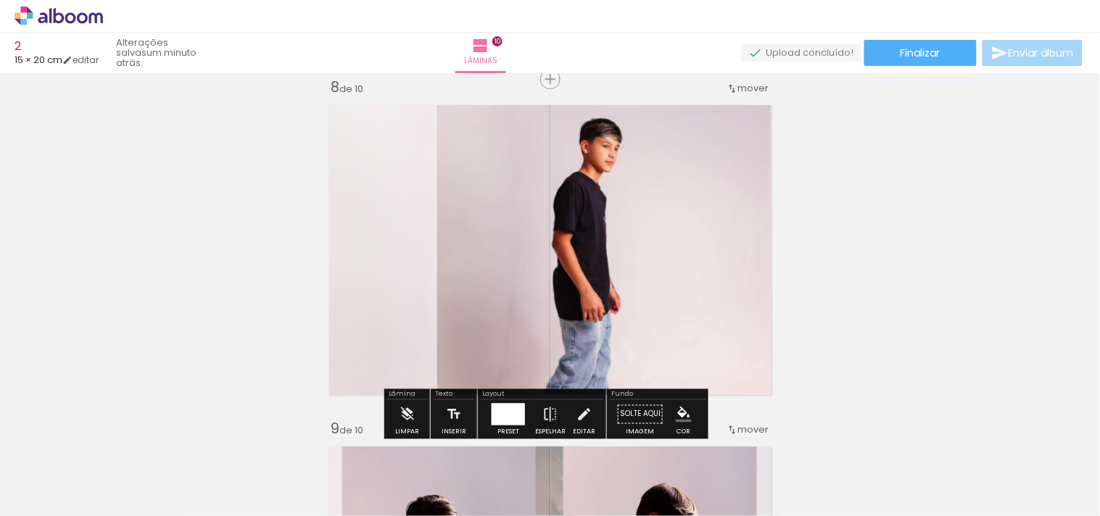
click at [399, 258] on quentale-layouter at bounding box center [550, 249] width 458 height 305
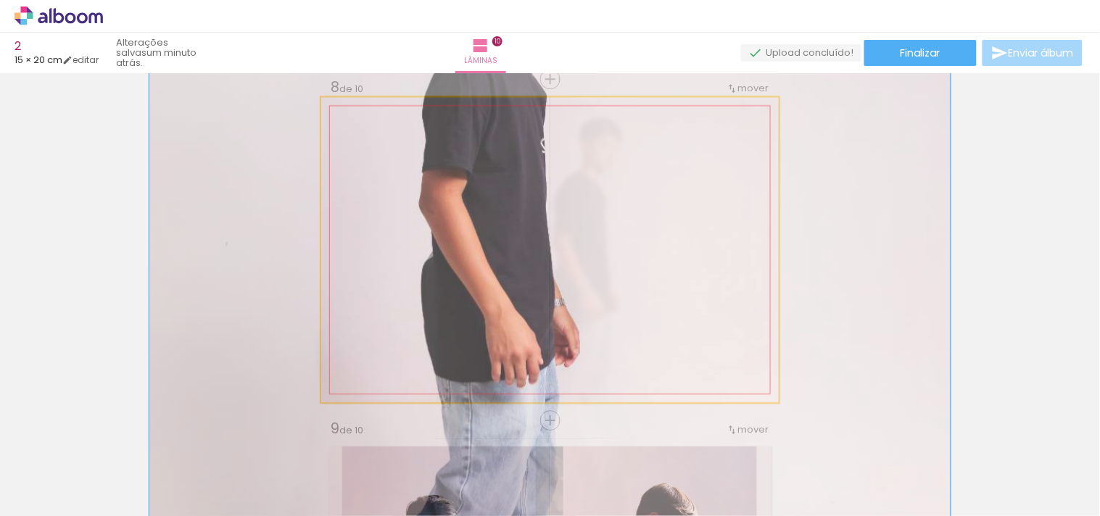
drag, startPoint x: 389, startPoint y: 138, endPoint x: 417, endPoint y: 138, distance: 28.3
type paper-slider "175"
click at [417, 138] on div at bounding box center [405, 134] width 57 height 23
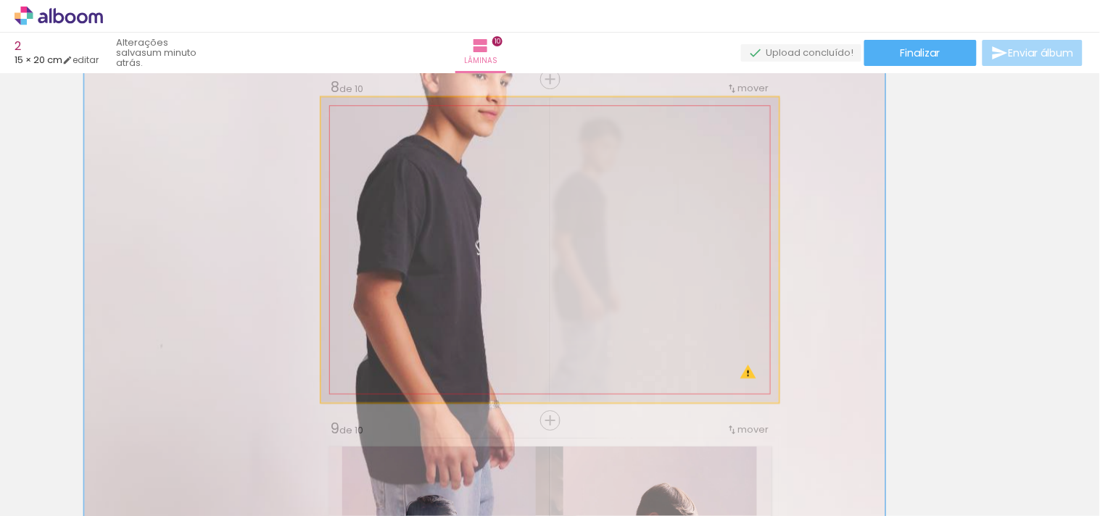
drag, startPoint x: 475, startPoint y: 248, endPoint x: 412, endPoint y: 324, distance: 98.9
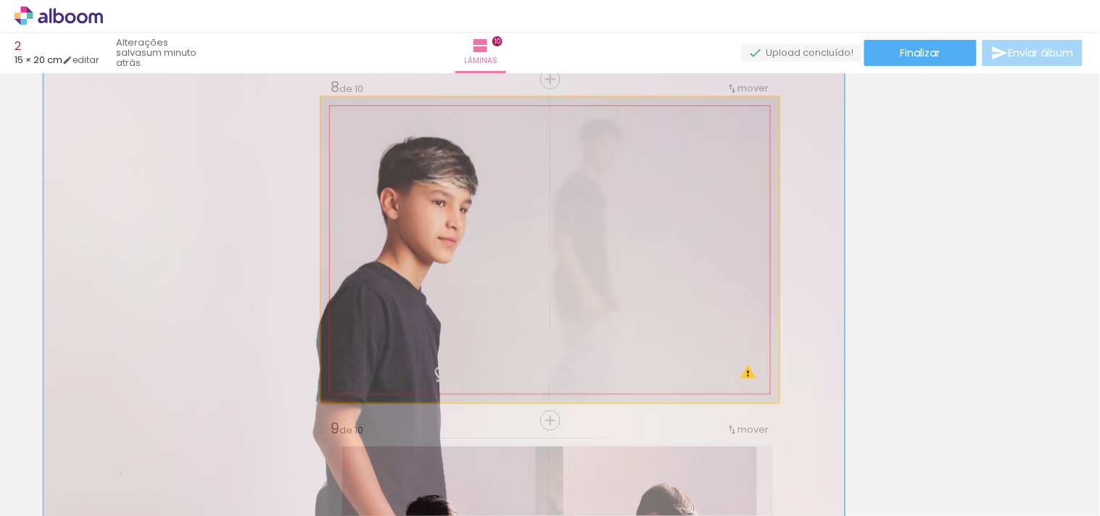
drag, startPoint x: 443, startPoint y: 199, endPoint x: 402, endPoint y: 322, distance: 129.8
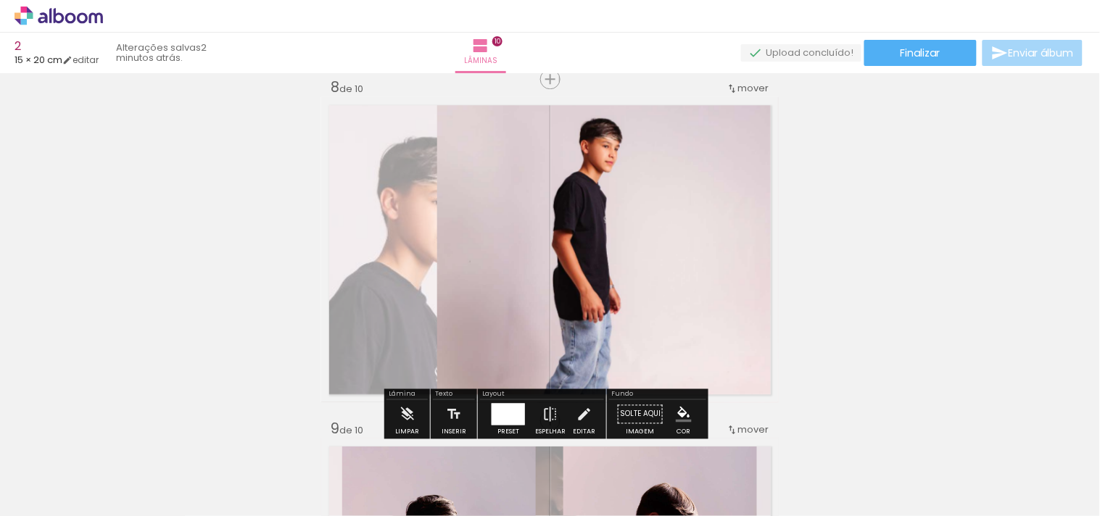
drag, startPoint x: 389, startPoint y: 261, endPoint x: 365, endPoint y: 268, distance: 24.3
click at [365, 268] on quentale-layouter at bounding box center [550, 249] width 458 height 305
click at [368, 268] on quentale-layouter at bounding box center [550, 249] width 458 height 305
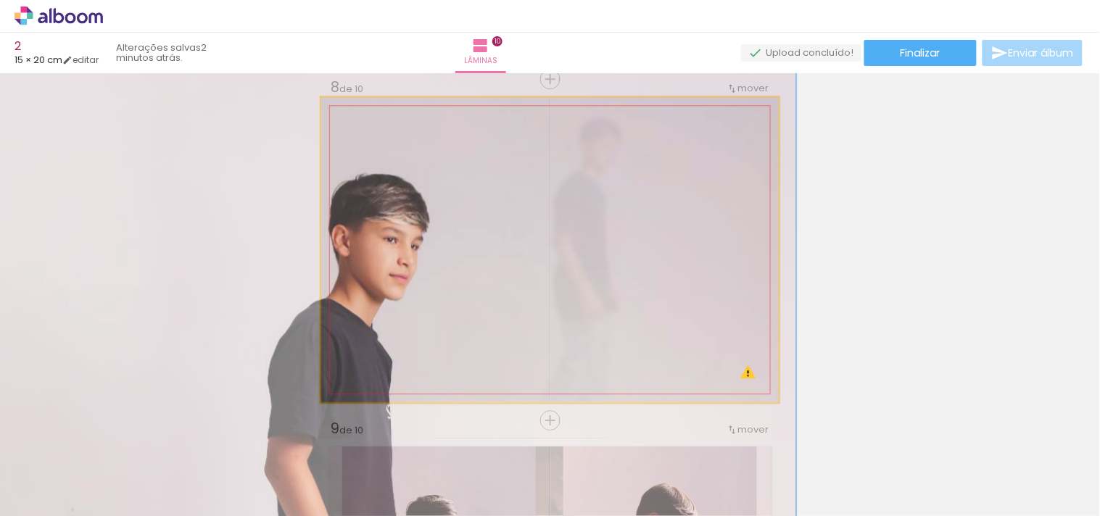
drag, startPoint x: 394, startPoint y: 239, endPoint x: 350, endPoint y: 272, distance: 55.0
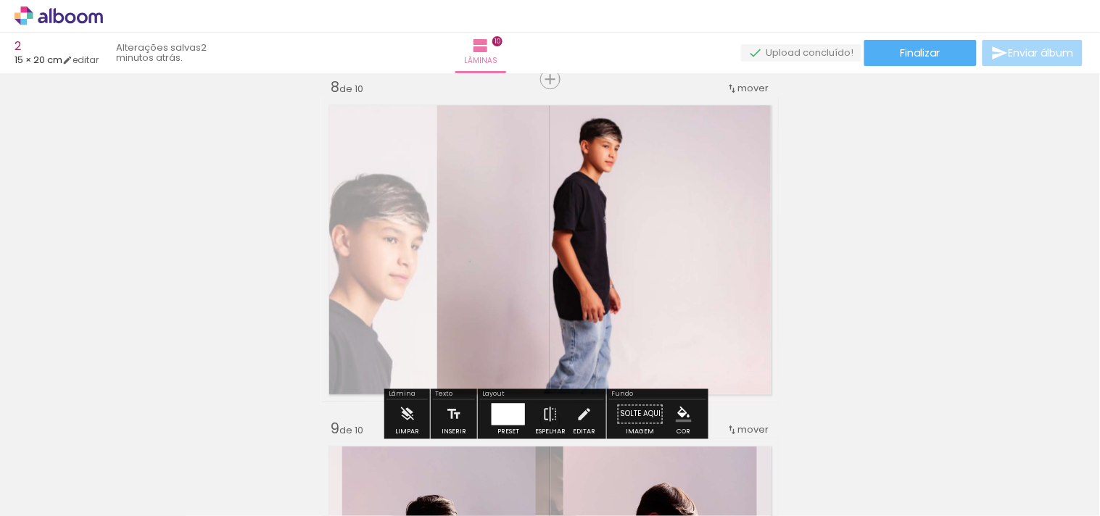
drag, startPoint x: 383, startPoint y: 245, endPoint x: 400, endPoint y: 289, distance: 46.6
click at [400, 289] on quentale-layouter at bounding box center [550, 249] width 458 height 305
click at [395, 281] on quentale-layouter at bounding box center [550, 249] width 458 height 305
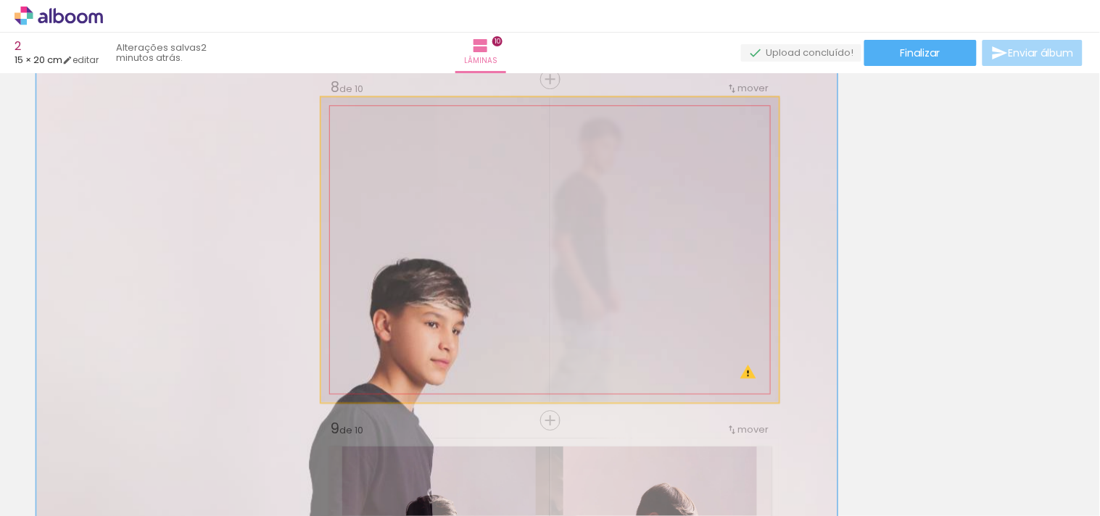
drag, startPoint x: 384, startPoint y: 252, endPoint x: 426, endPoint y: 336, distance: 94.4
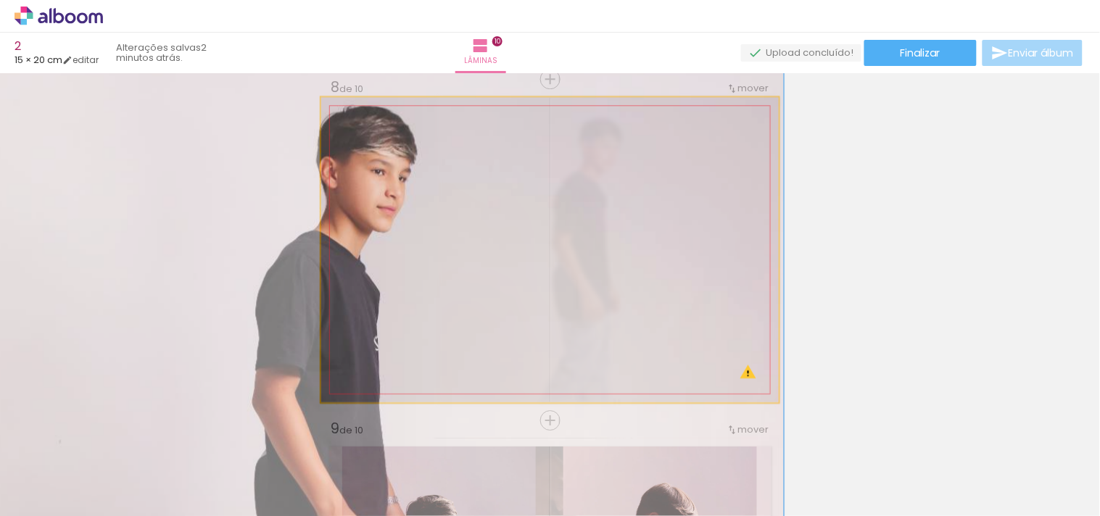
drag, startPoint x: 390, startPoint y: 258, endPoint x: 335, endPoint y: 100, distance: 167.4
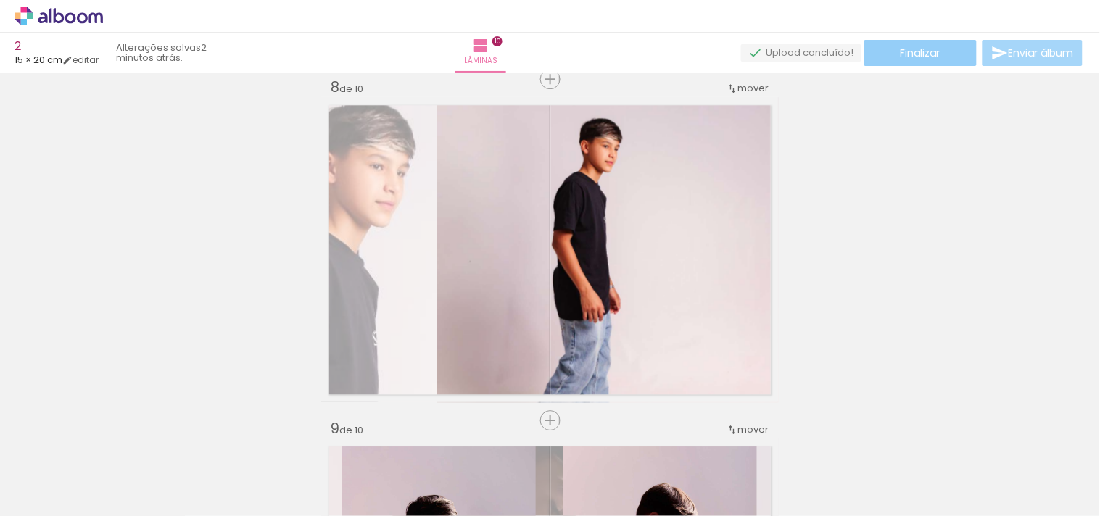
click at [952, 60] on paper-button "Finalizar" at bounding box center [920, 53] width 112 height 26
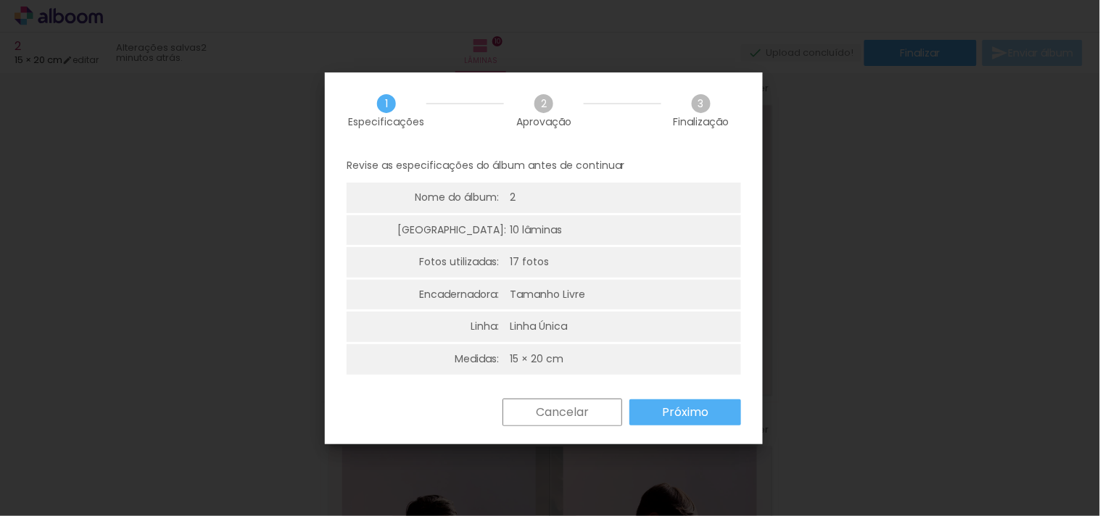
click at [719, 408] on paper-button "Próximo" at bounding box center [685, 413] width 112 height 26
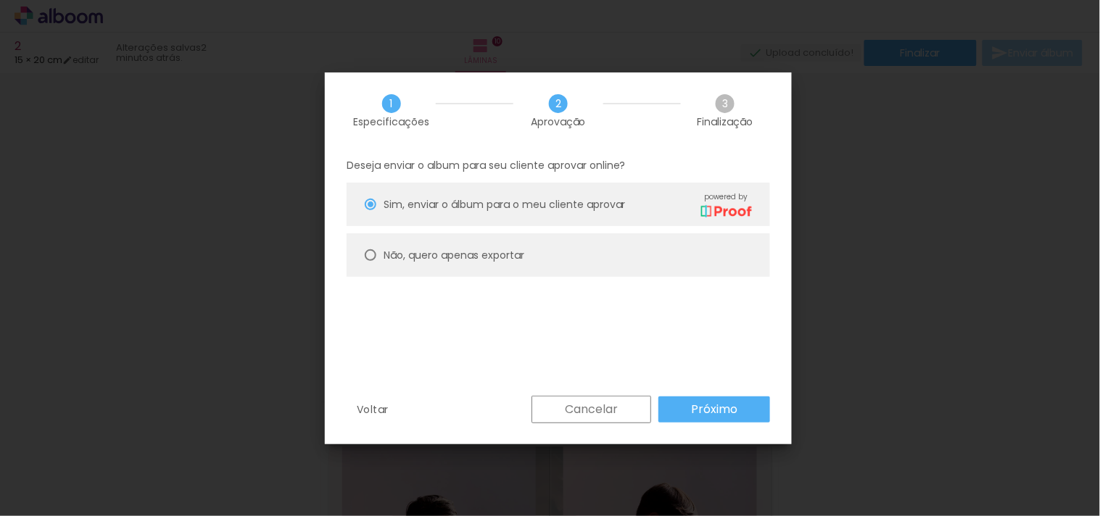
click at [470, 217] on div "Não, quero apenas exportar" at bounding box center [568, 203] width 368 height 25
type paper-radio-button "on"
click at [0, 0] on slot "Próximo" at bounding box center [0, 0] width 0 height 0
type input "Alta, 300 DPI"
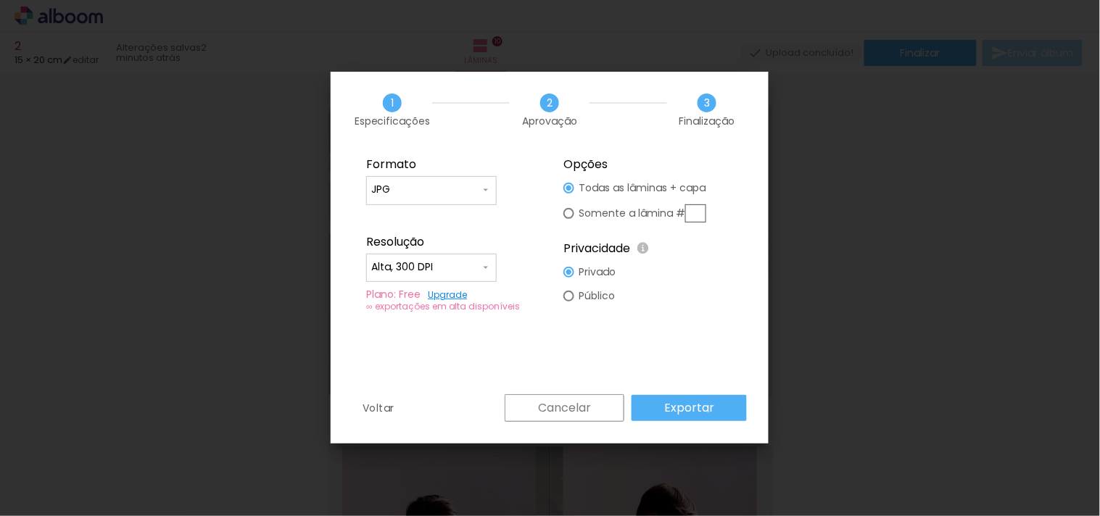
click at [0, 0] on slot "Exportar" at bounding box center [0, 0] width 0 height 0
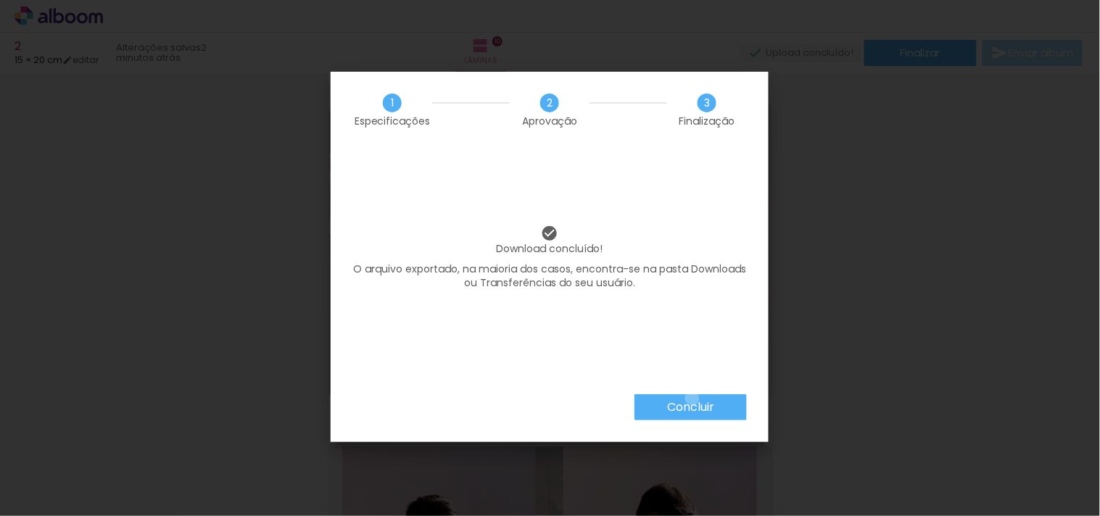
click at [692, 399] on paper-button "Concluir" at bounding box center [690, 407] width 112 height 26
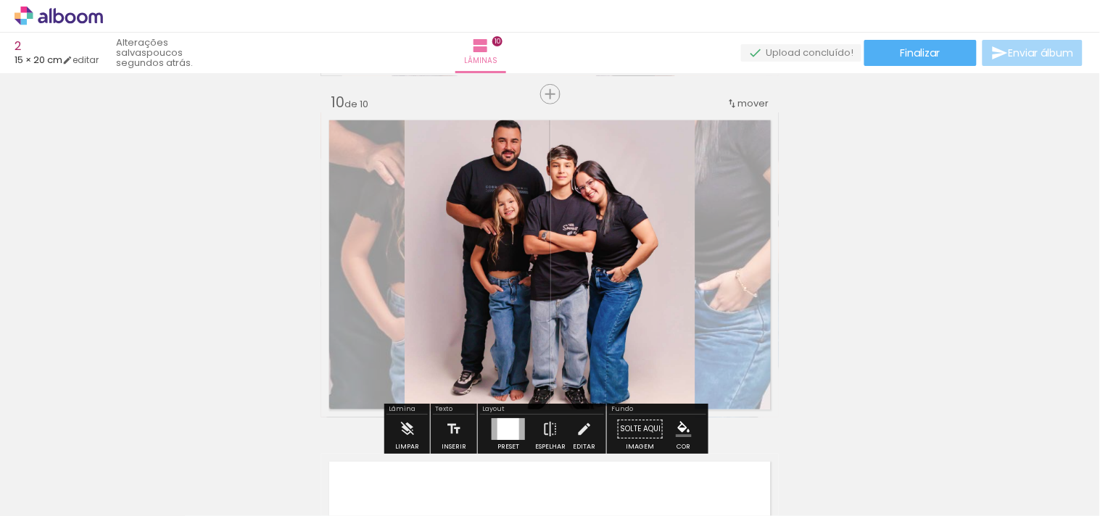
scroll to position [3295, 0]
